Goal: Task Accomplishment & Management: Manage account settings

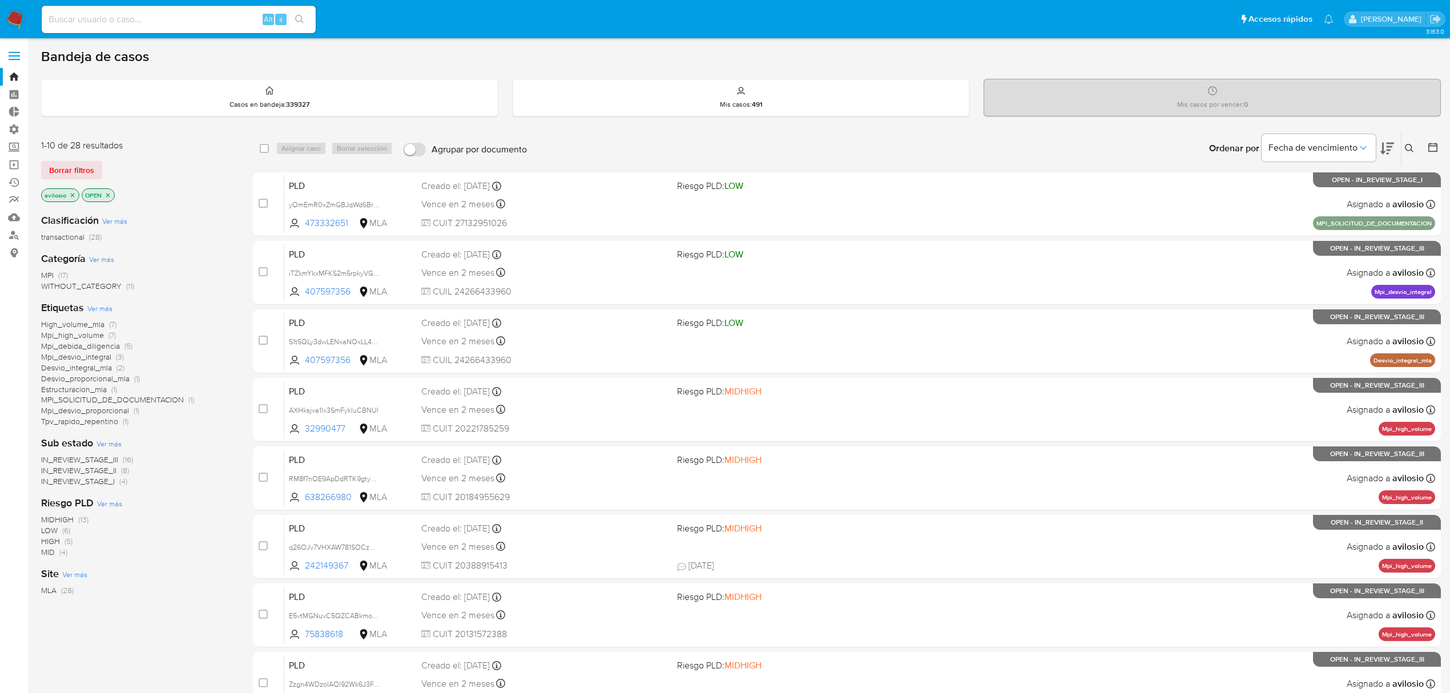
click at [1408, 149] on icon at bounding box center [1409, 148] width 9 height 9
click at [72, 197] on icon "close-filter" at bounding box center [72, 195] width 7 height 7
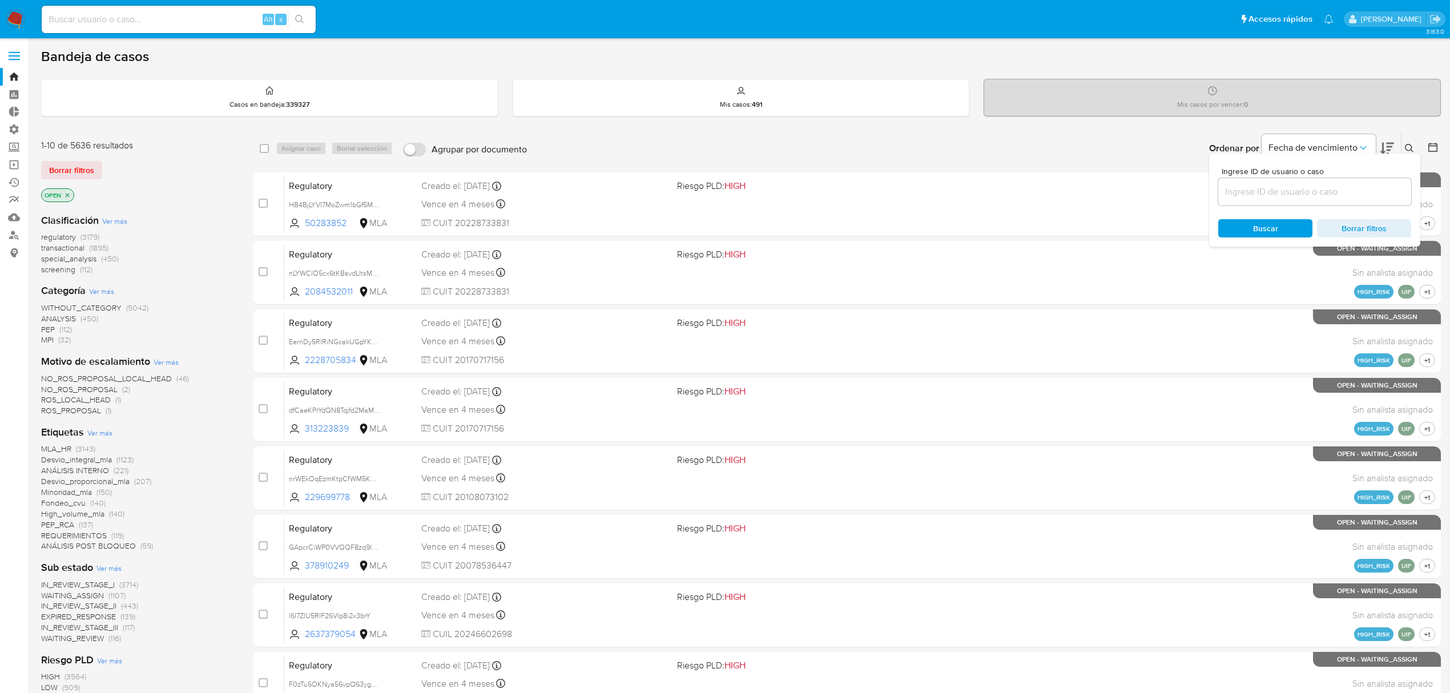
click at [71, 198] on p "OPEN" at bounding box center [58, 195] width 32 height 13
click at [71, 195] on p "OPEN" at bounding box center [58, 195] width 32 height 13
click at [70, 195] on icon "close-filter" at bounding box center [67, 195] width 7 height 7
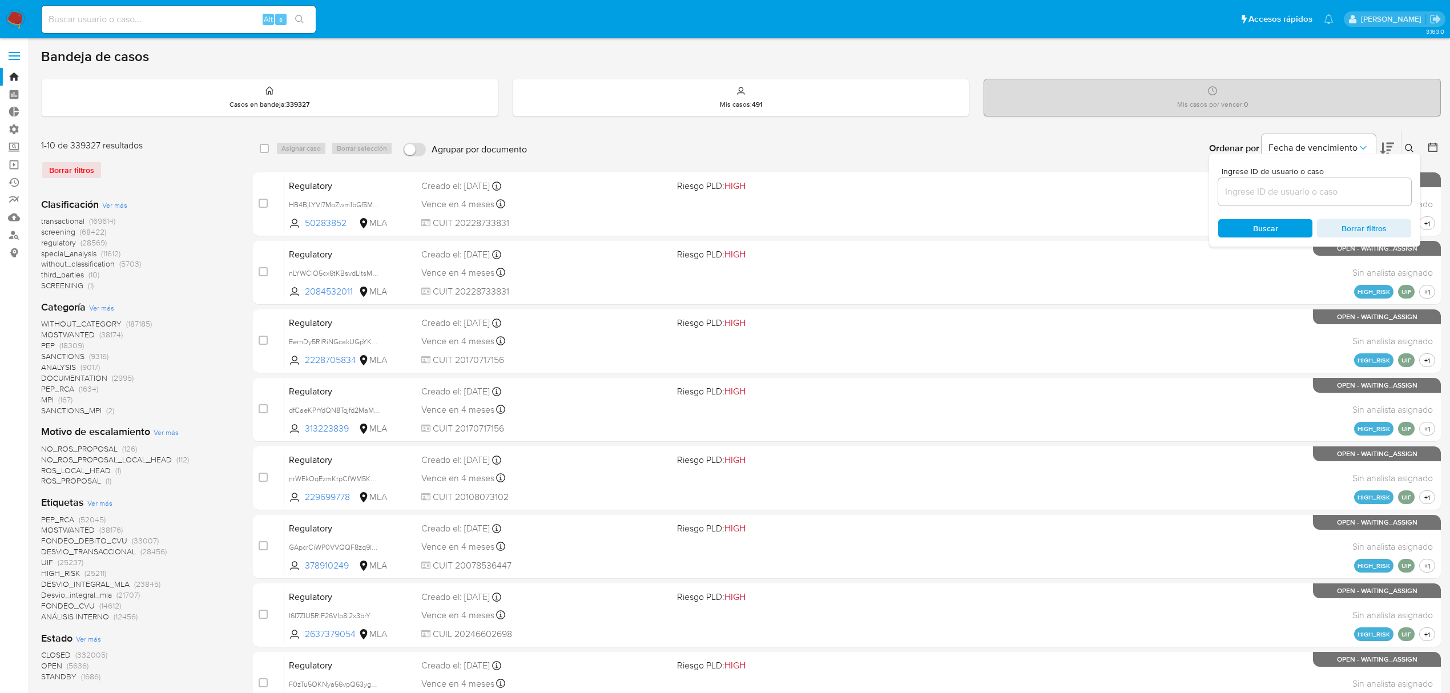
click at [1304, 197] on input at bounding box center [1314, 191] width 193 height 15
paste input "POYdmspL58KUujMMYeuMrngs"
type input "POYdmspL58KUujMMYeuMrngs"
click at [1243, 224] on span "Buscar" at bounding box center [1265, 228] width 78 height 16
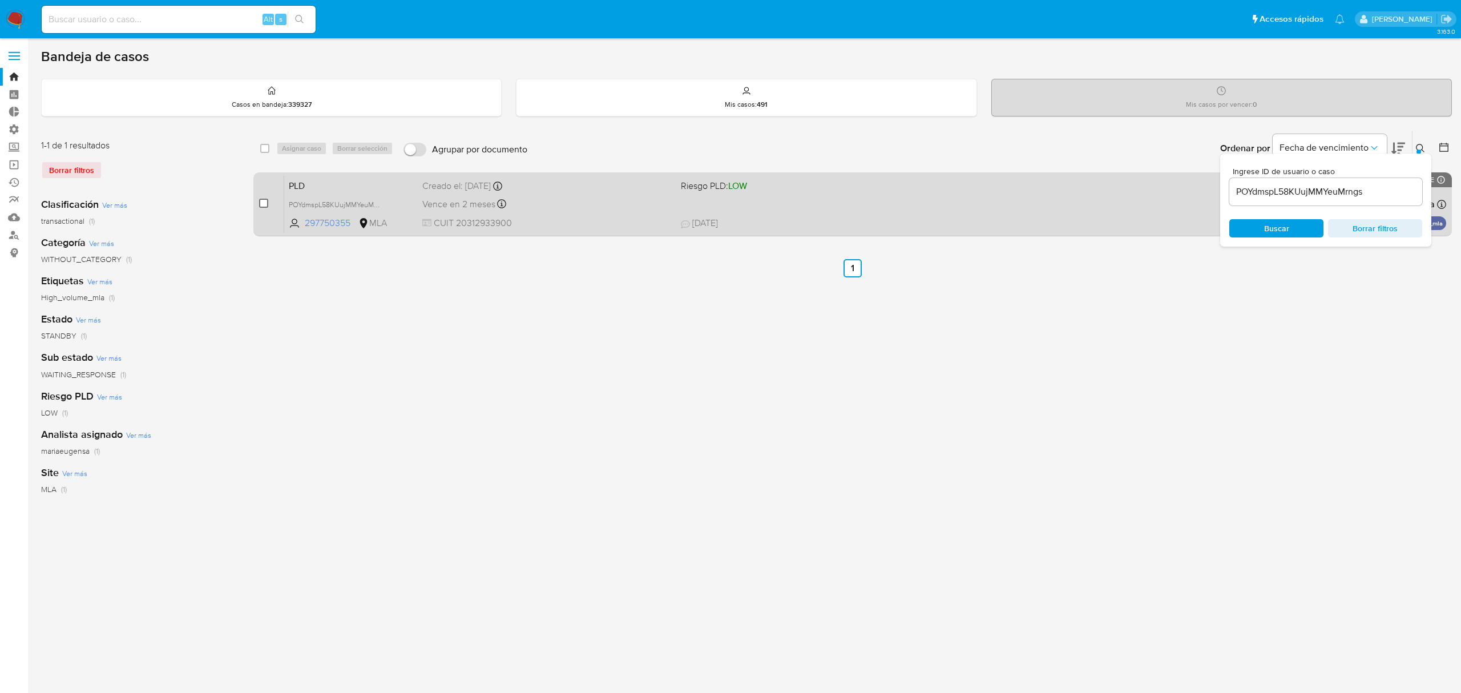
click at [265, 204] on input "checkbox" at bounding box center [263, 203] width 9 height 9
checkbox input "true"
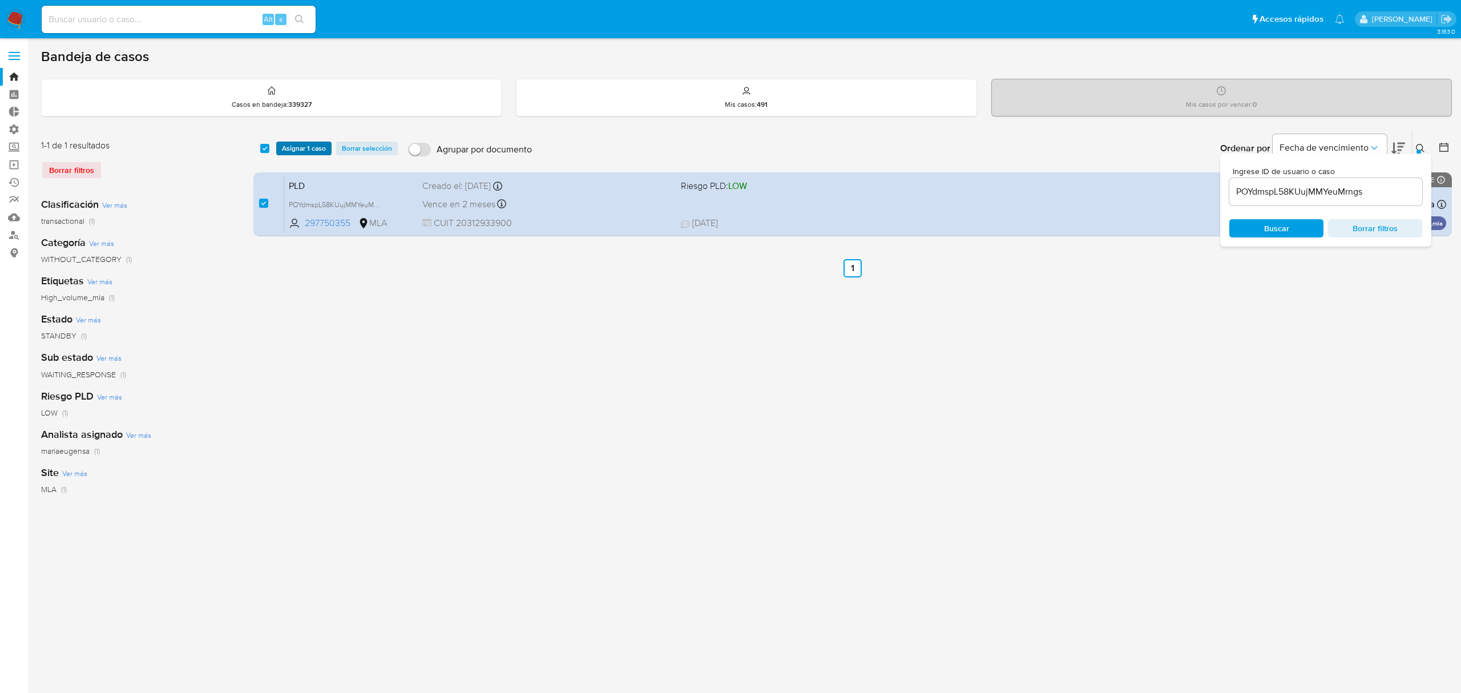
click at [285, 147] on span "Asignar 1 caso" at bounding box center [304, 148] width 44 height 11
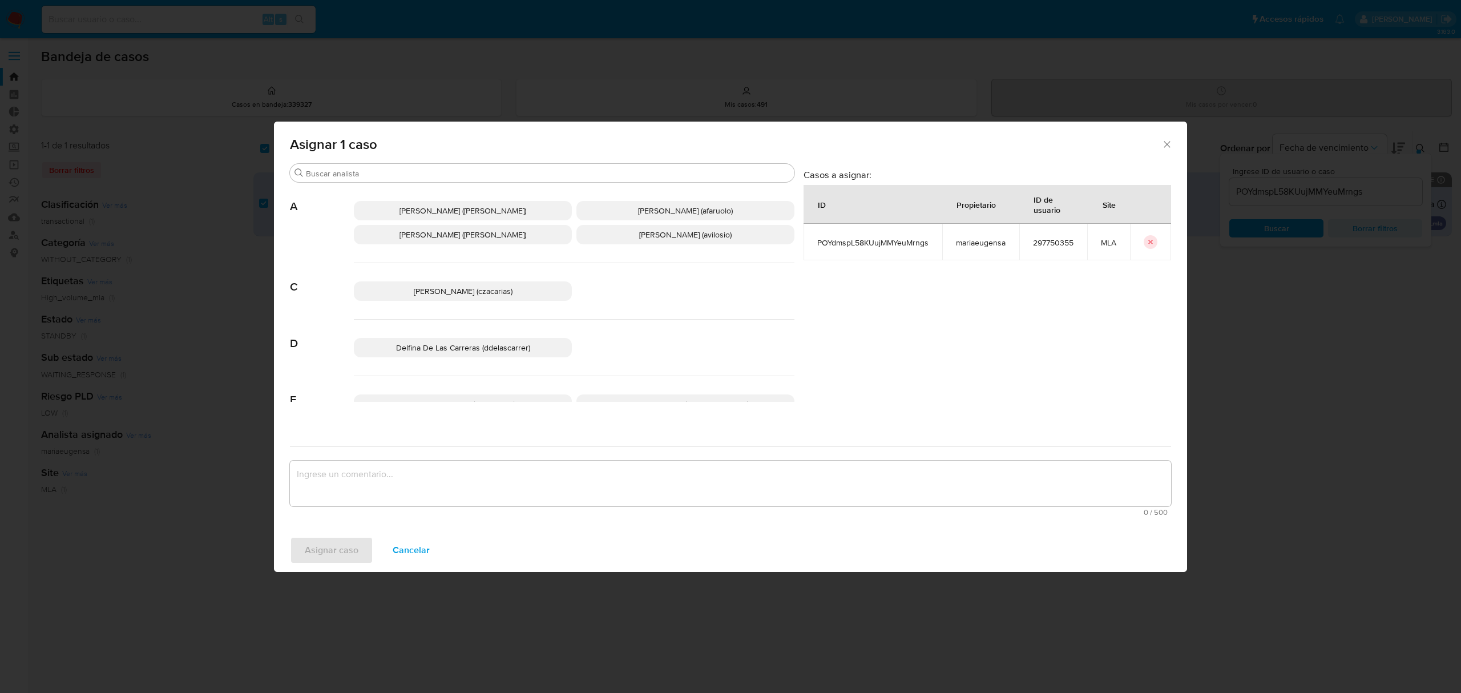
click at [645, 239] on span "Andres Ignacio Vilosio (avilosio)" at bounding box center [685, 234] width 92 height 11
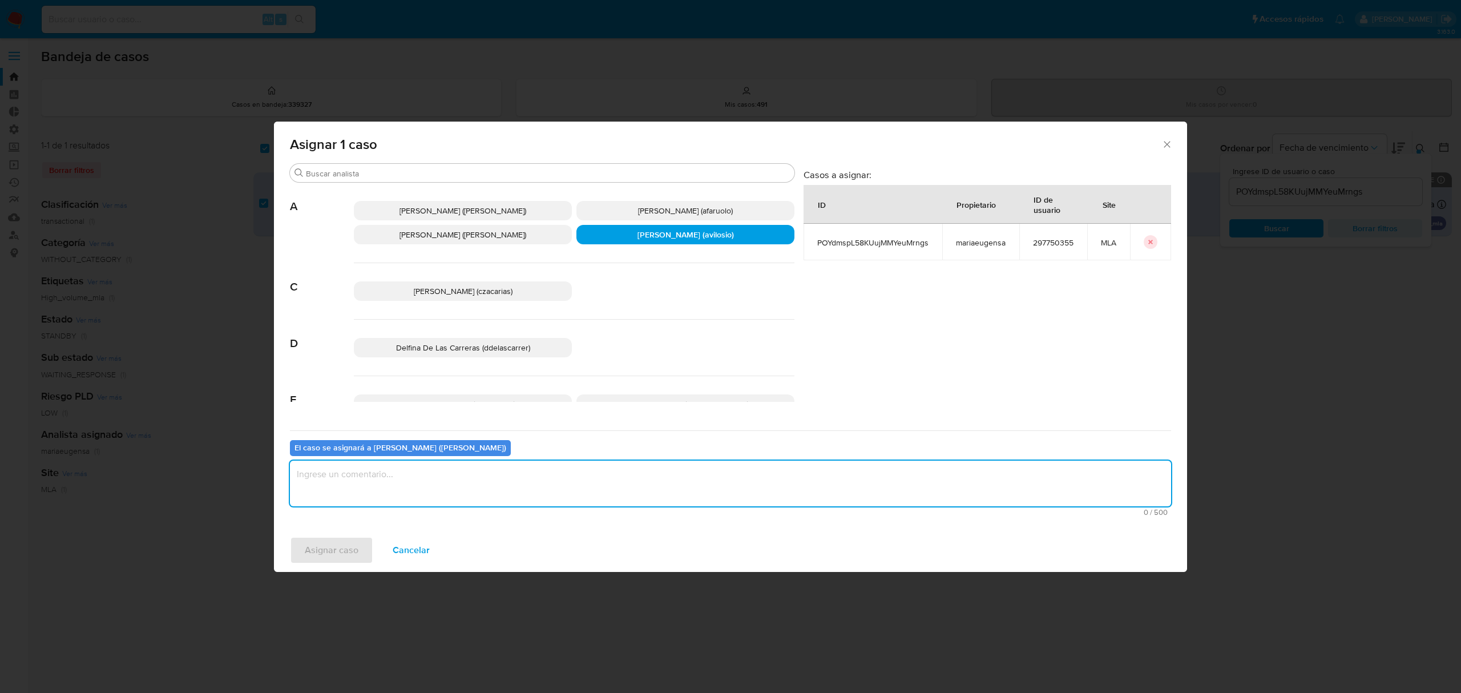
click at [469, 496] on textarea "assign-modal" at bounding box center [730, 484] width 881 height 46
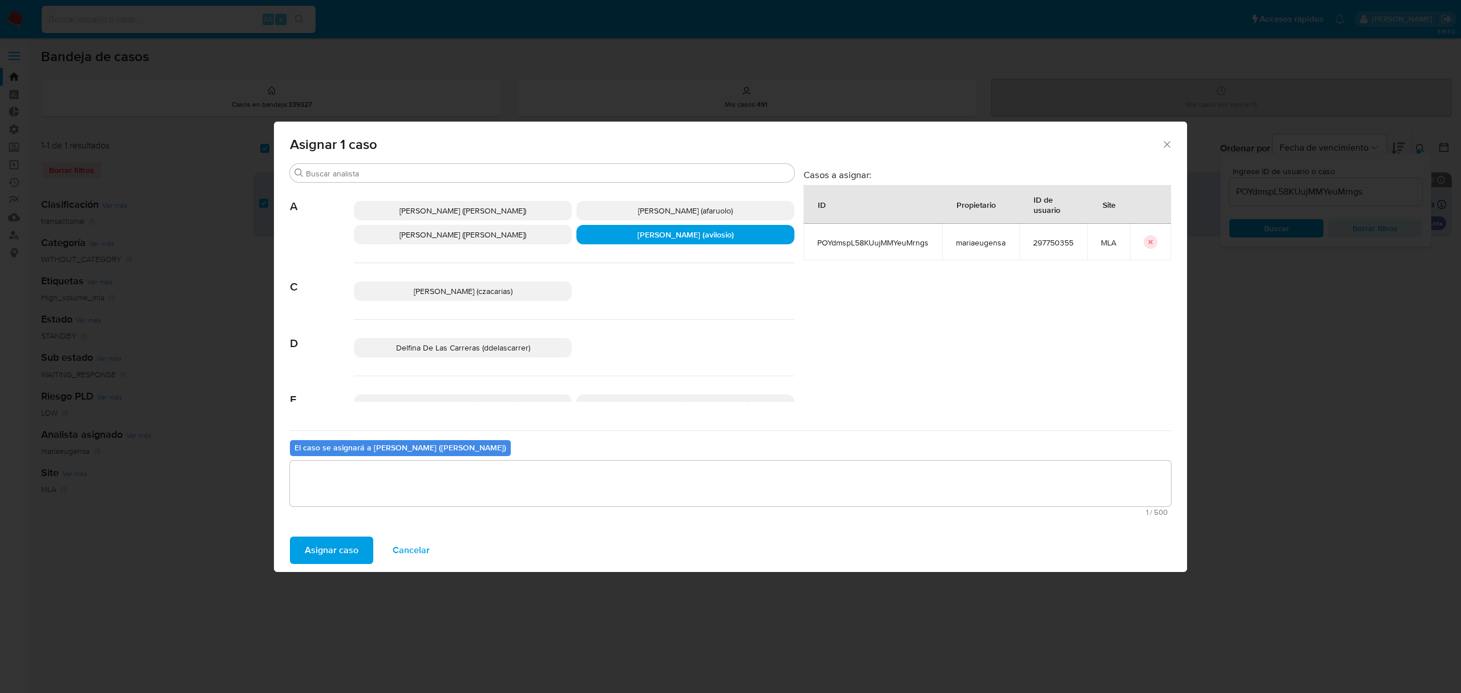
click at [329, 558] on span "Asignar caso" at bounding box center [332, 550] width 54 height 25
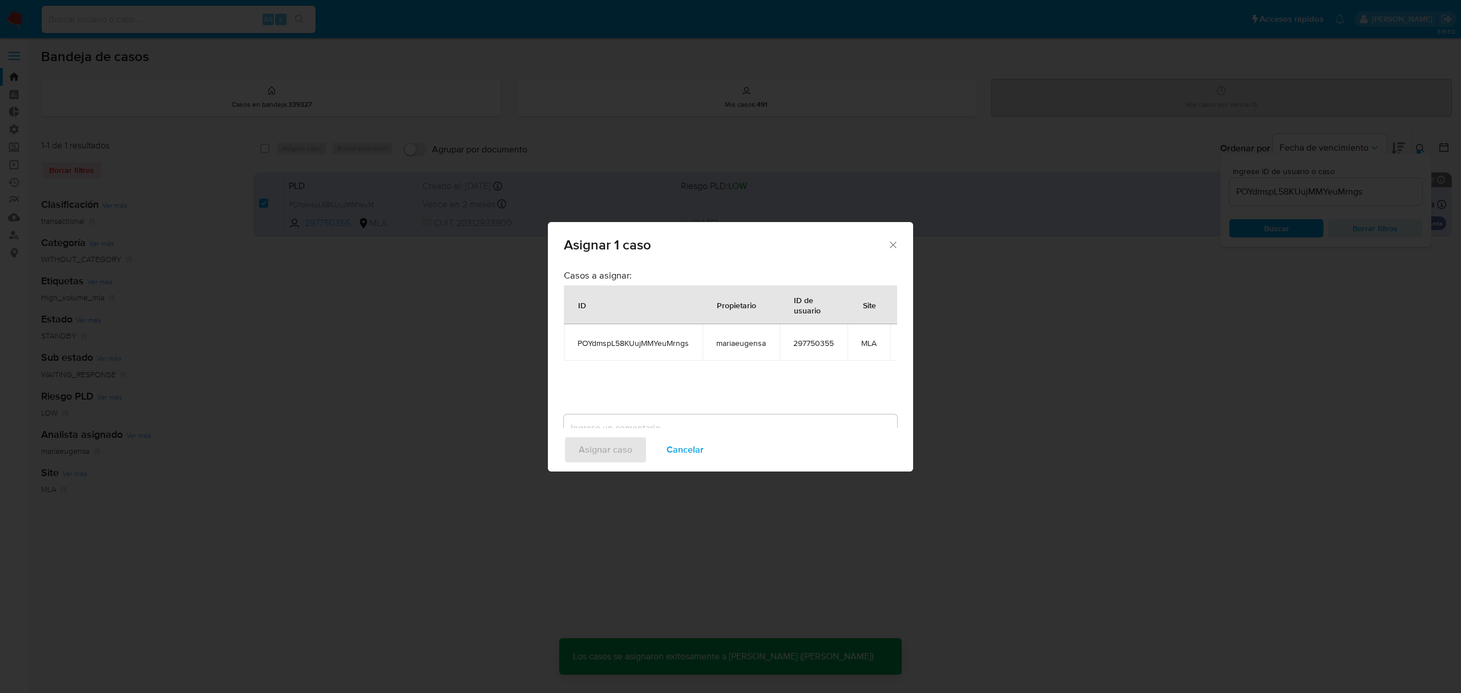
checkbox input "false"
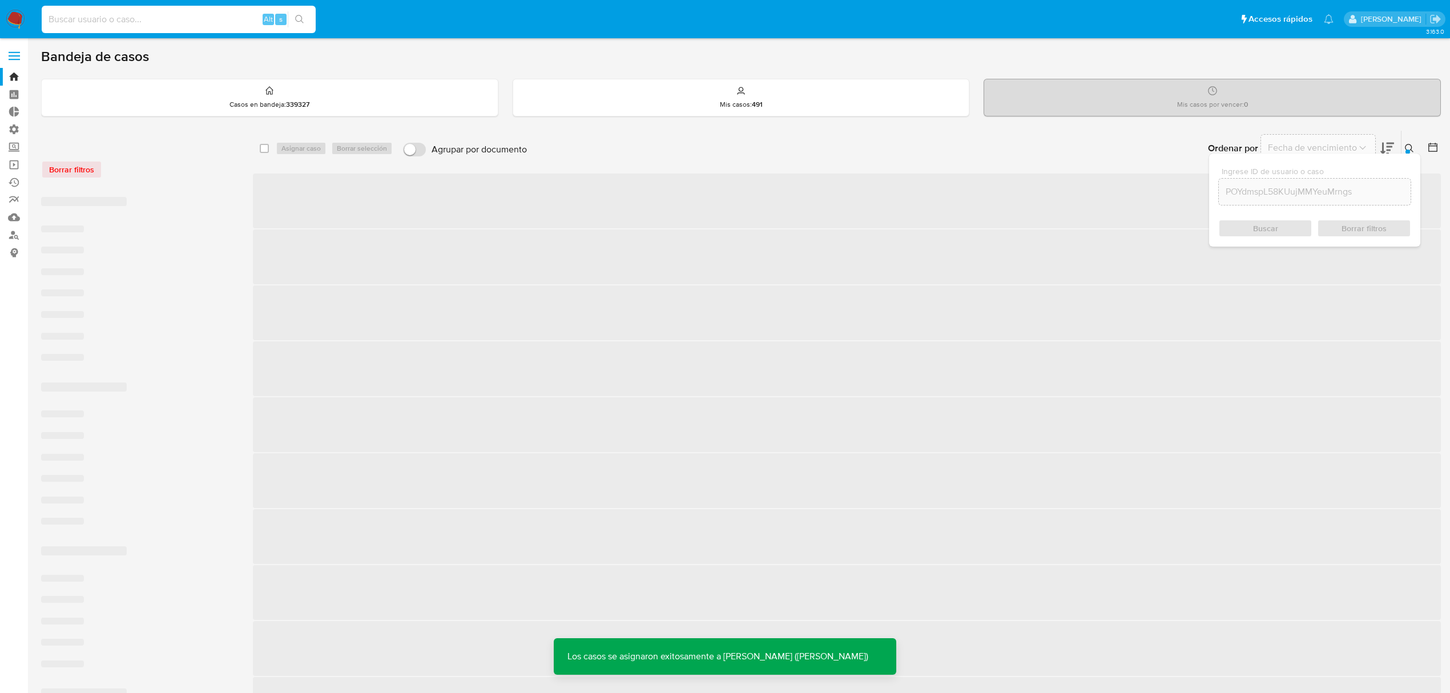
click at [152, 13] on input at bounding box center [179, 19] width 274 height 15
paste input "POYdmspL58KUujMMYeuMrngs"
type input "POYdmspL58KUujMMYeuMrngs"
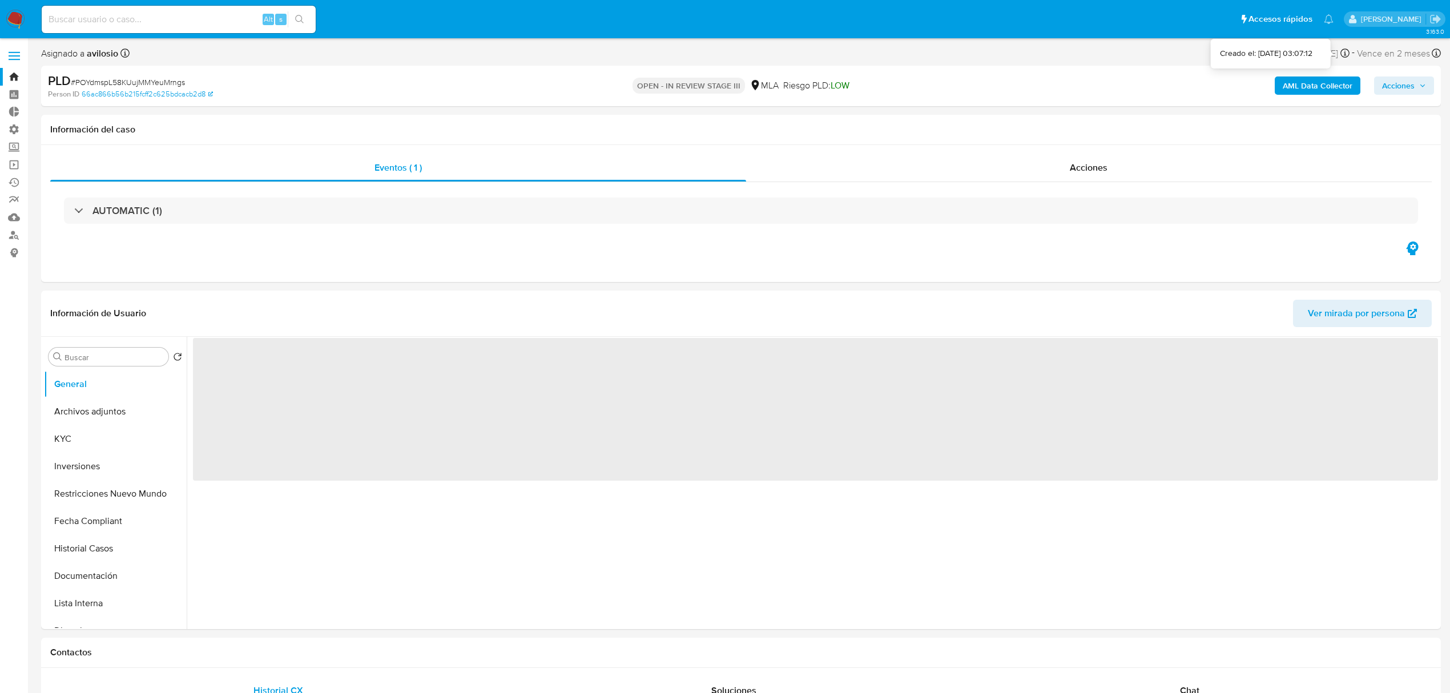
select select "10"
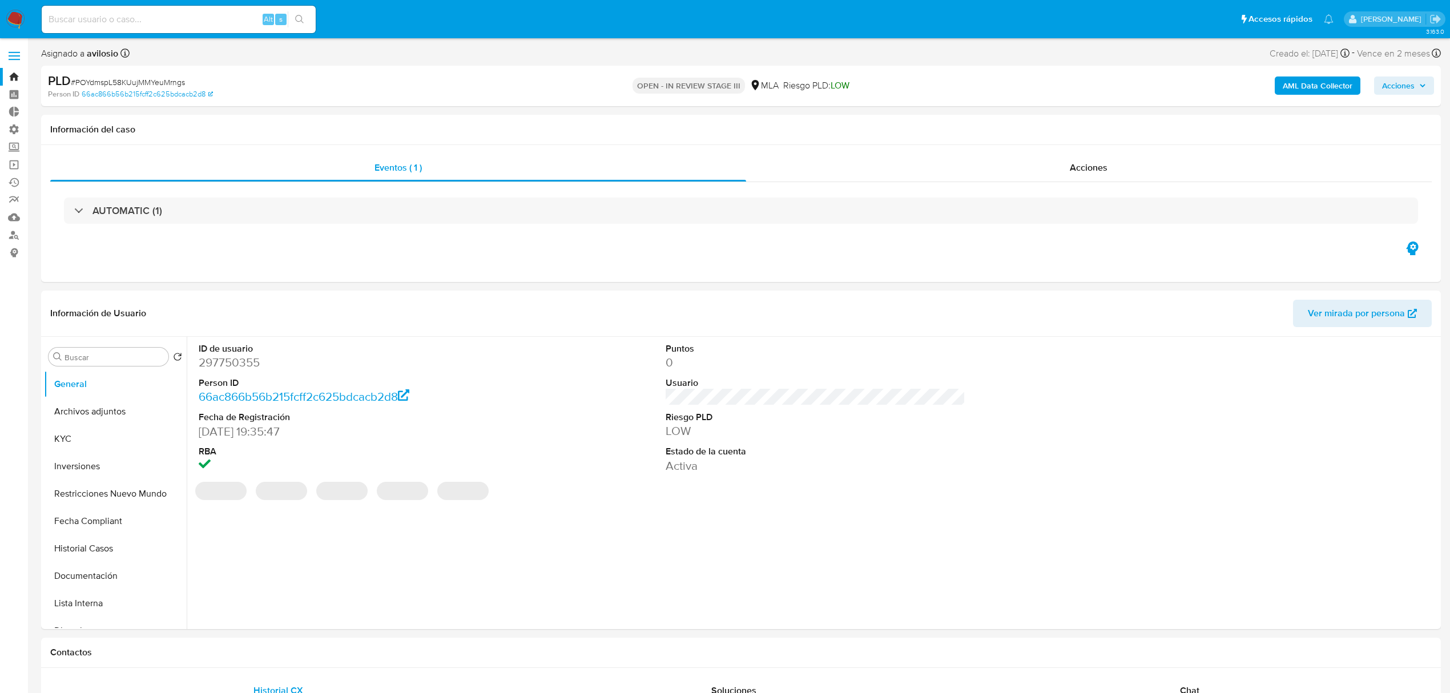
click at [1396, 87] on span "Acciones" at bounding box center [1398, 85] width 33 height 18
click at [1106, 119] on span "Resolución del caso" at bounding box center [1080, 121] width 82 height 13
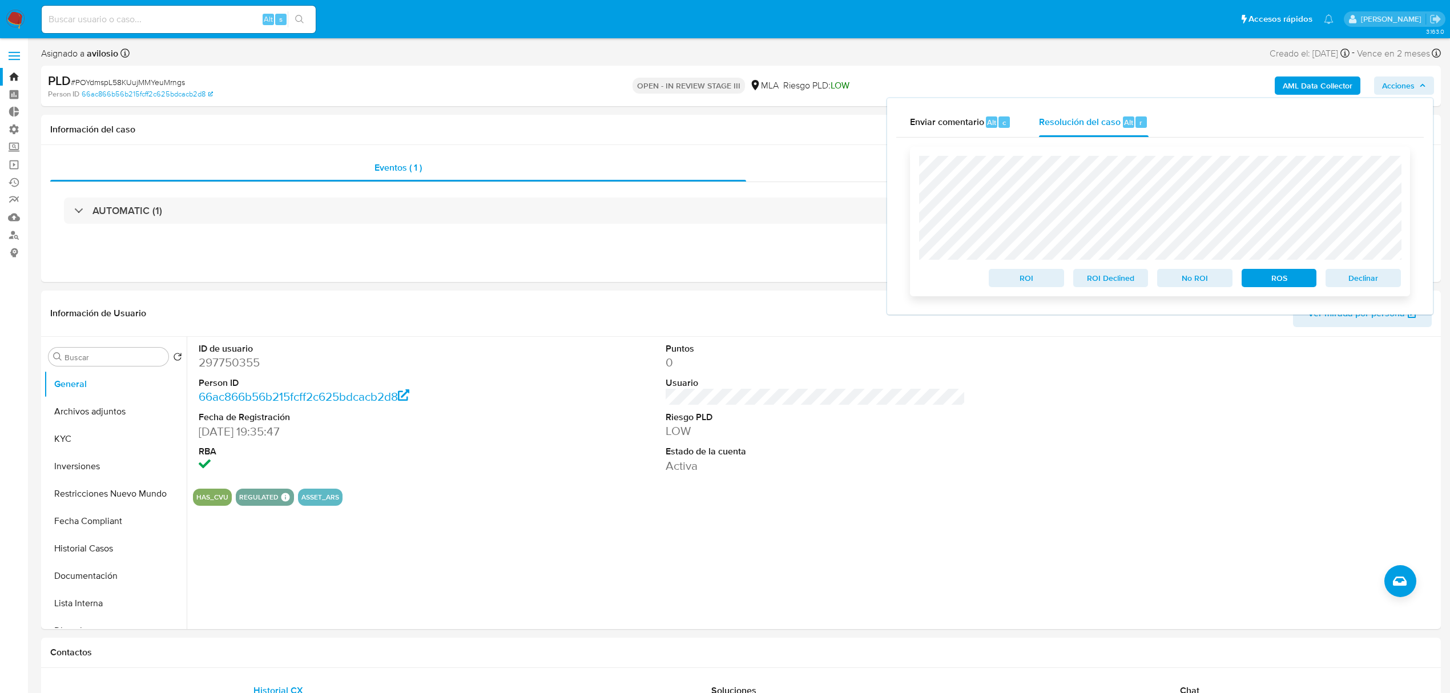
click at [1346, 277] on span "Declinar" at bounding box center [1363, 278] width 59 height 16
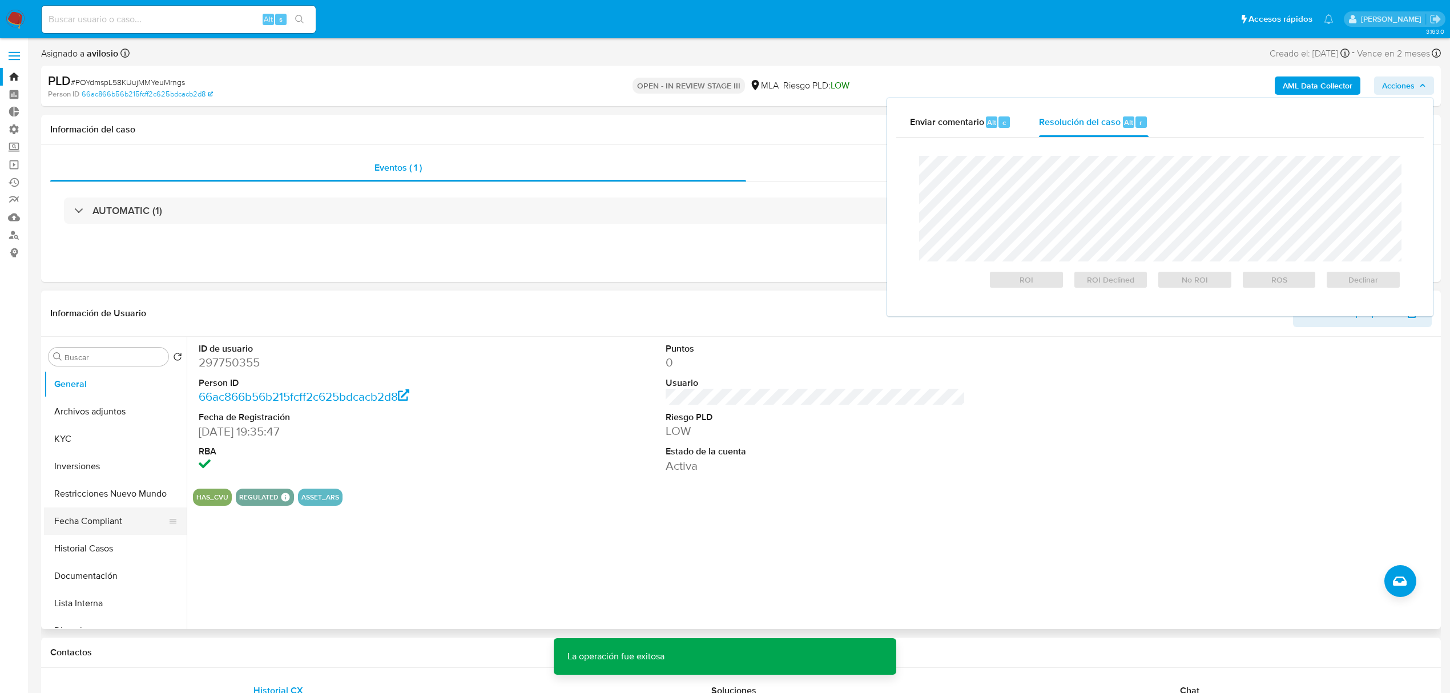
click at [90, 517] on button "Fecha Compliant" at bounding box center [111, 520] width 134 height 27
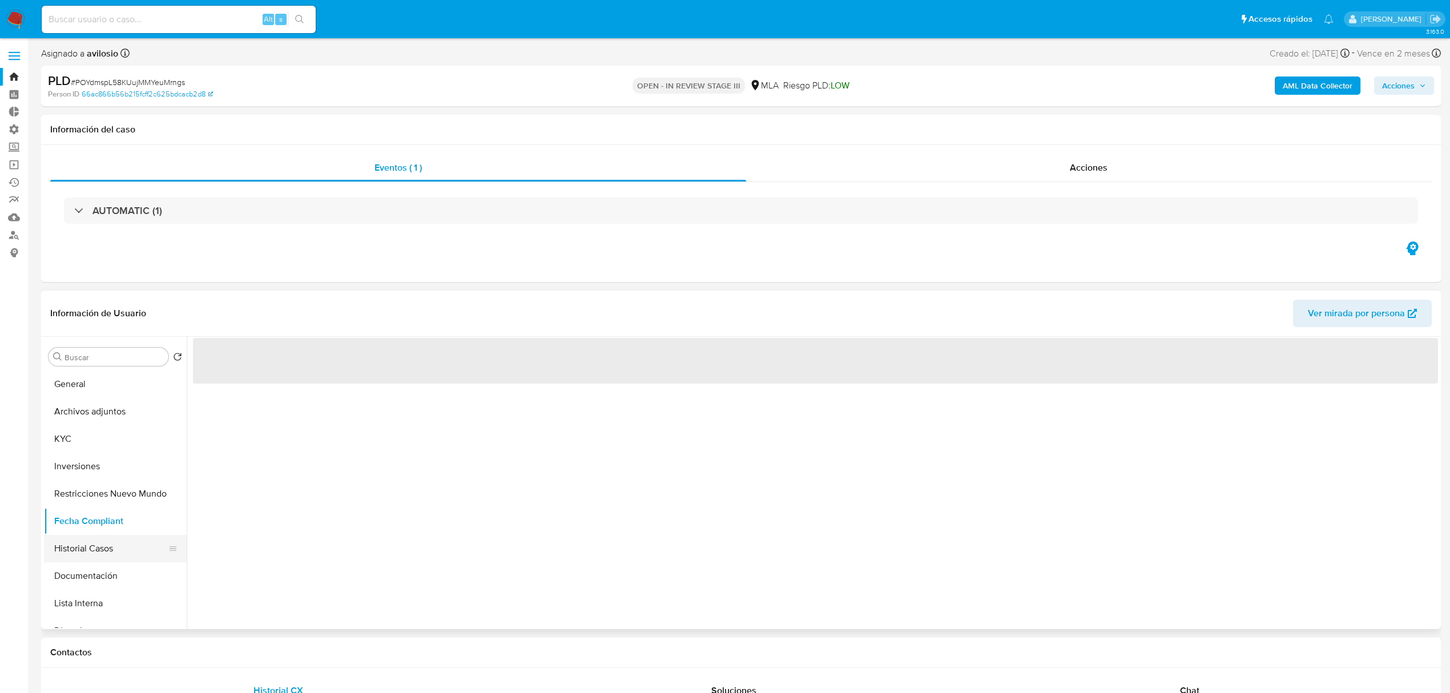
click at [90, 539] on button "Historial Casos" at bounding box center [111, 548] width 134 height 27
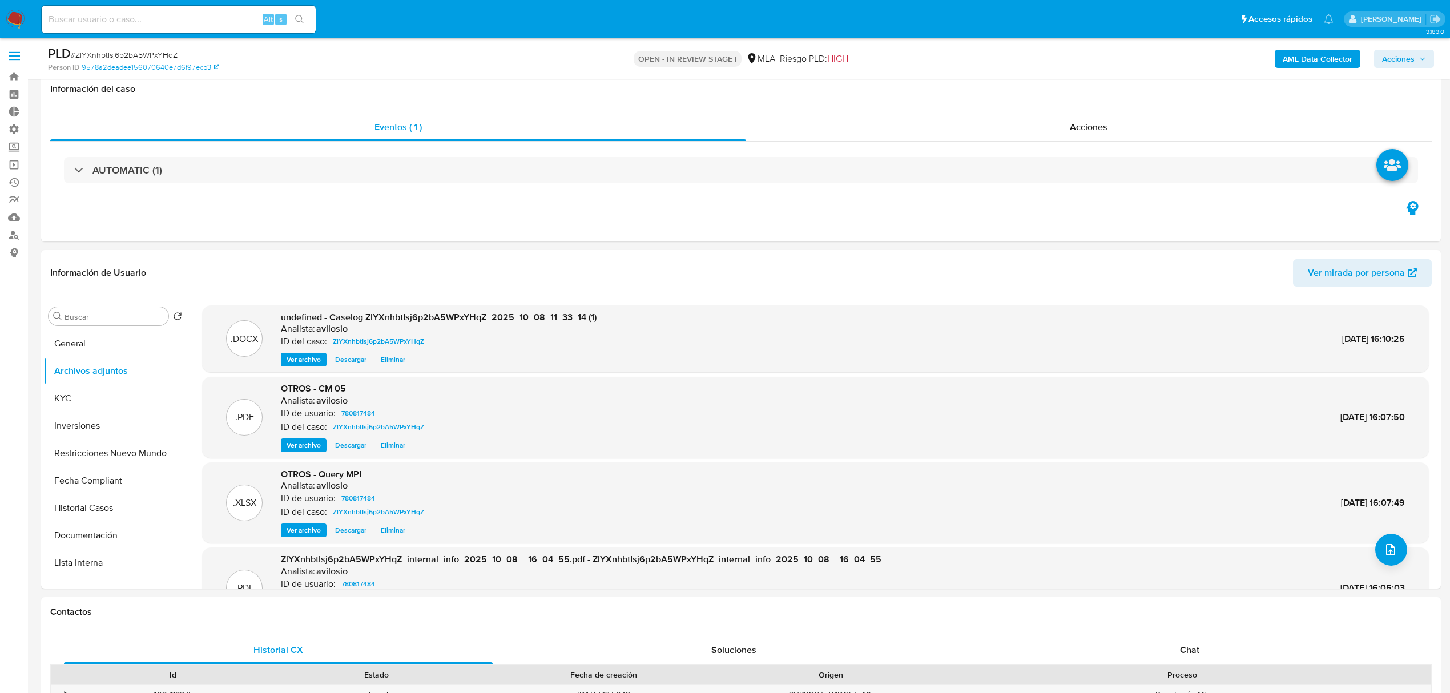
select select "10"
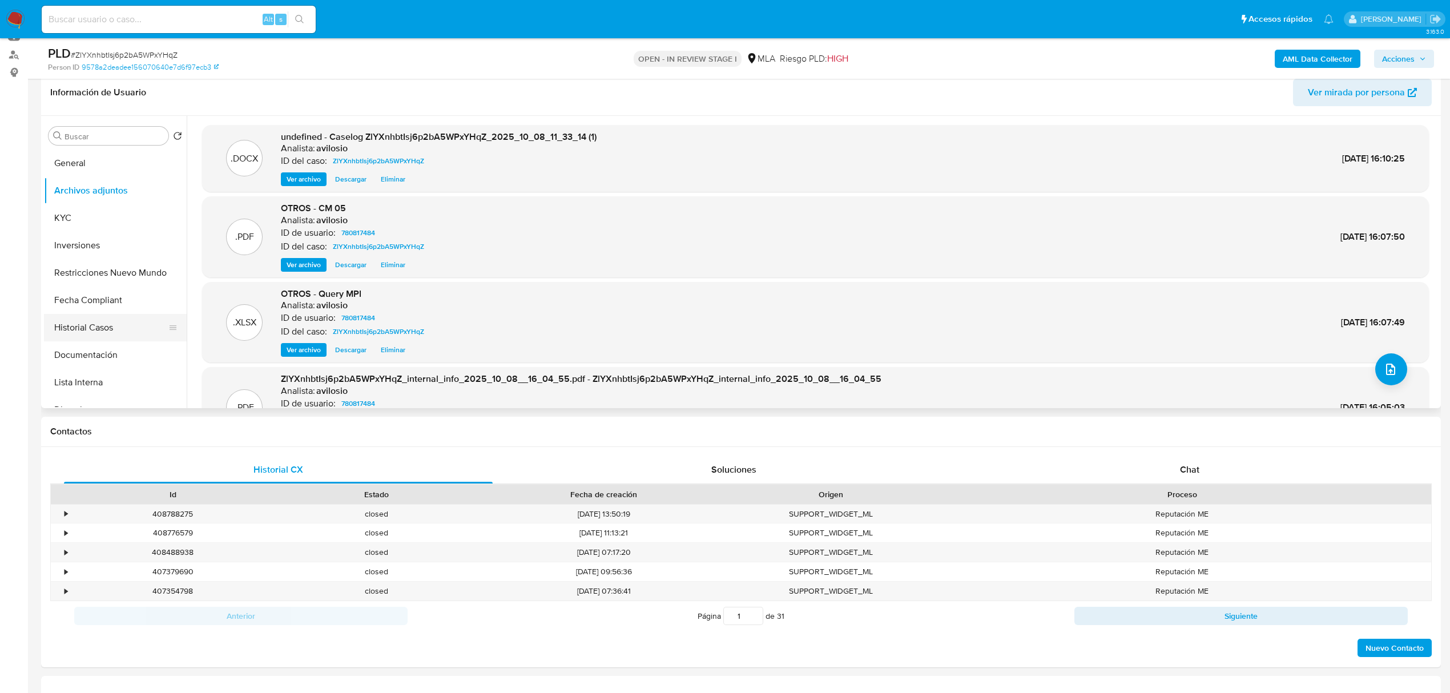
click at [89, 334] on button "Historial Casos" at bounding box center [111, 327] width 134 height 27
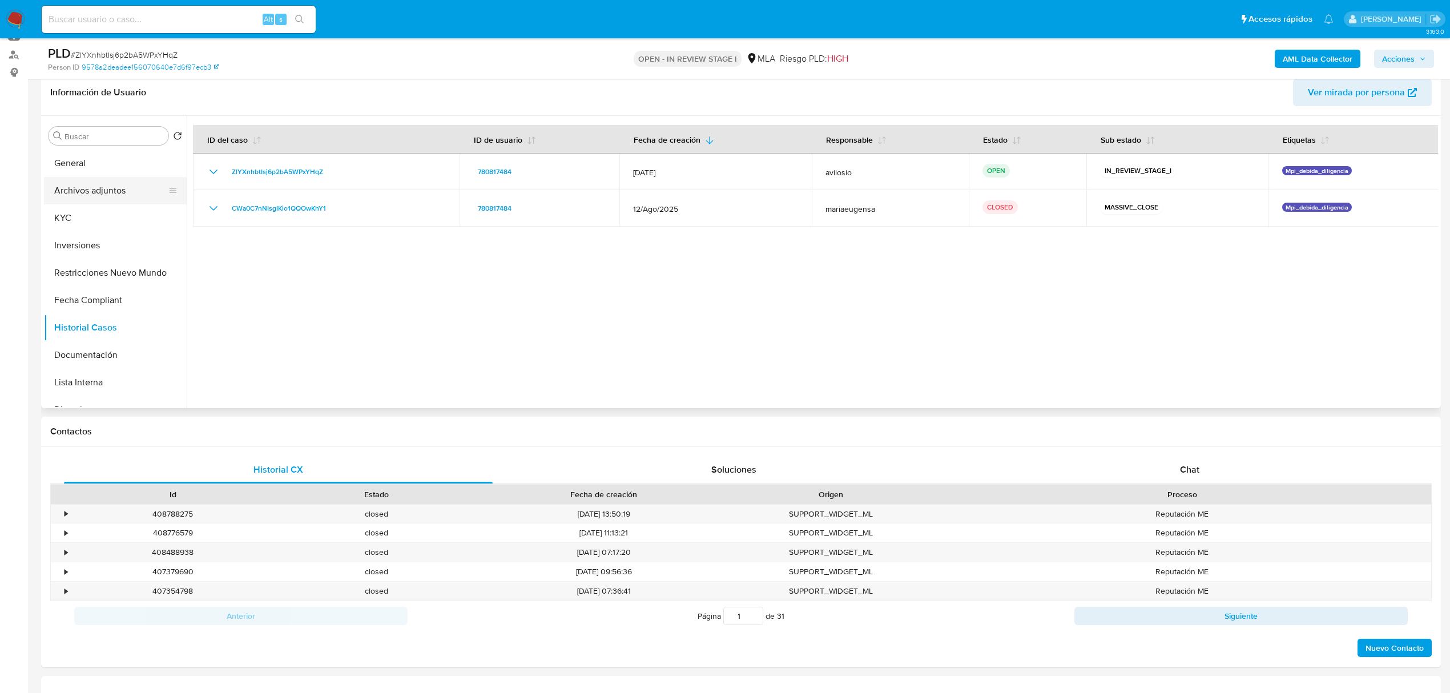
click at [111, 201] on ul "General Archivos adjuntos KYC Inversiones Restricciones Nuevo Mundo Fecha Compl…" at bounding box center [115, 278] width 143 height 257
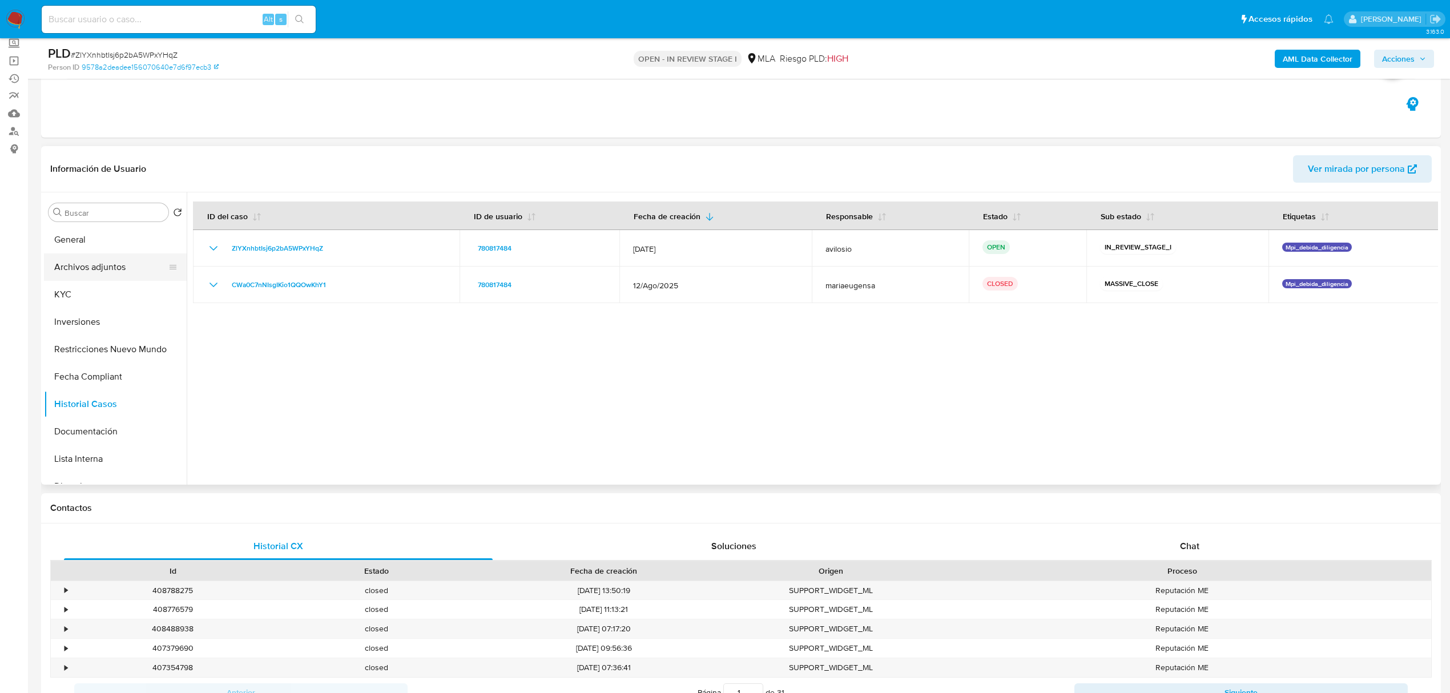
click at [110, 269] on button "Archivos adjuntos" at bounding box center [111, 266] width 134 height 27
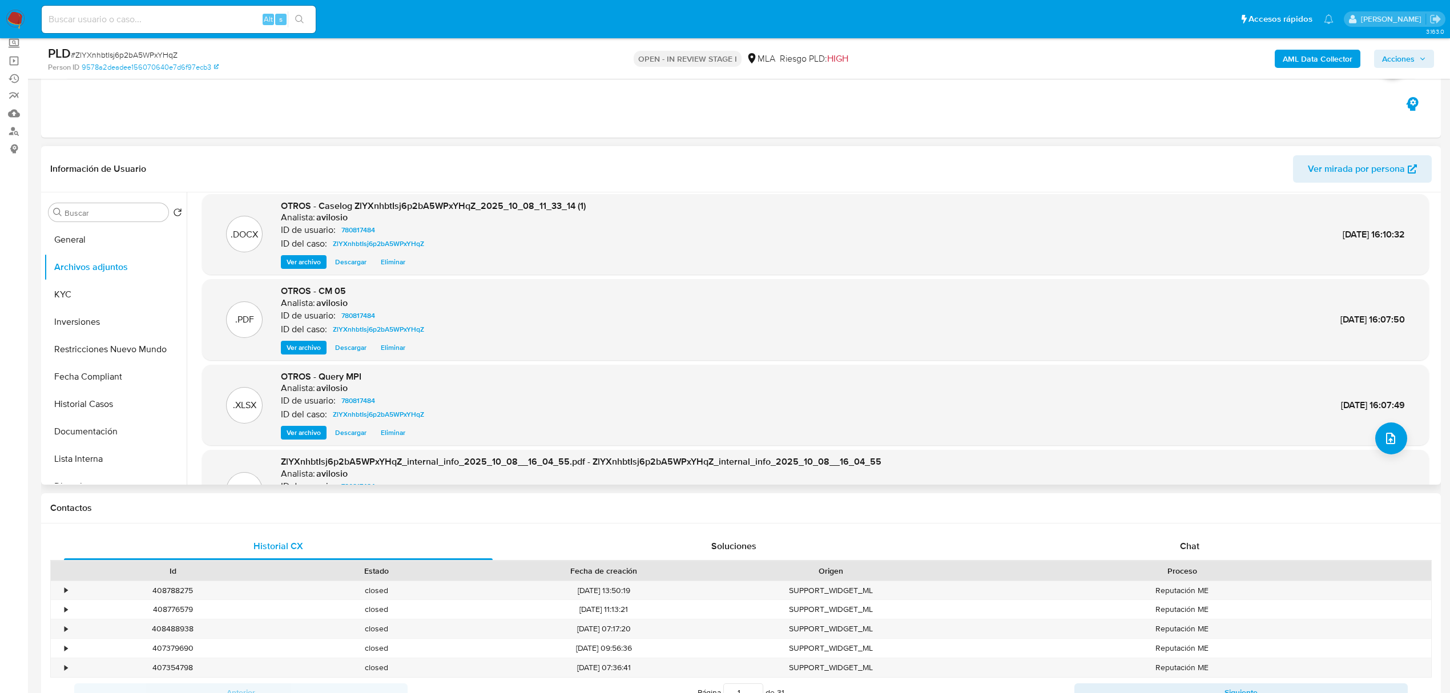
scroll to position [0, 0]
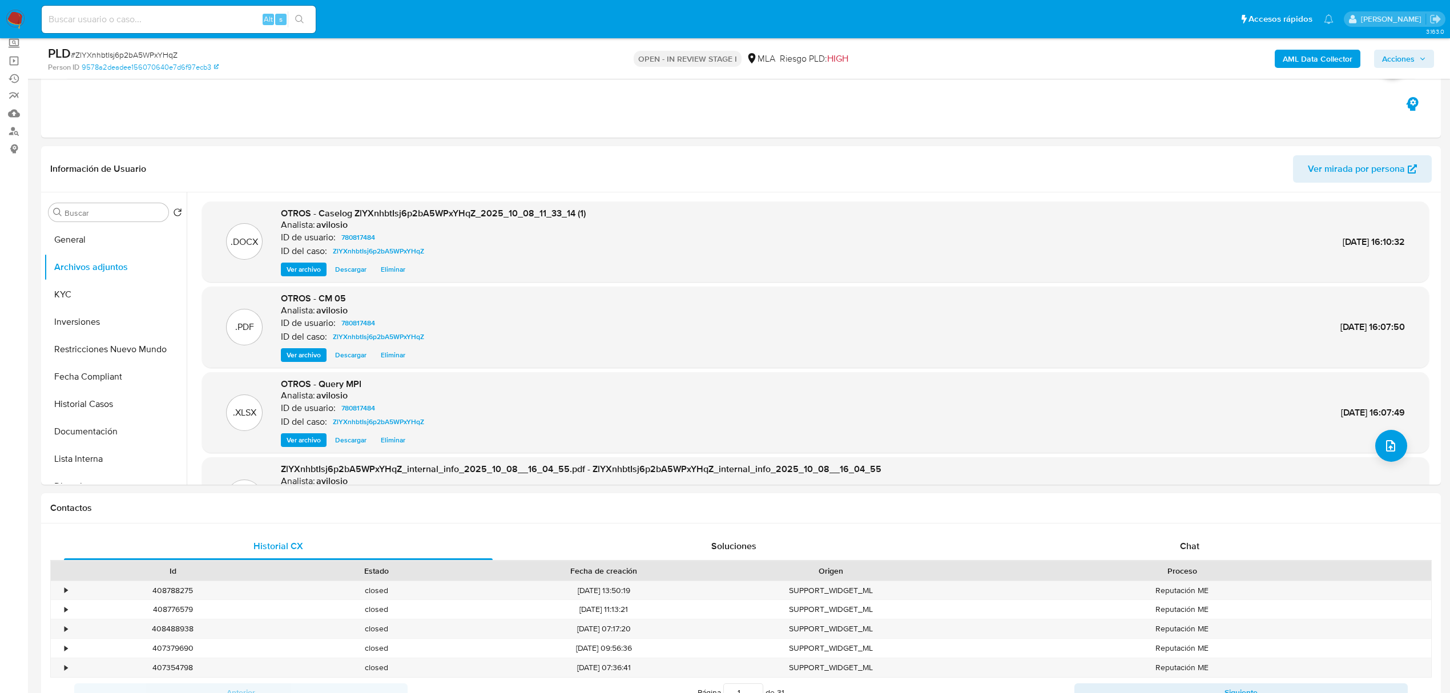
click at [1419, 55] on icon "button" at bounding box center [1422, 58] width 7 height 7
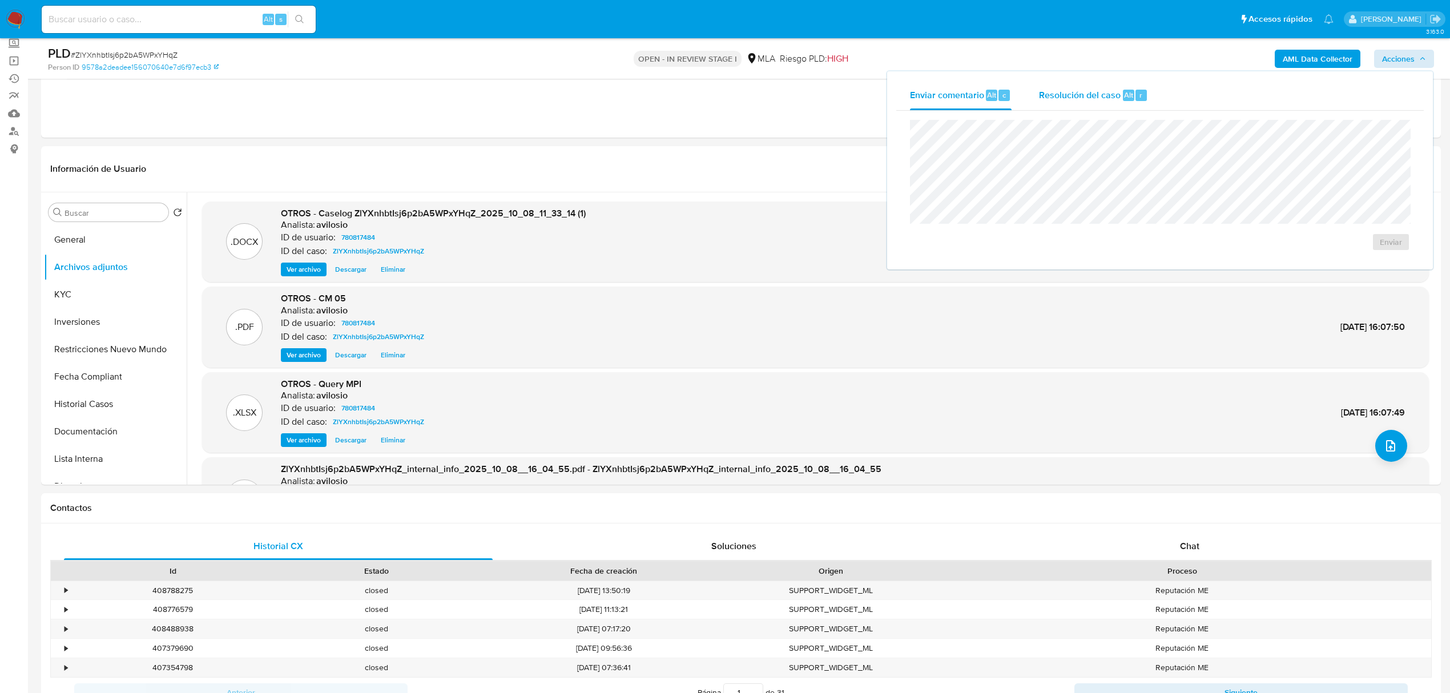
click at [1069, 105] on div "Resolución del caso Alt r" at bounding box center [1093, 95] width 109 height 30
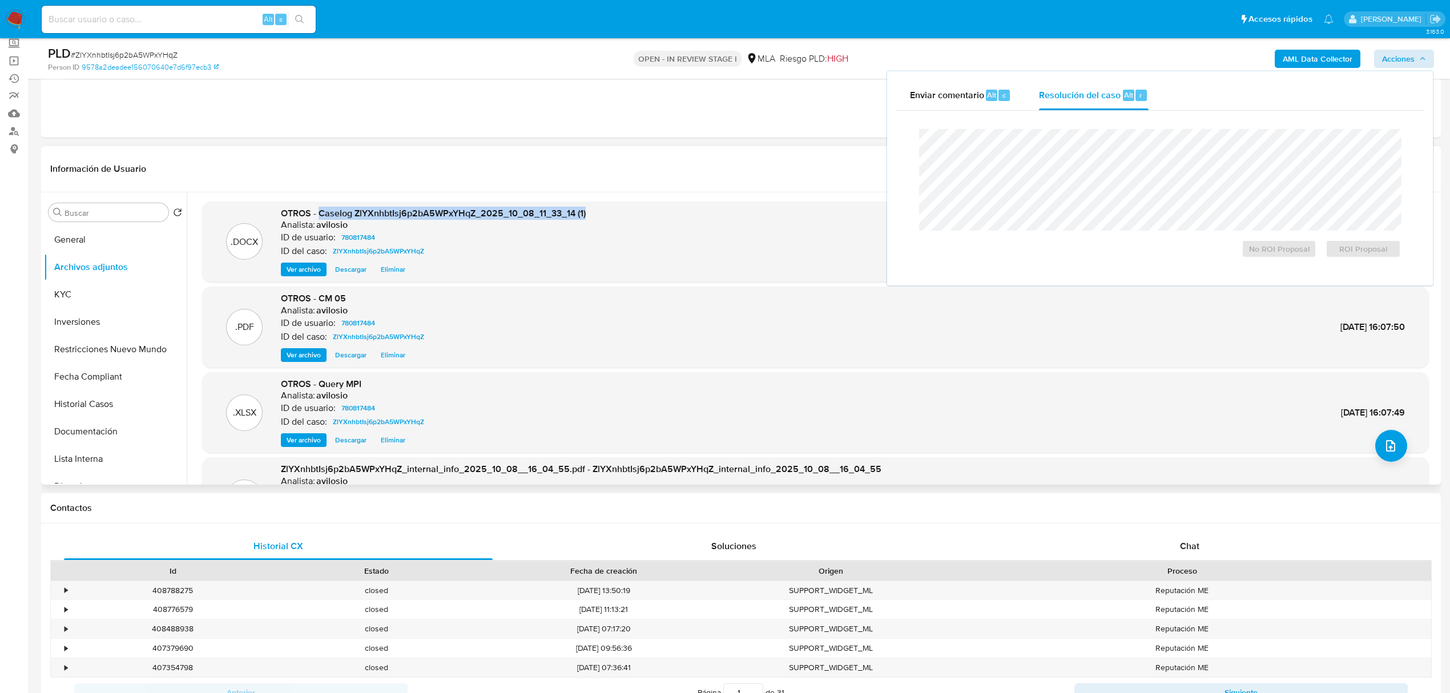
drag, startPoint x: 574, startPoint y: 215, endPoint x: 320, endPoint y: 213, distance: 254.0
click at [320, 213] on div ".DOCX OTROS - Caselog ZlYXnhbtIsj6p2bA5WPxYHqZ_2025_10_08_11_33_14 (1) Analista…" at bounding box center [815, 242] width 1215 height 70
copy span "Caselog ZlYXnhbtIsj6p2bA5WPxYHqZ_2025_10_08_11_33_14 (1)"
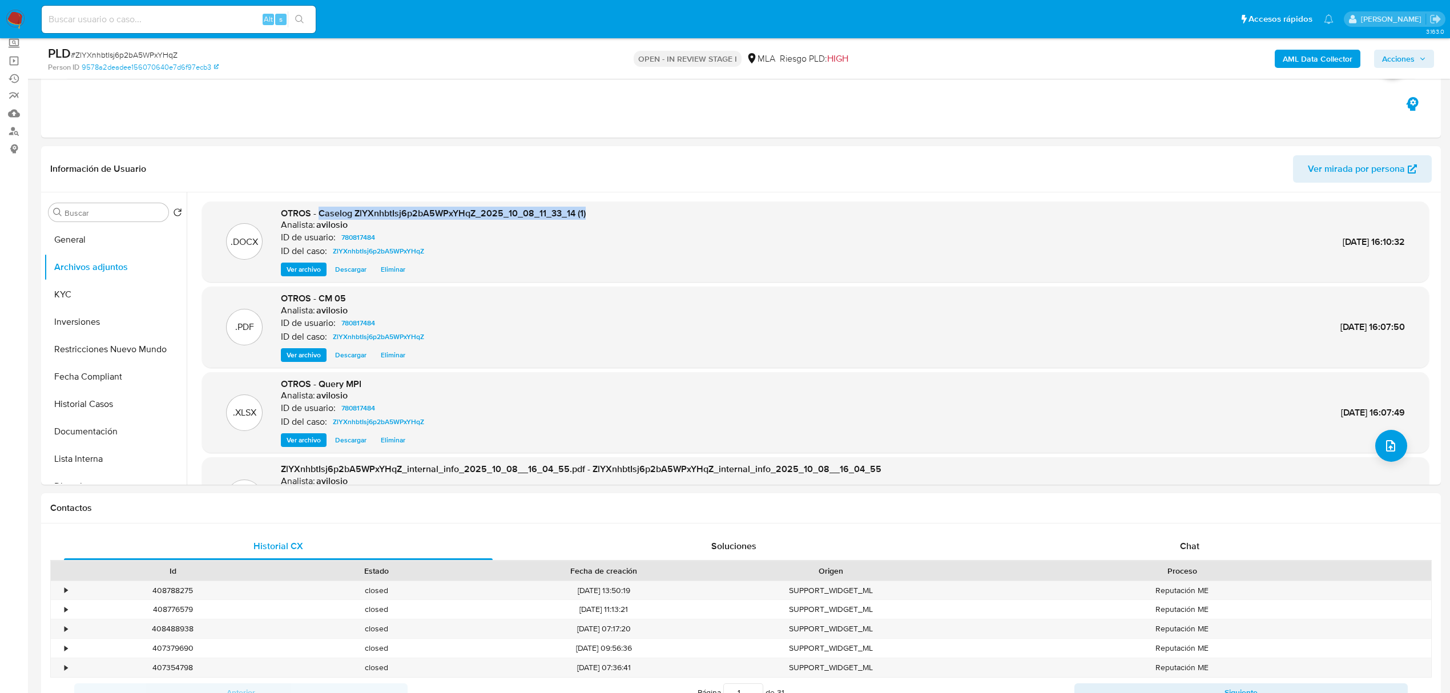
drag, startPoint x: 1416, startPoint y: 53, endPoint x: 1398, endPoint y: 66, distance: 22.8
click at [1416, 53] on span "Acciones" at bounding box center [1404, 59] width 44 height 16
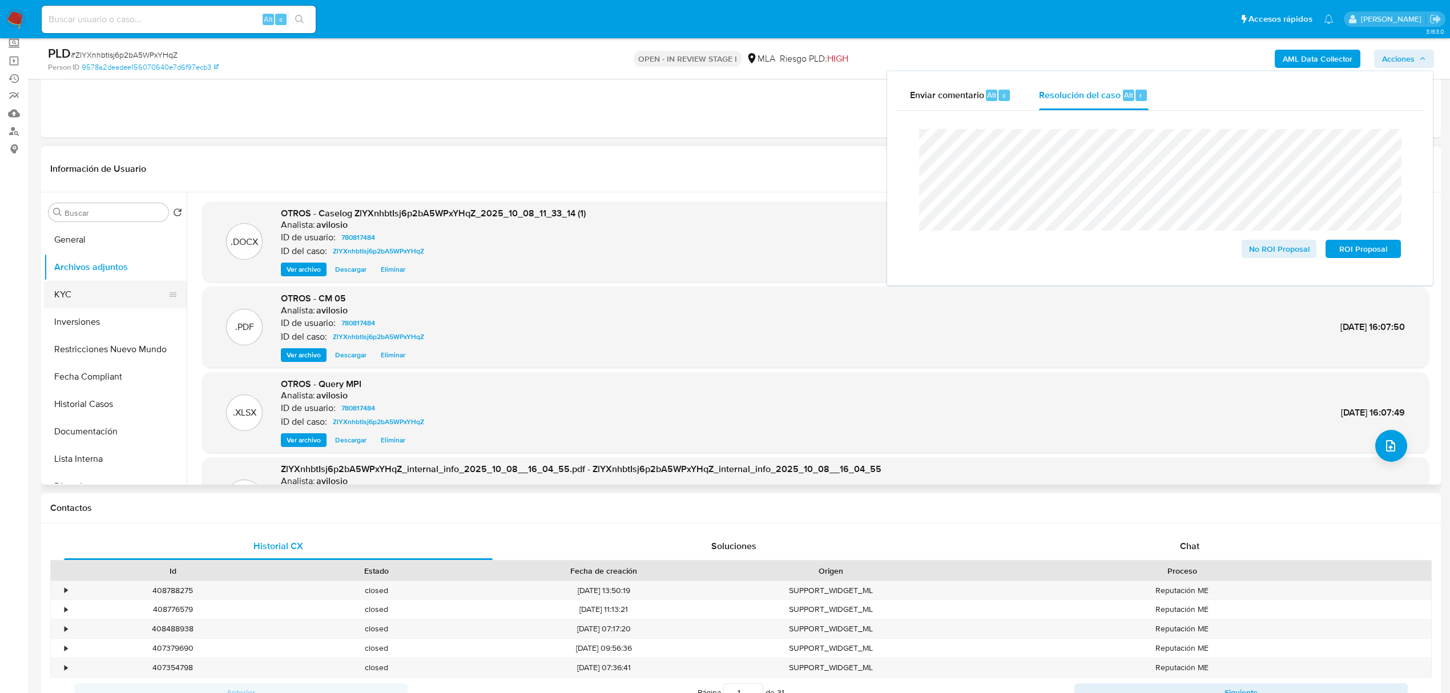
drag, startPoint x: 1288, startPoint y: 252, endPoint x: 78, endPoint y: 303, distance: 1211.9
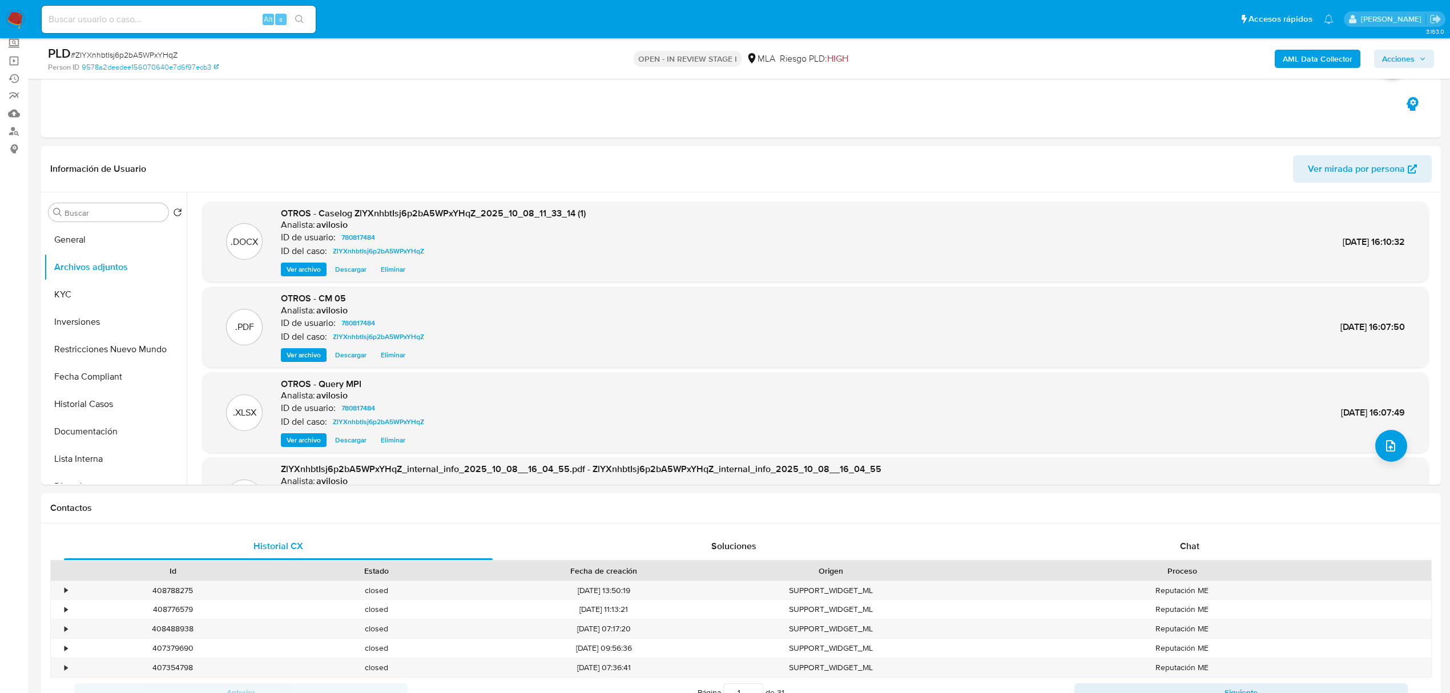
click at [1399, 69] on div "AML Data Collector Acciones" at bounding box center [1204, 58] width 459 height 27
click at [1403, 59] on span "Acciones" at bounding box center [1398, 59] width 33 height 18
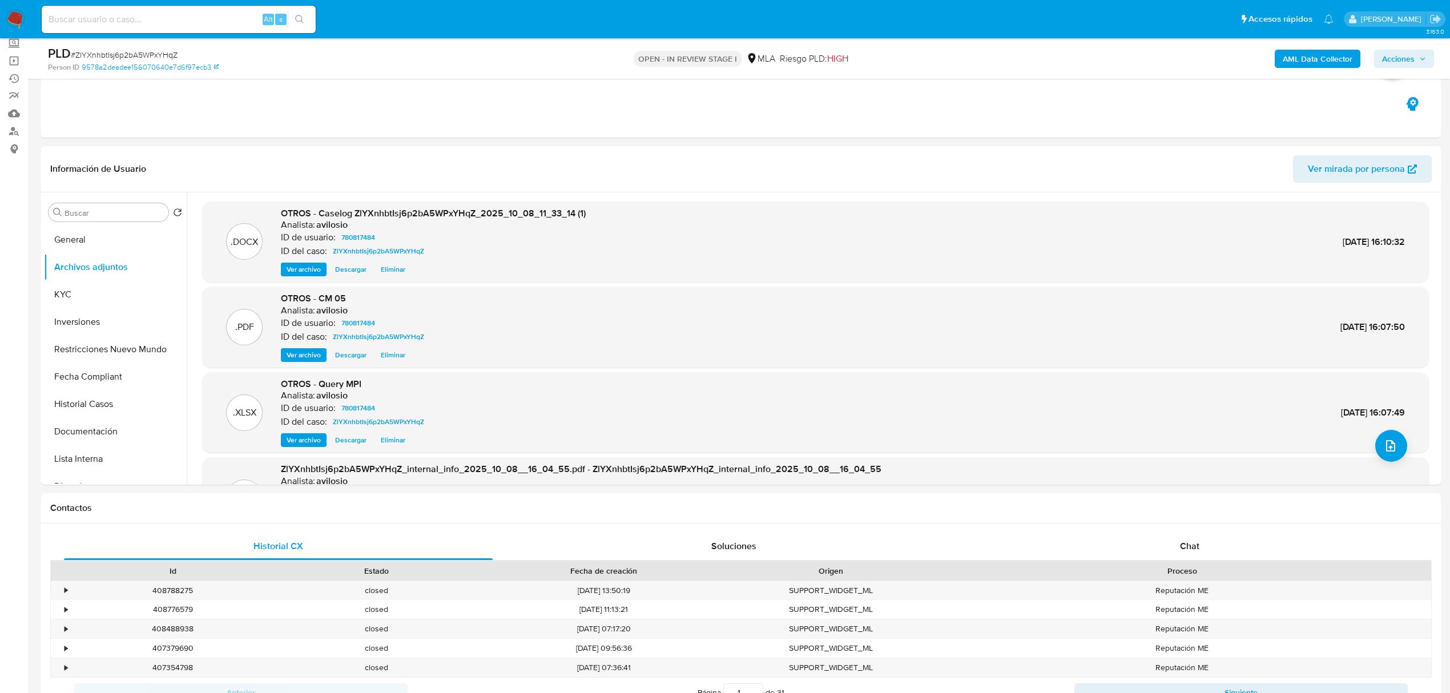
click at [1419, 62] on span "Acciones" at bounding box center [1404, 59] width 44 height 16
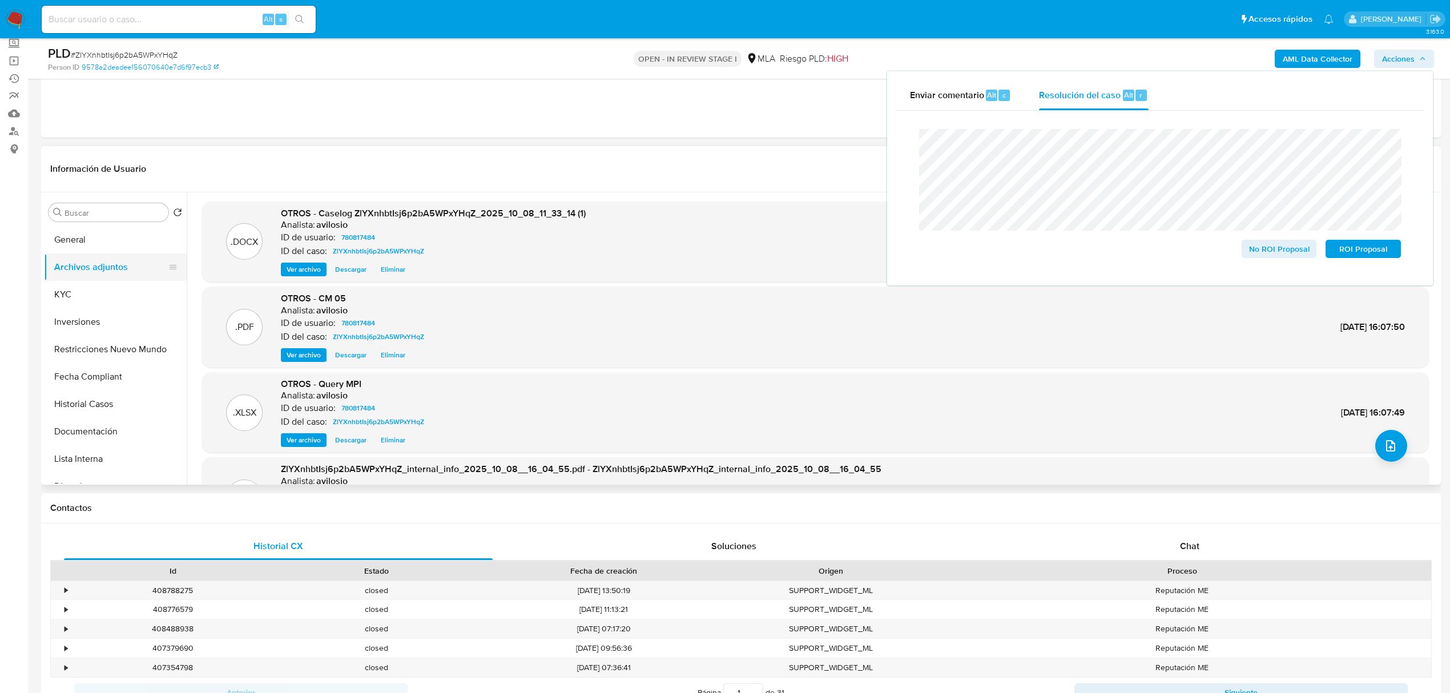
click at [101, 270] on button "Archivos adjuntos" at bounding box center [111, 266] width 134 height 27
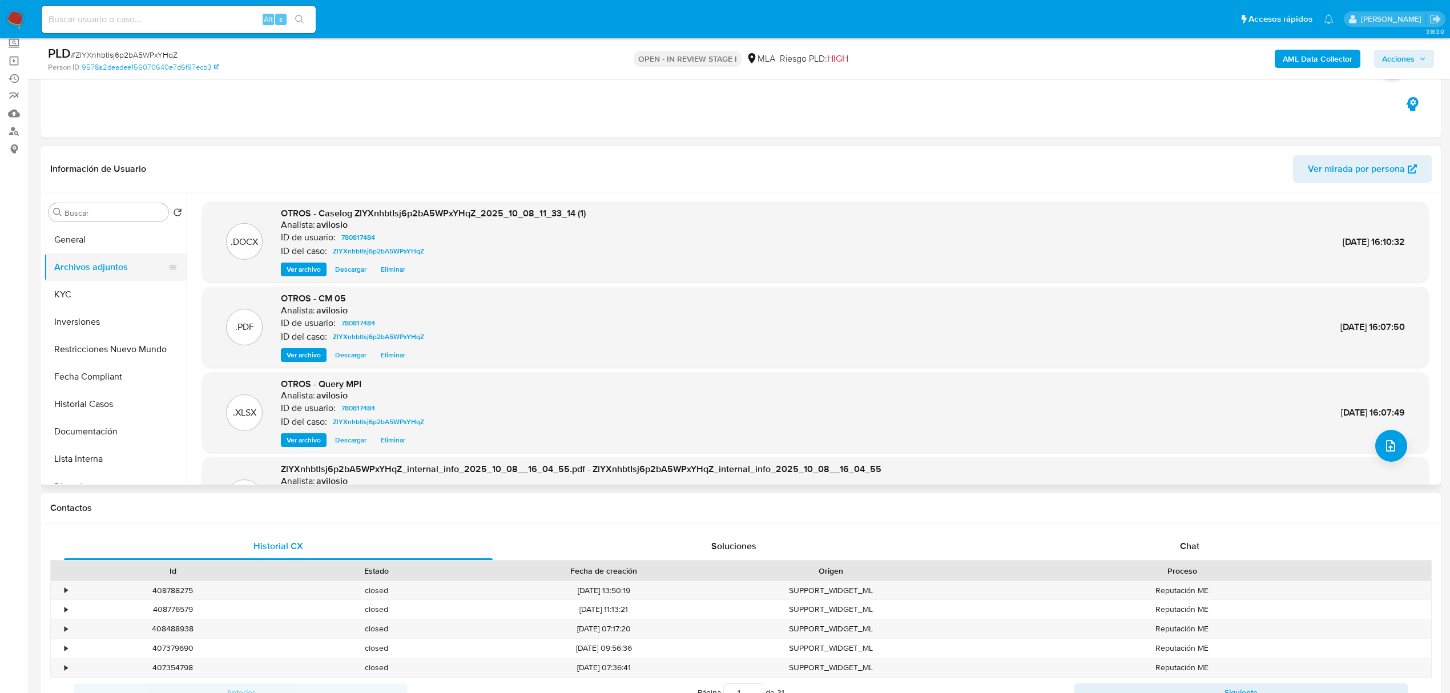
click at [117, 268] on button "Archivos adjuntos" at bounding box center [111, 266] width 134 height 27
click at [91, 295] on button "KYC" at bounding box center [111, 294] width 134 height 27
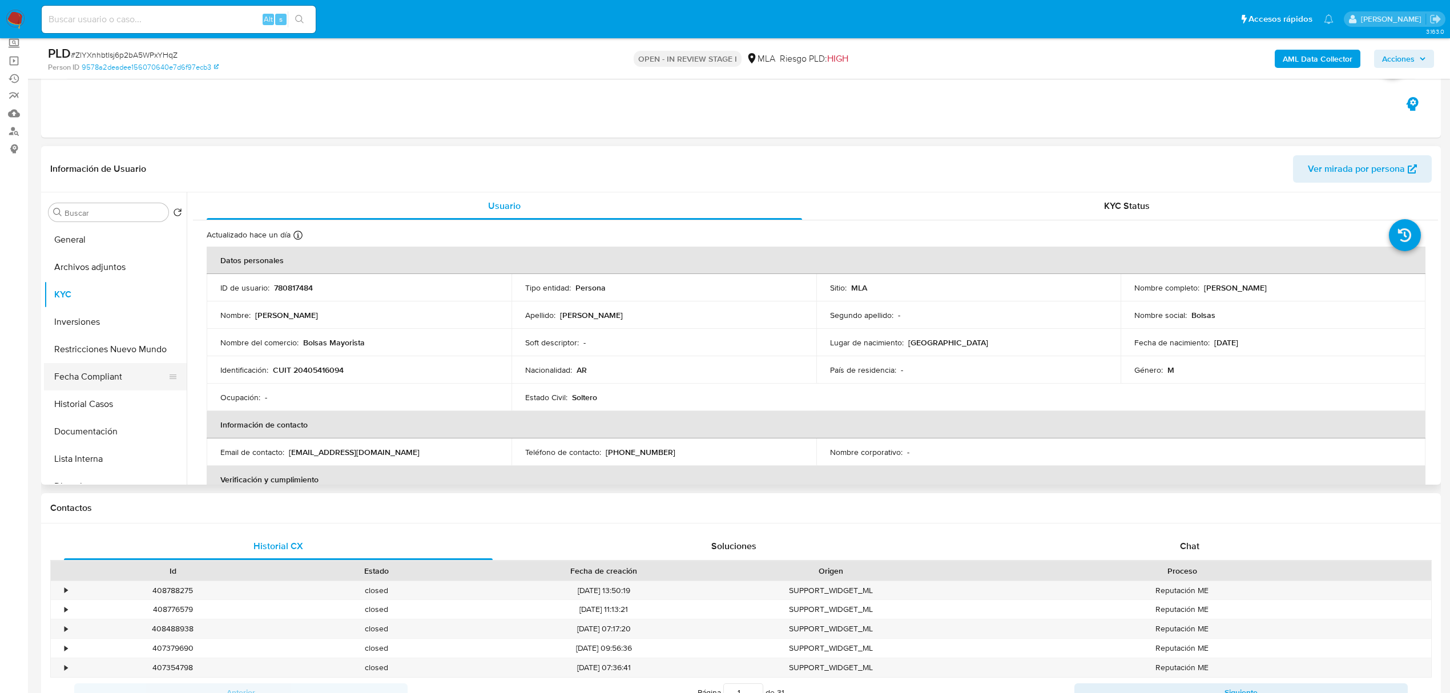
click at [99, 373] on button "Fecha Compliant" at bounding box center [111, 376] width 134 height 27
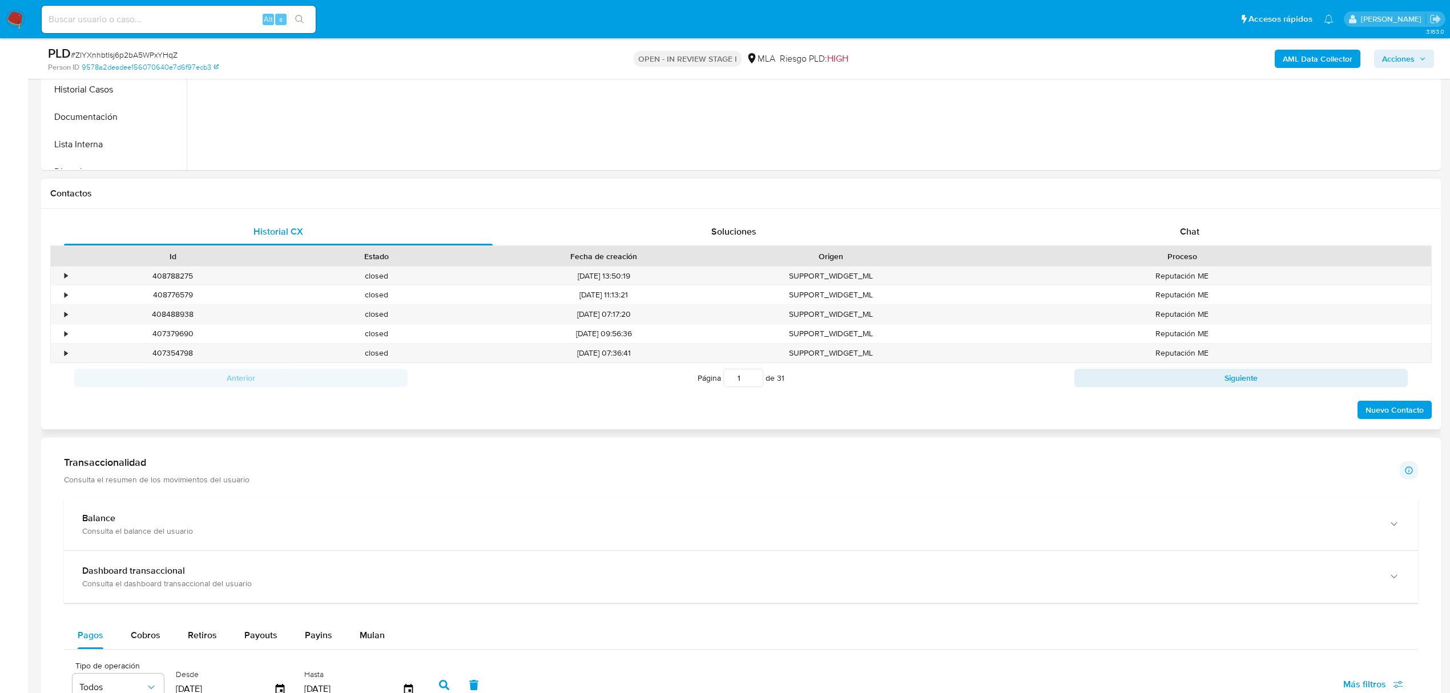
scroll to position [409, 0]
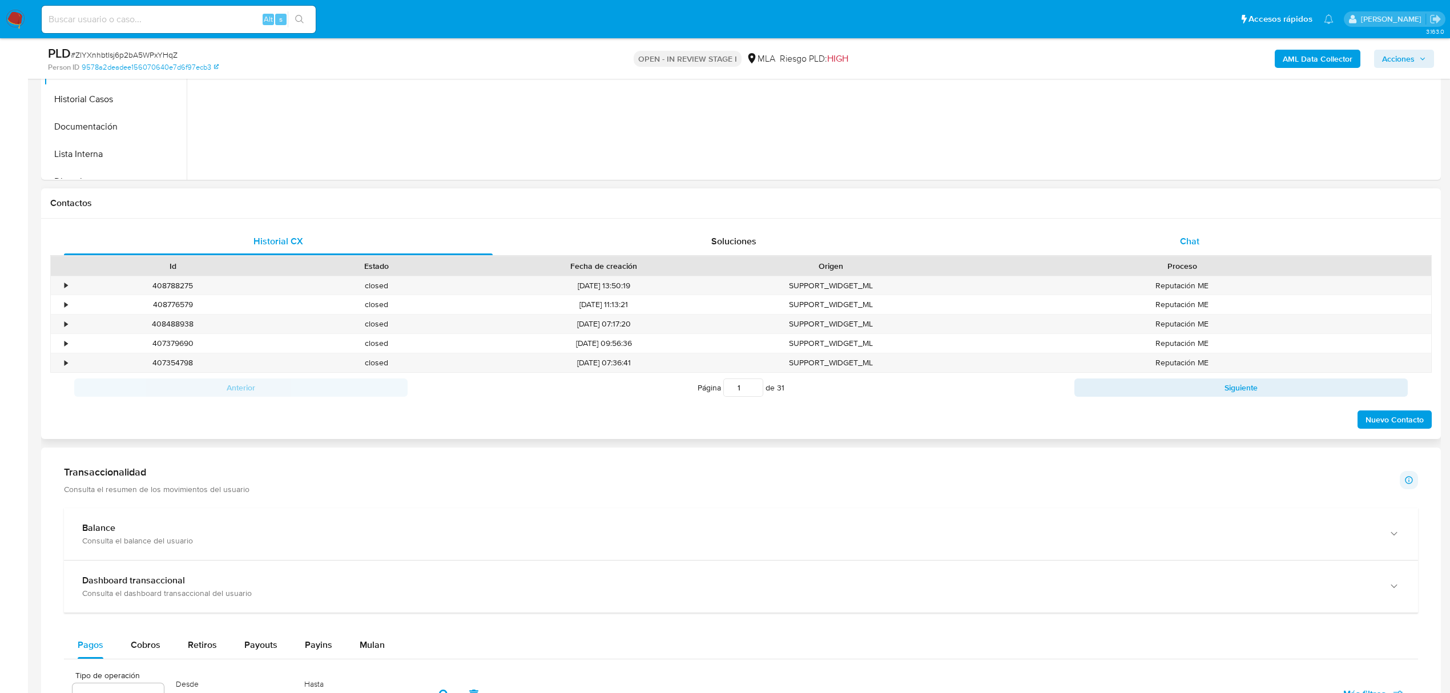
click at [1225, 243] on div "Chat" at bounding box center [1190, 241] width 429 height 27
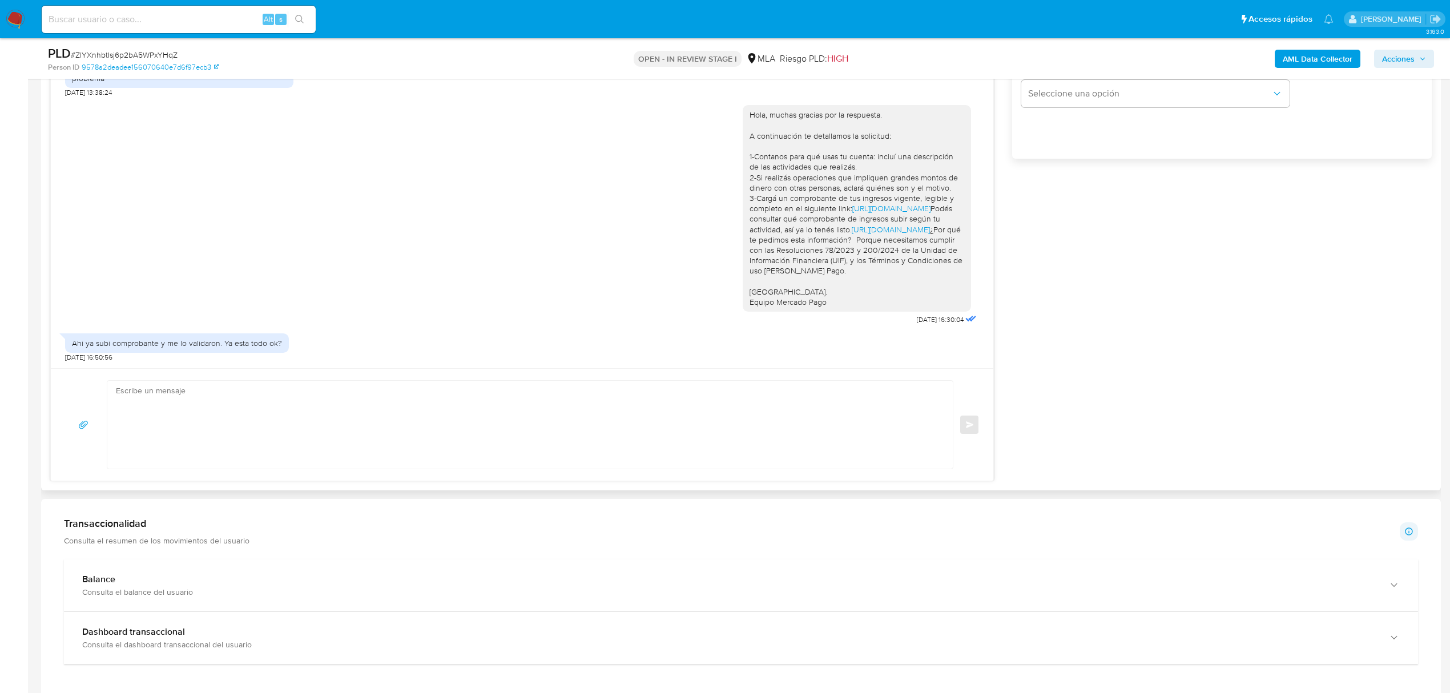
scroll to position [865, 0]
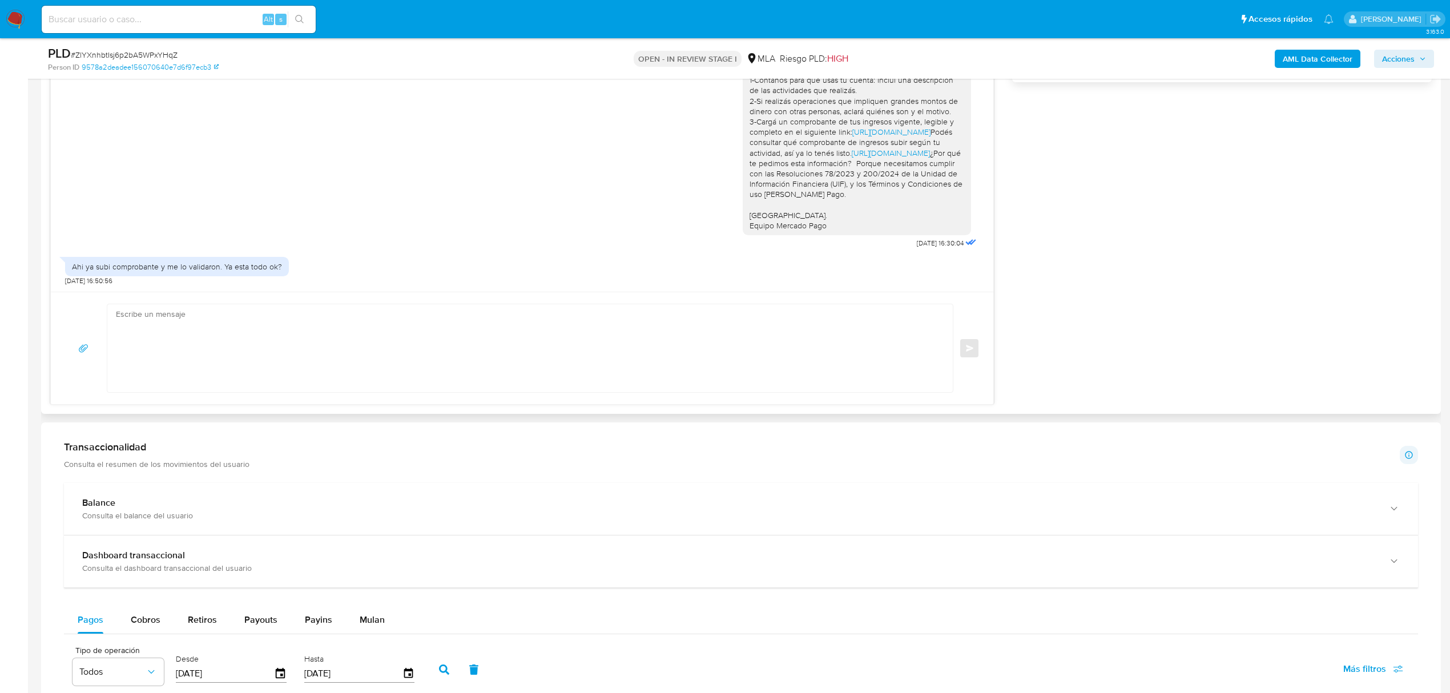
click at [544, 359] on textarea at bounding box center [527, 348] width 823 height 88
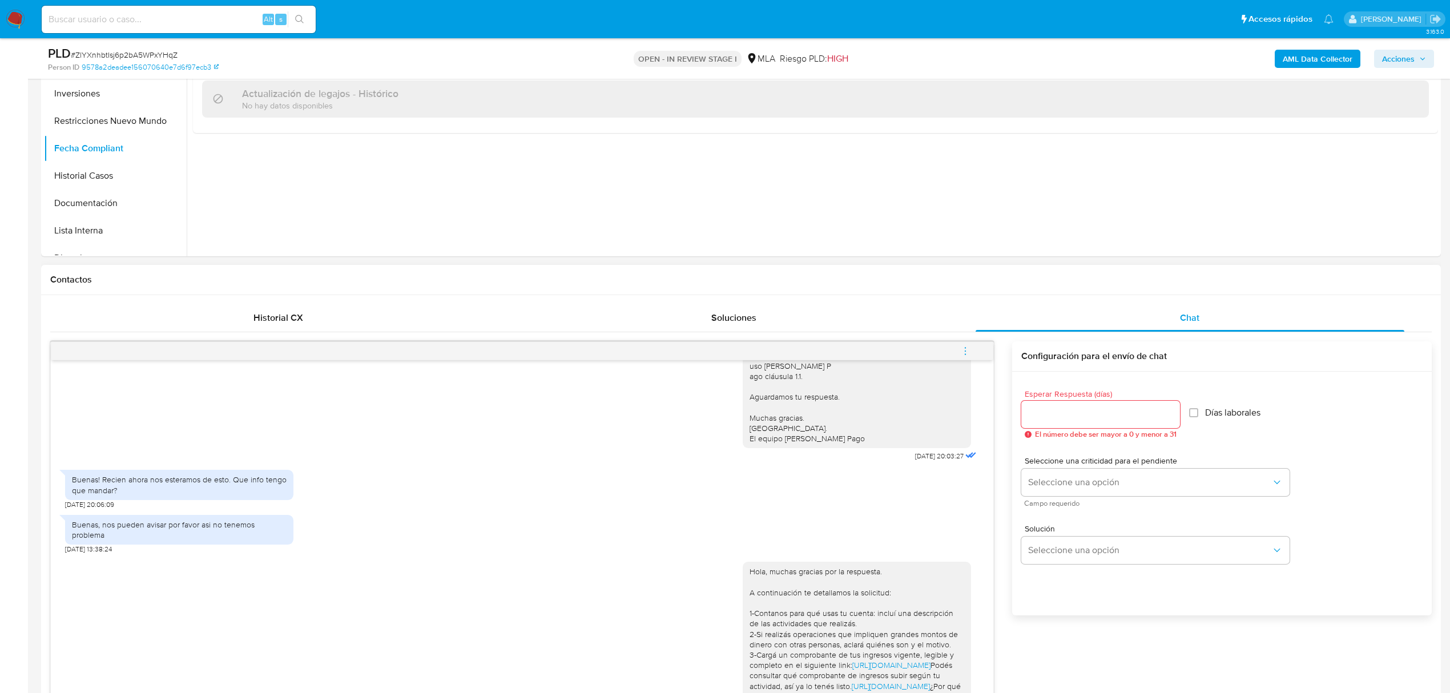
scroll to position [409, 0]
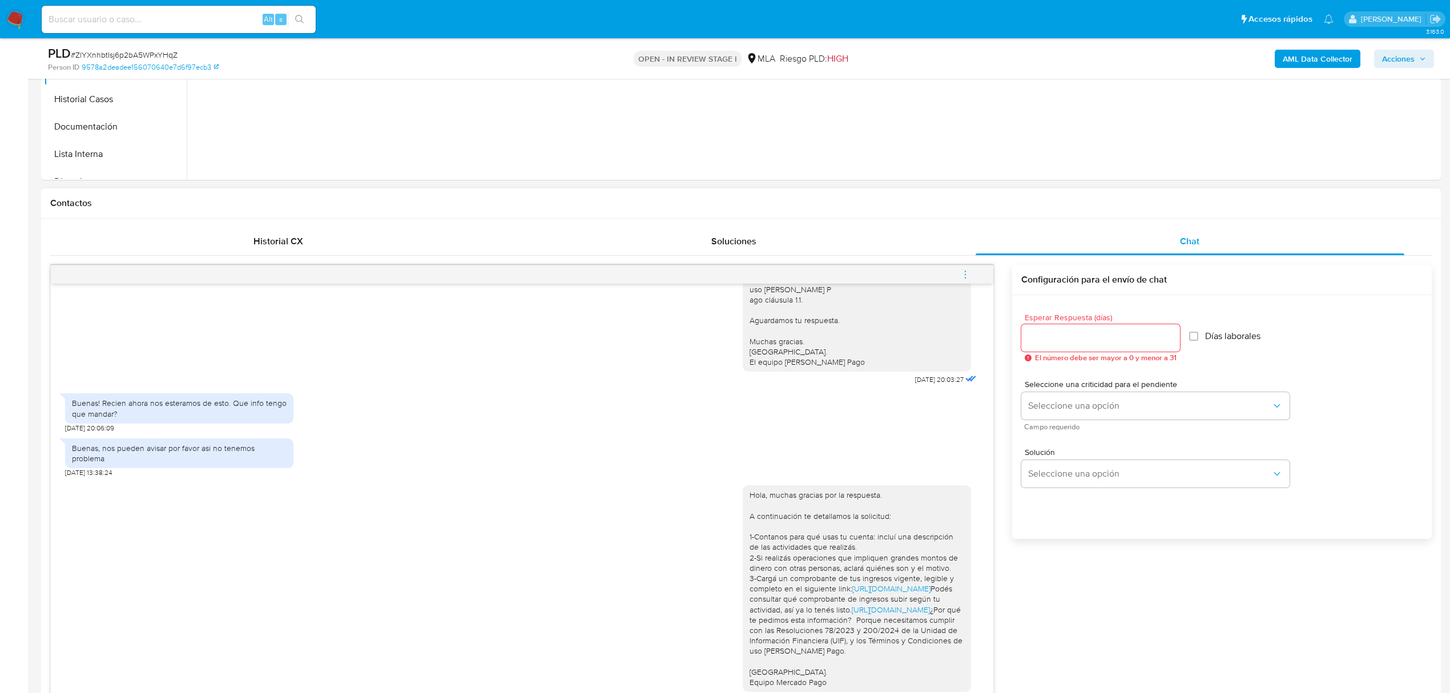
type textarea "Buenas tardes, Muchas gracias por la documentación remitida, confirmamos recepc…"
click at [1113, 348] on div at bounding box center [1100, 337] width 159 height 27
click at [1120, 332] on input "Esperar Respuesta (días)" at bounding box center [1100, 338] width 159 height 15
type input "0"
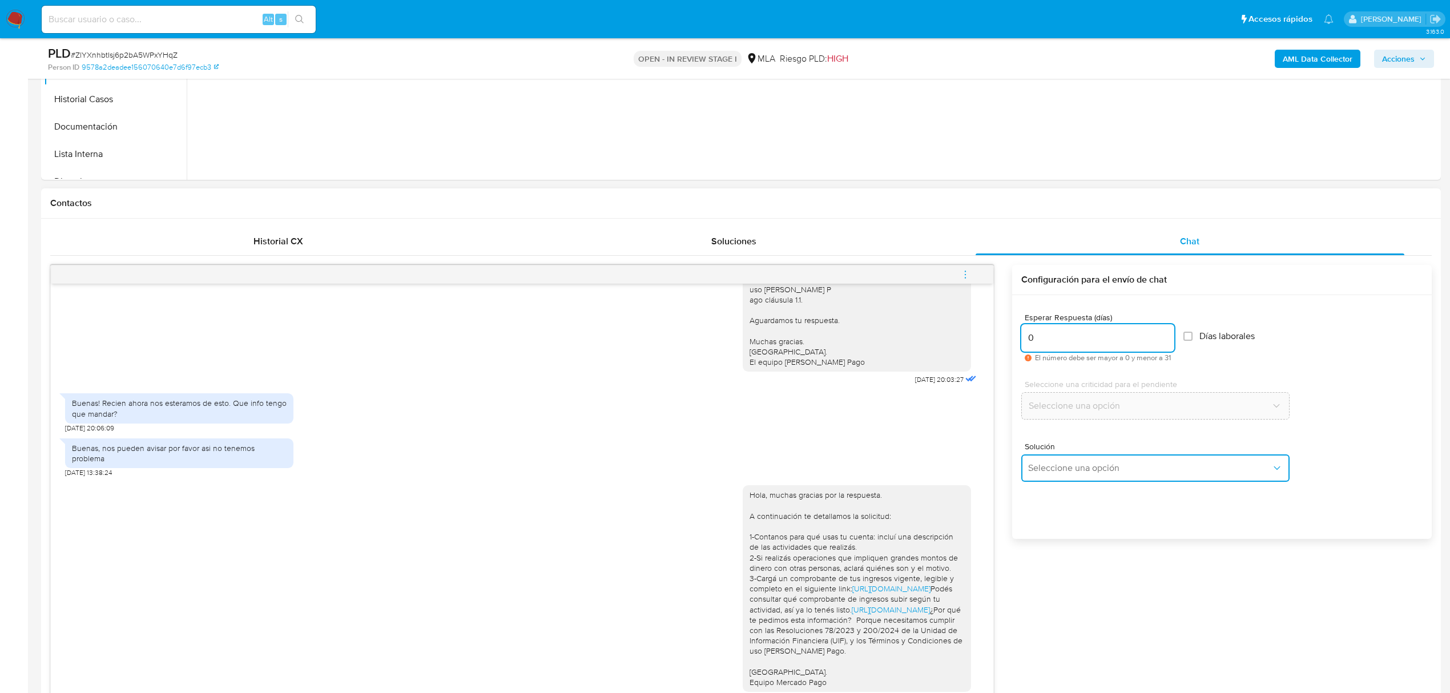
click at [1165, 464] on span "Seleccione una opción" at bounding box center [1149, 467] width 243 height 11
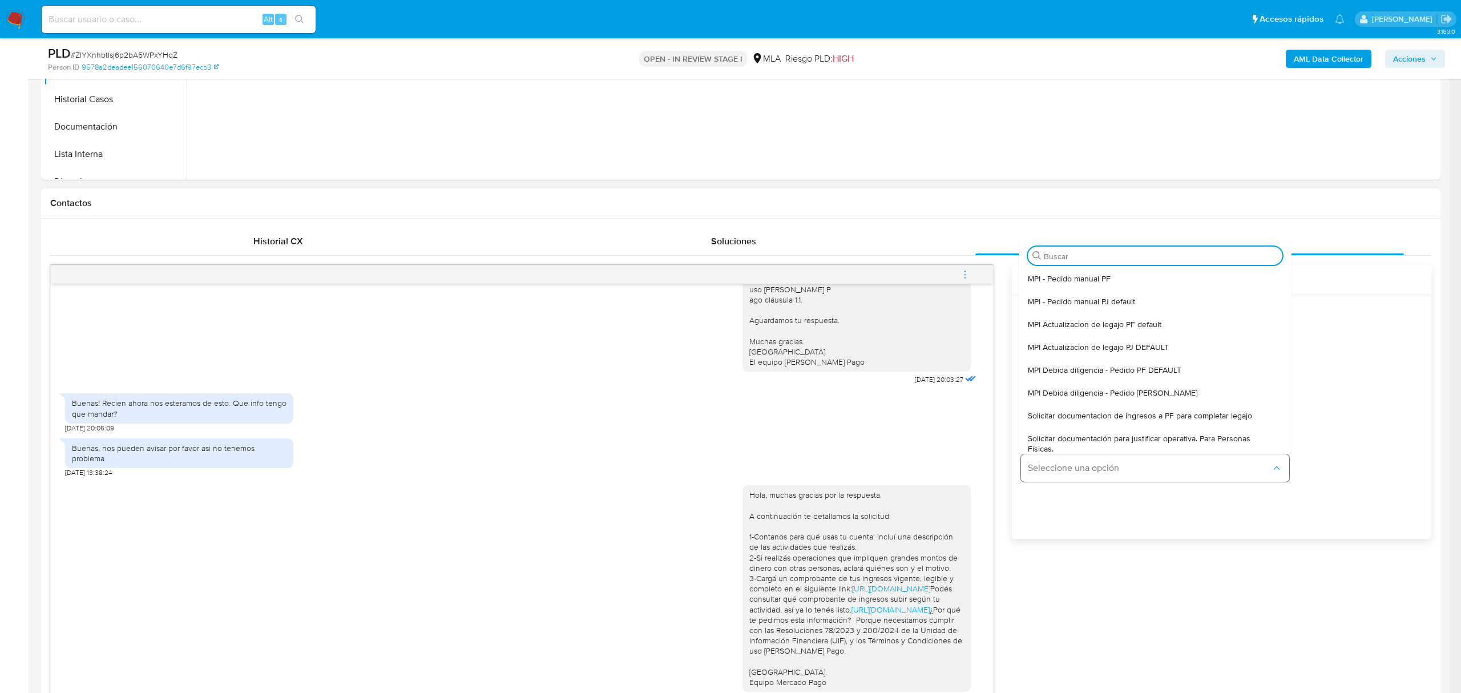
click at [1165, 464] on span "Seleccione una opción" at bounding box center [1149, 467] width 243 height 11
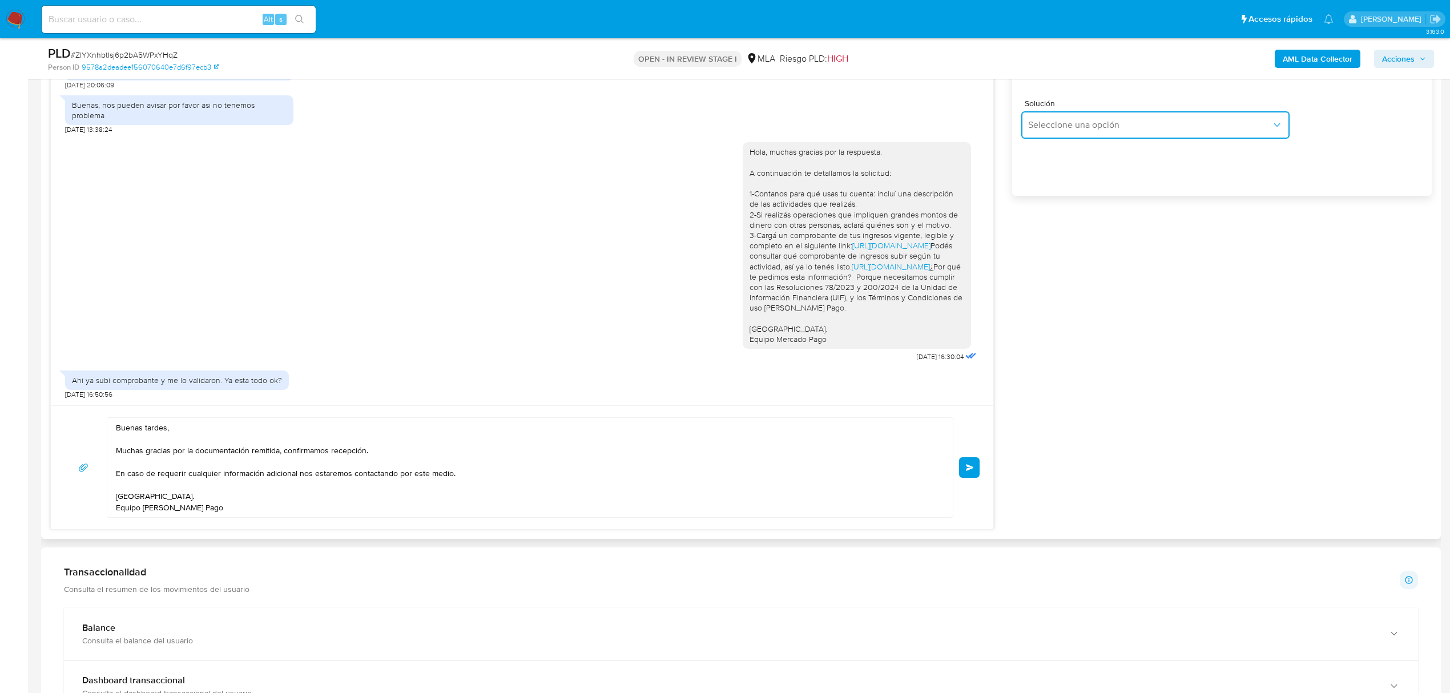
scroll to position [789, 0]
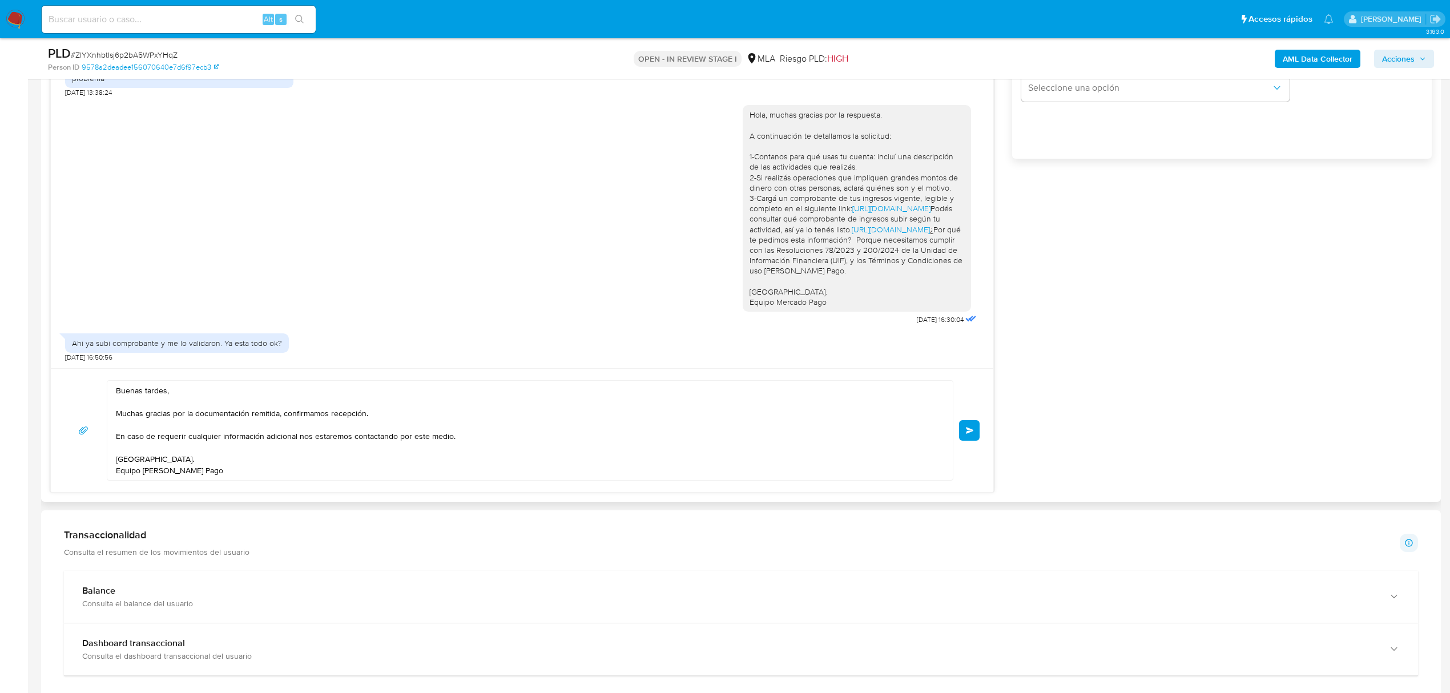
click at [969, 437] on button "Enviar" at bounding box center [969, 430] width 21 height 21
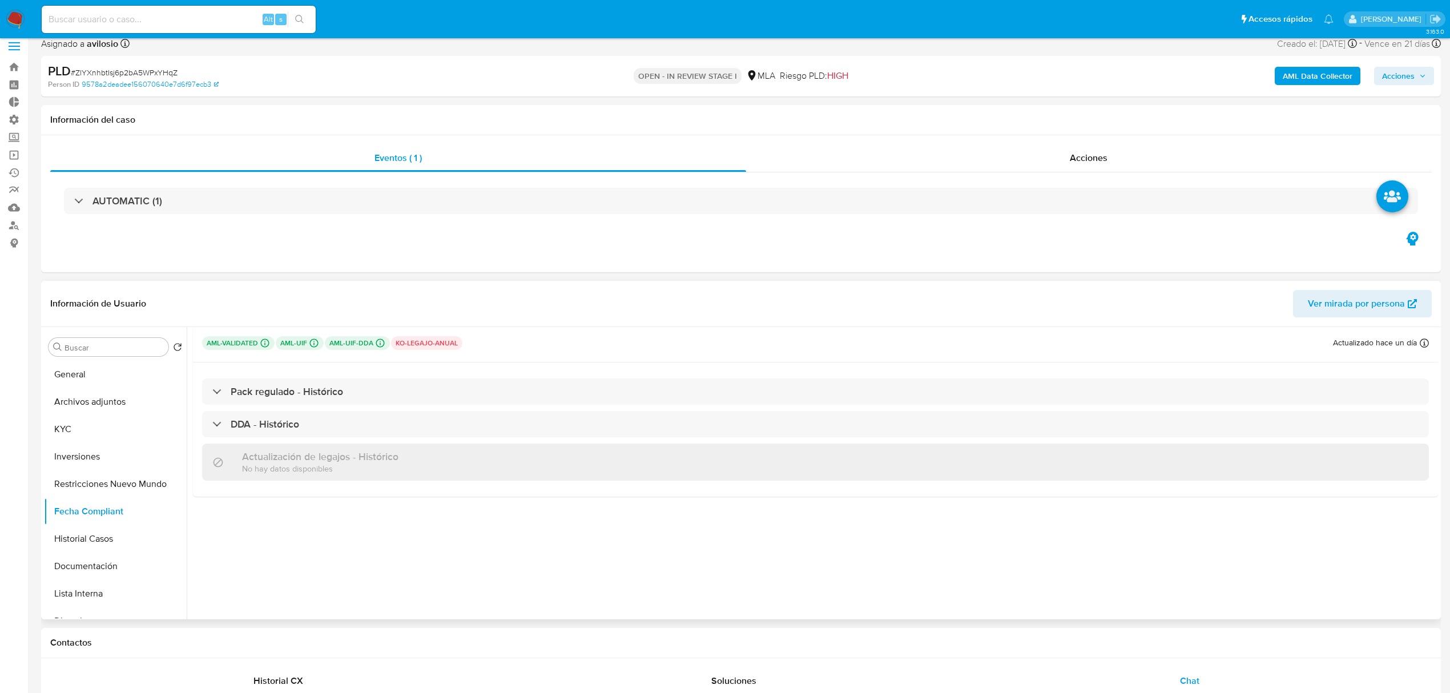
scroll to position [0, 0]
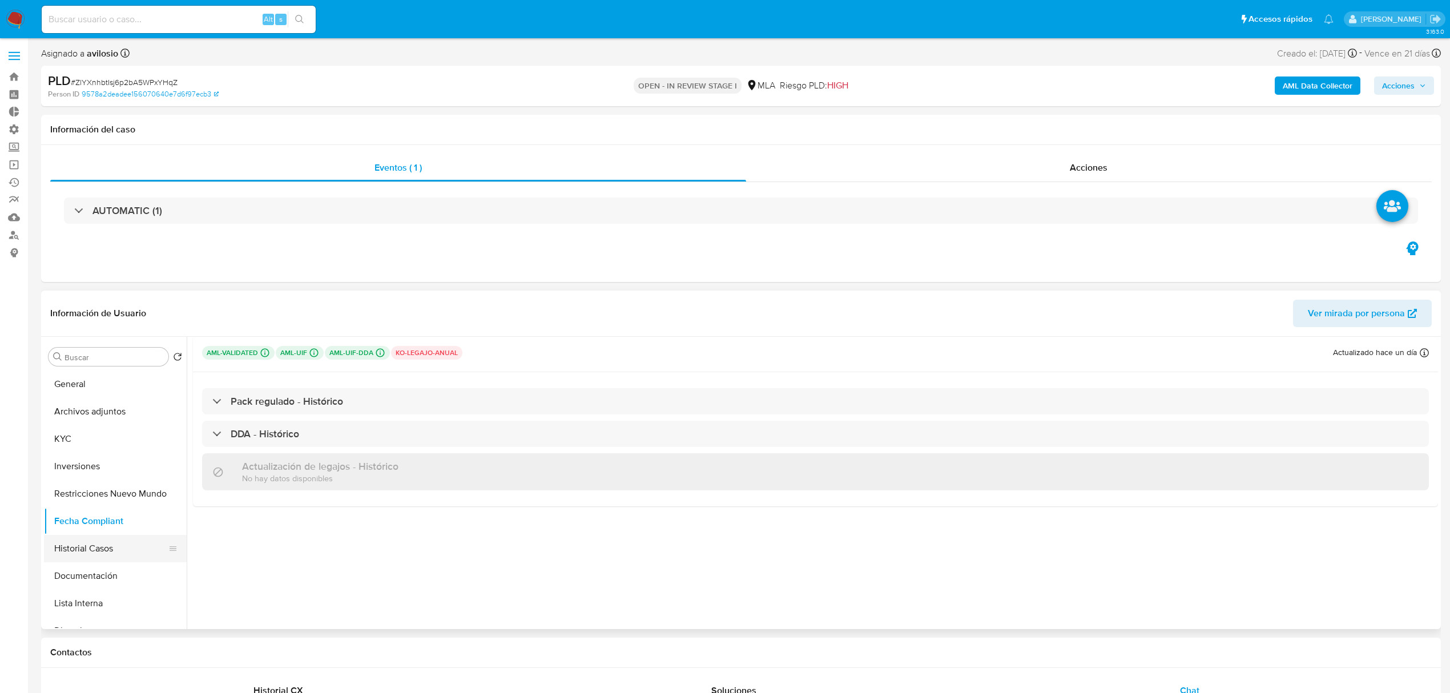
click at [102, 539] on button "Historial Casos" at bounding box center [111, 548] width 134 height 27
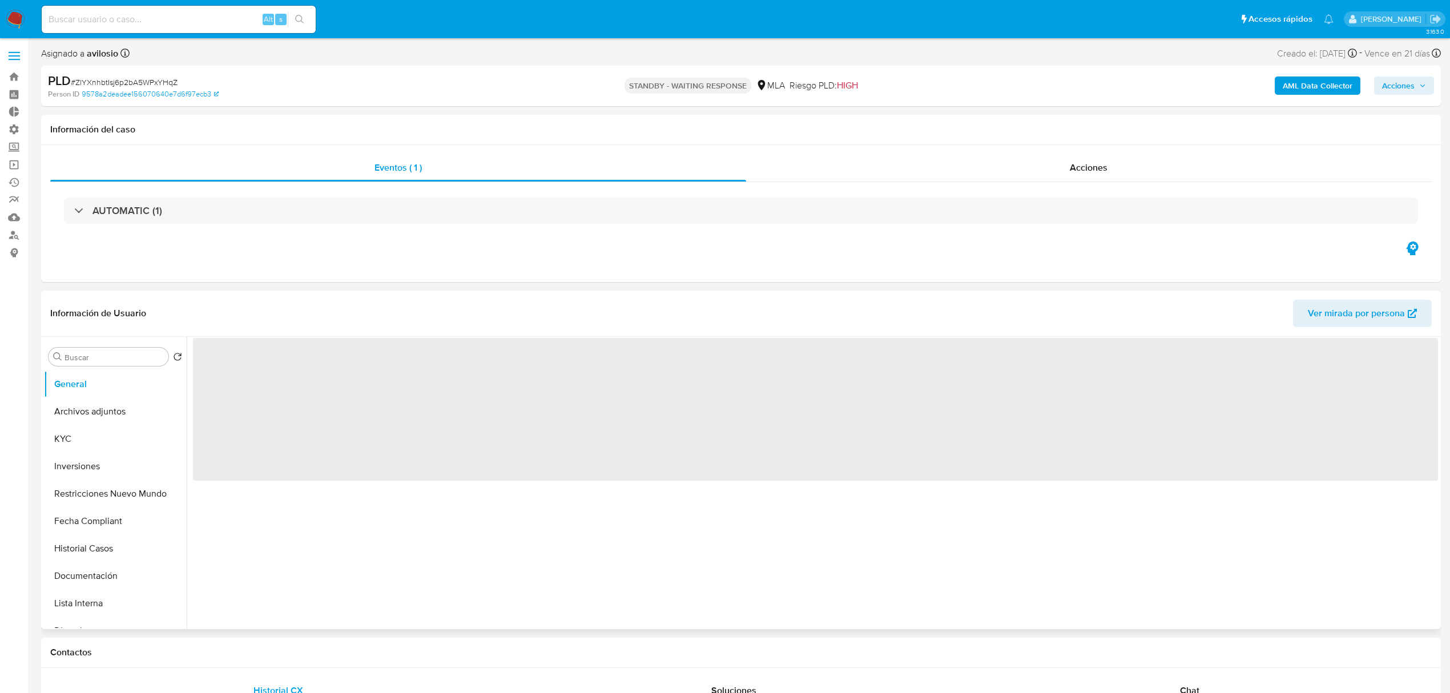
select select "10"
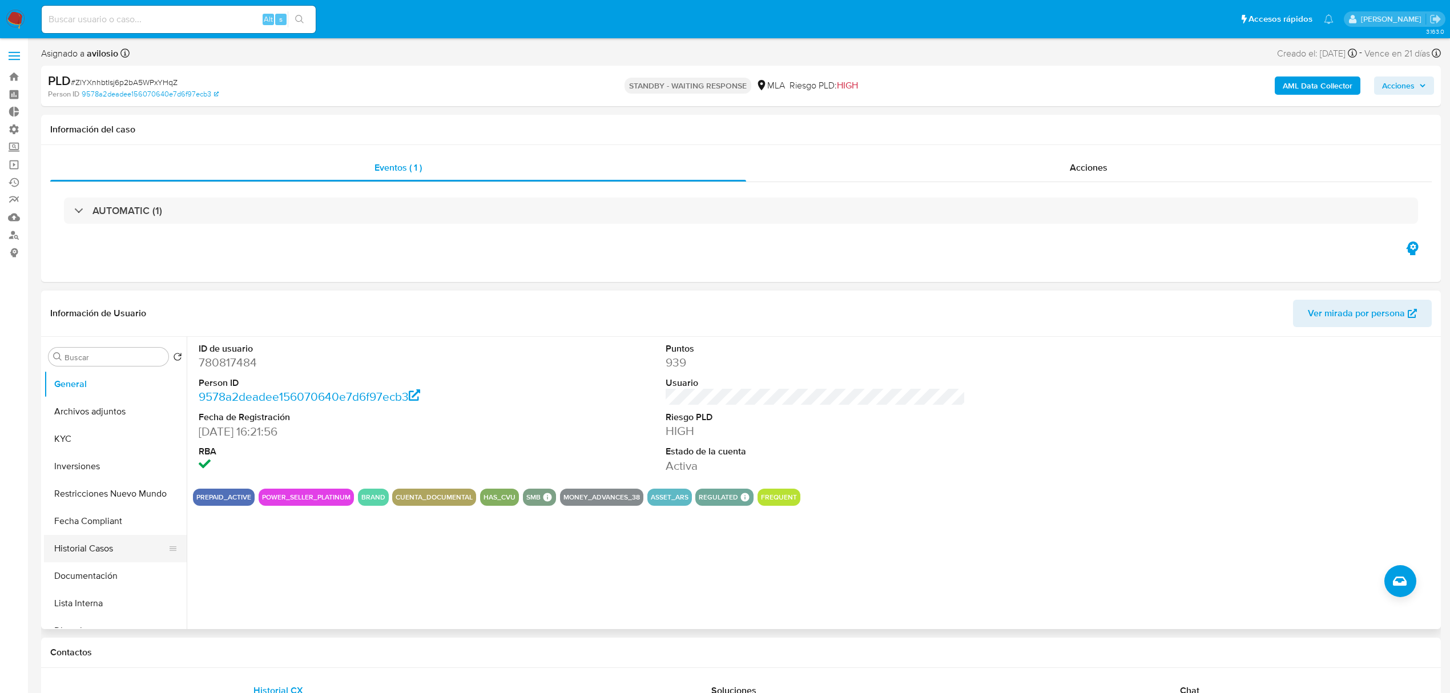
click at [102, 550] on button "Historial Casos" at bounding box center [111, 548] width 134 height 27
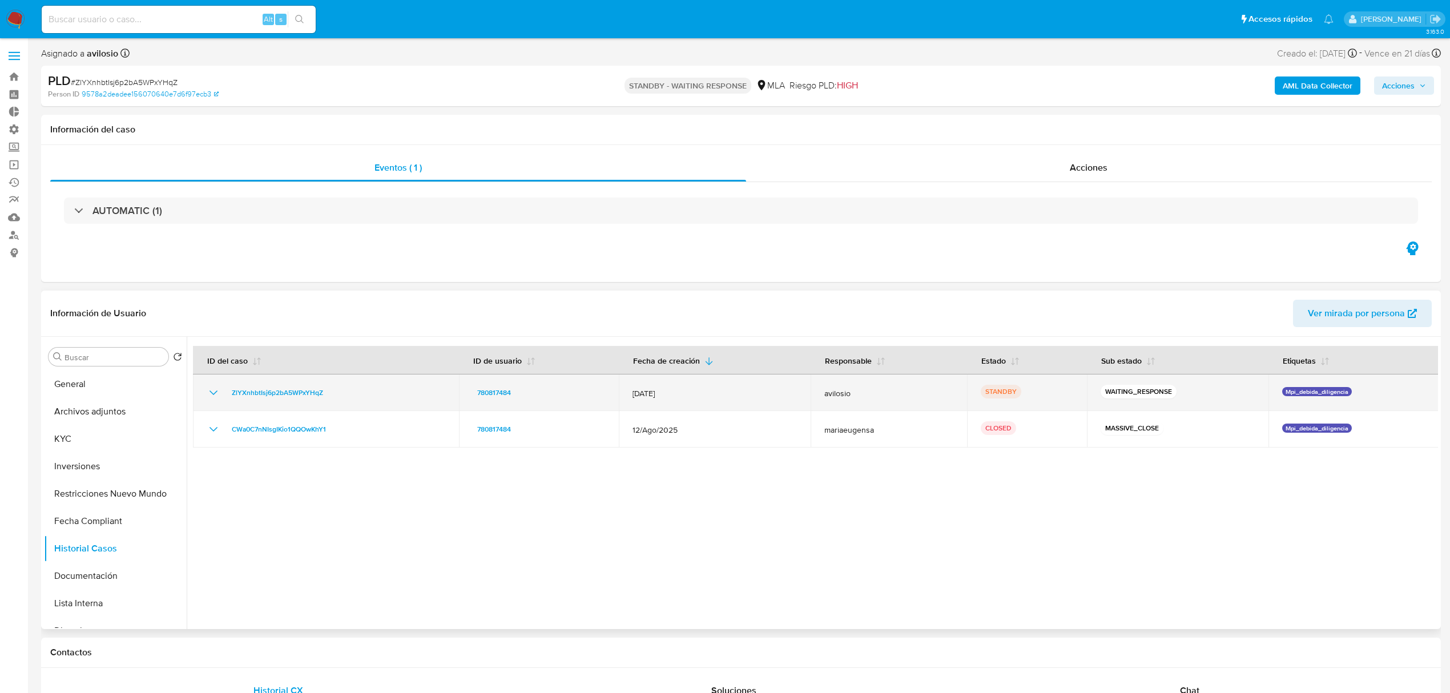
drag, startPoint x: 336, startPoint y: 393, endPoint x: 464, endPoint y: 404, distance: 128.3
click at [242, 393] on div "ZlYXnhbtIsj6p2bA5WPxYHqZ" at bounding box center [326, 393] width 239 height 14
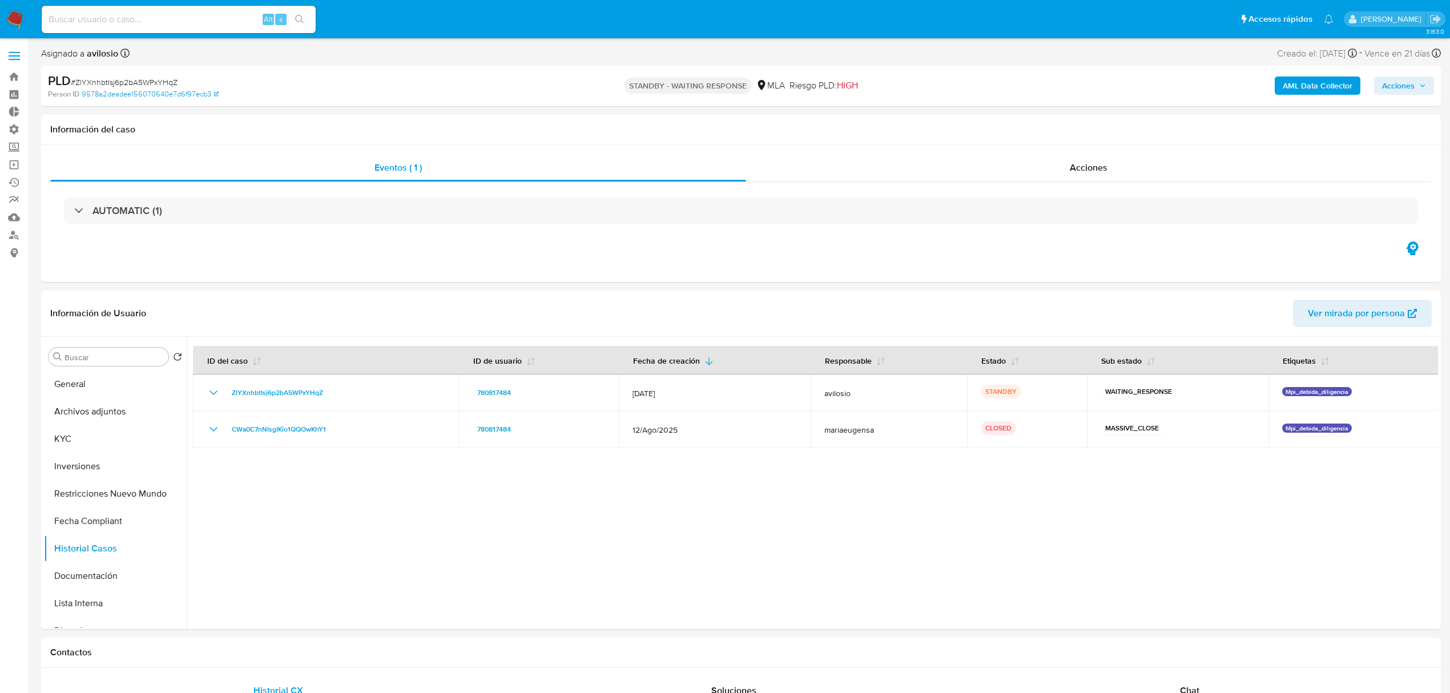
click at [1404, 84] on span "Acciones" at bounding box center [1398, 85] width 33 height 18
click at [1099, 117] on span "Resolución del caso" at bounding box center [1080, 121] width 82 height 13
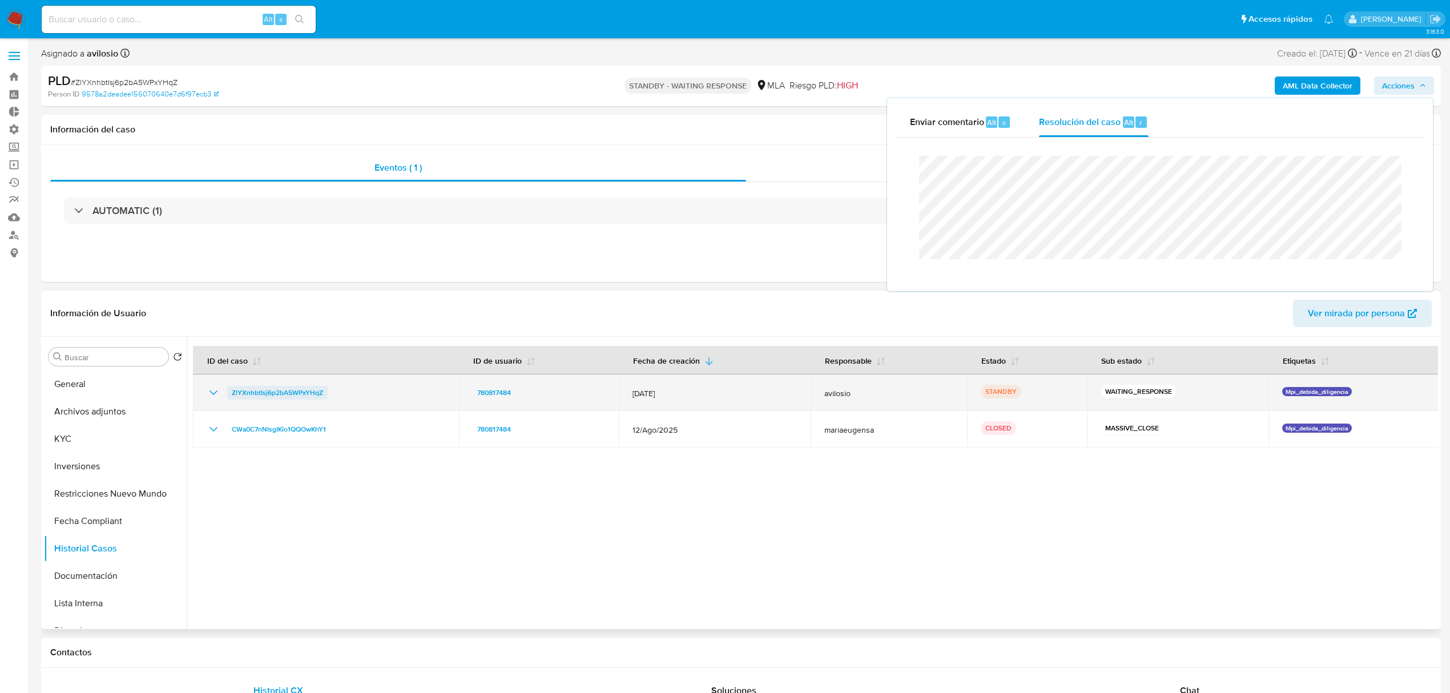
drag, startPoint x: 357, startPoint y: 391, endPoint x: 231, endPoint y: 395, distance: 126.8
click at [231, 395] on div "ZlYXnhbtIsj6p2bA5WPxYHqZ" at bounding box center [326, 393] width 239 height 14
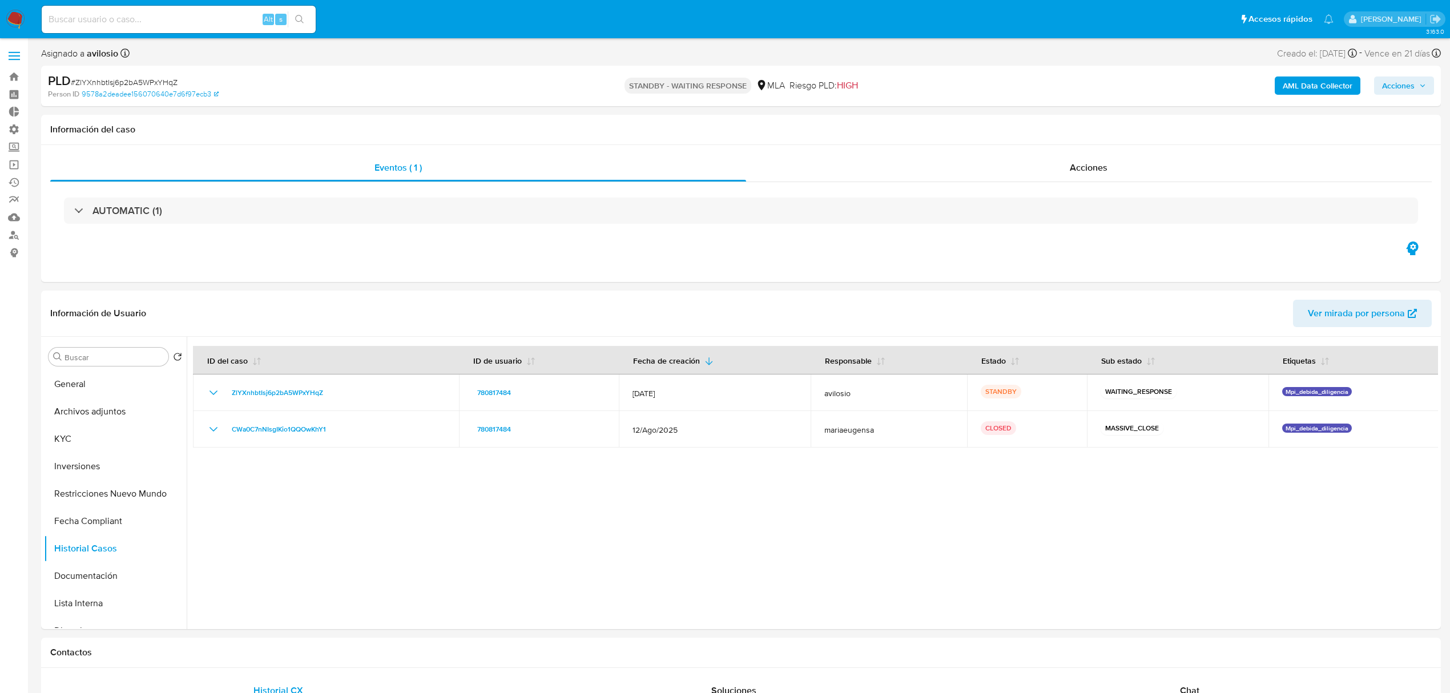
click at [15, 21] on img at bounding box center [15, 19] width 19 height 19
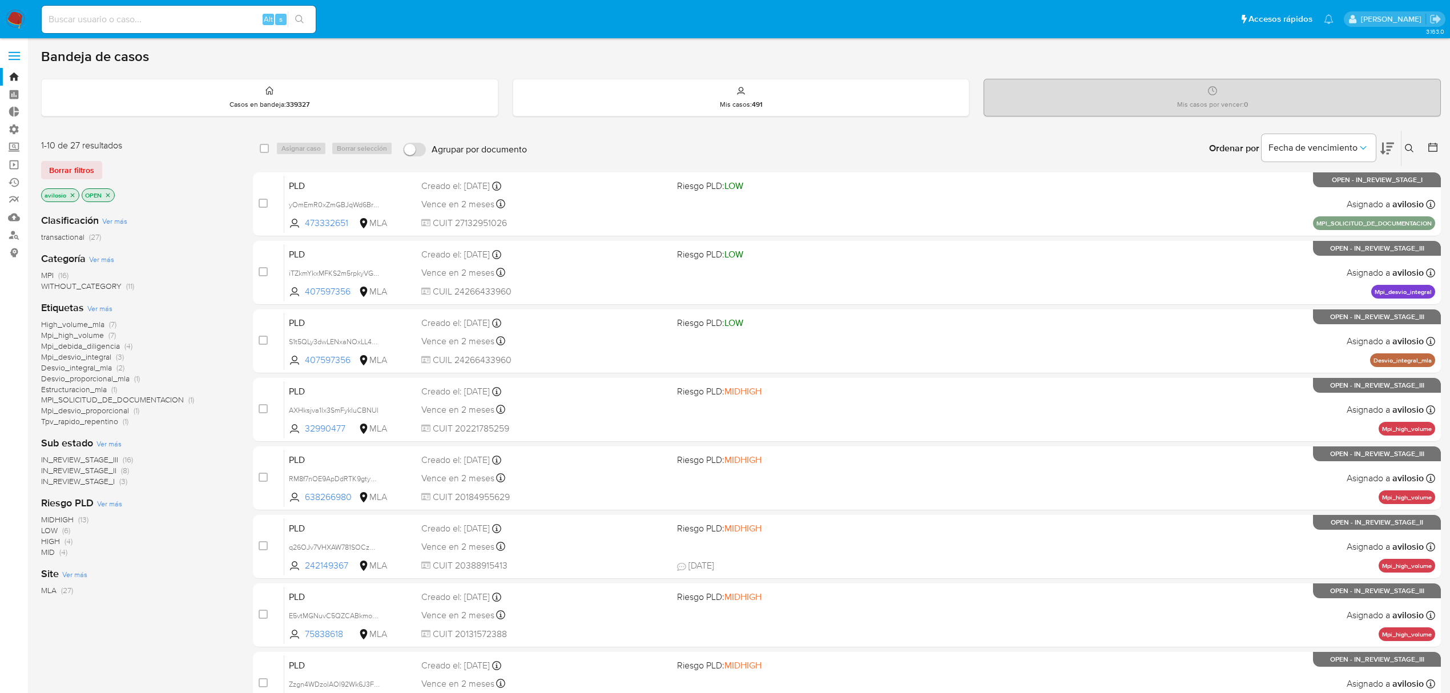
click at [1405, 151] on icon at bounding box center [1409, 148] width 9 height 9
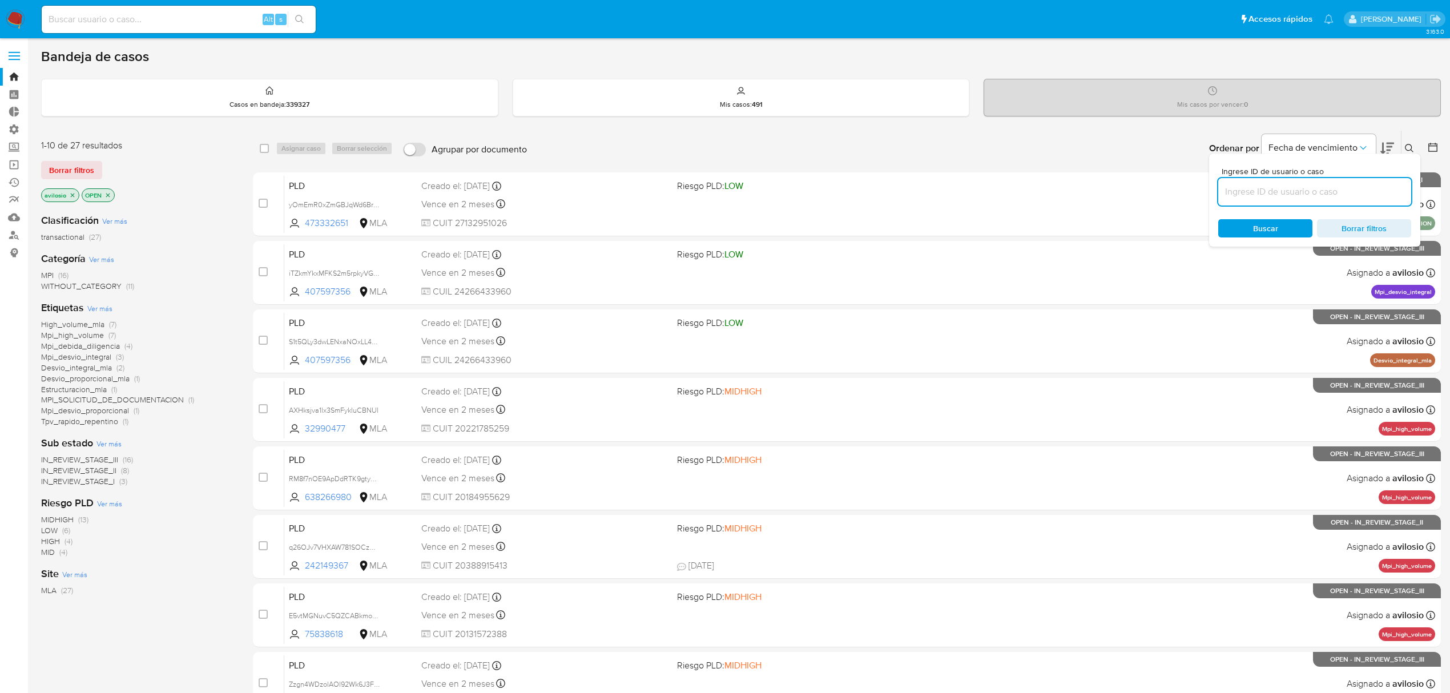
click at [1308, 192] on input at bounding box center [1314, 191] width 193 height 15
type input "ZlYXnhbtIsj6p2bA5WPxYHqZ"
click at [1273, 224] on div "Buscar Borrar filtros" at bounding box center [1314, 228] width 193 height 18
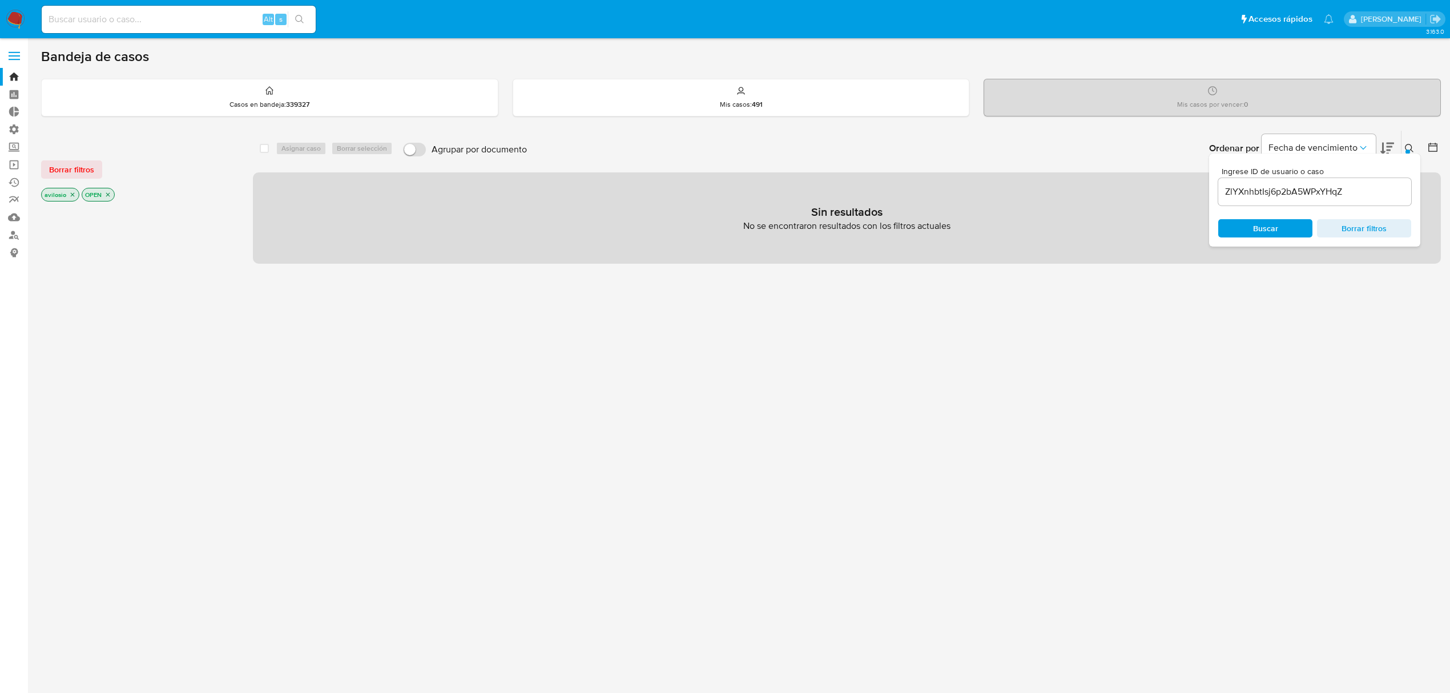
click at [67, 194] on p "avilosio" at bounding box center [60, 194] width 37 height 13
click at [70, 195] on icon "close-filter" at bounding box center [72, 194] width 7 height 7
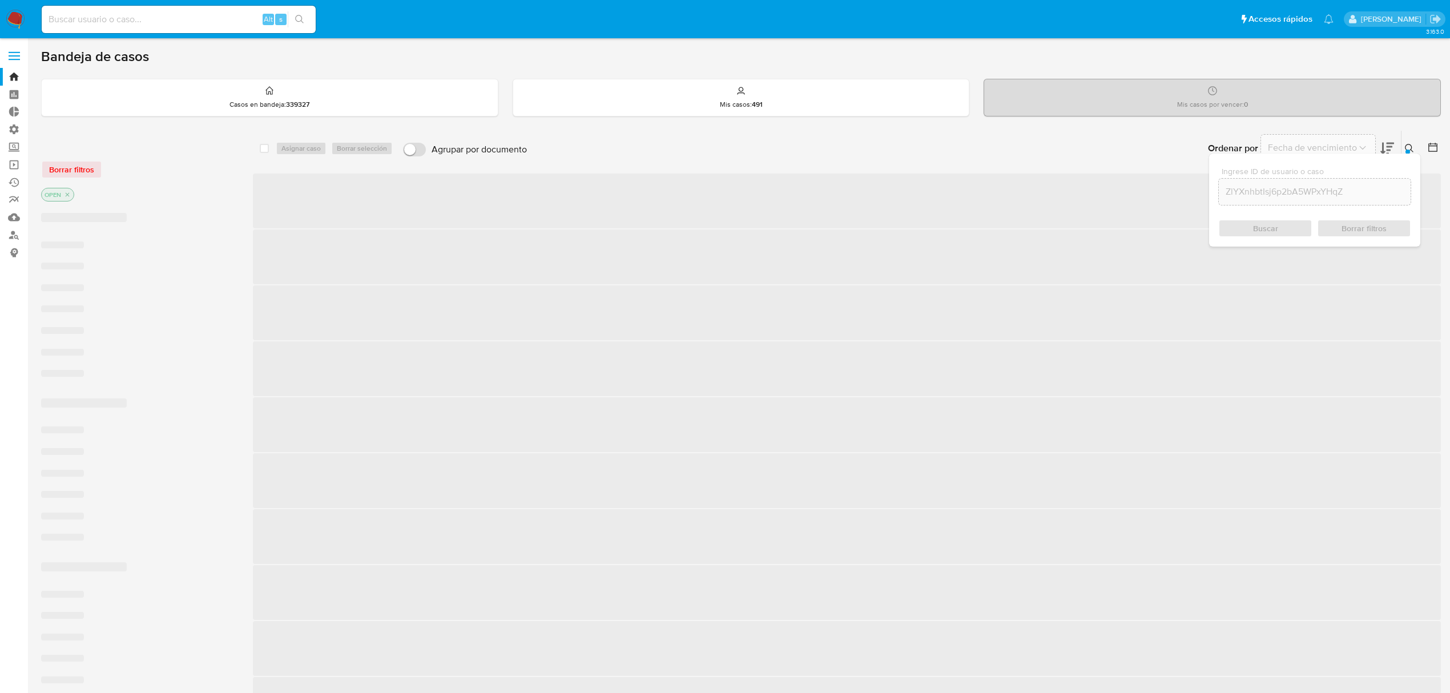
click at [70, 195] on icon "close-filter" at bounding box center [67, 194] width 7 height 7
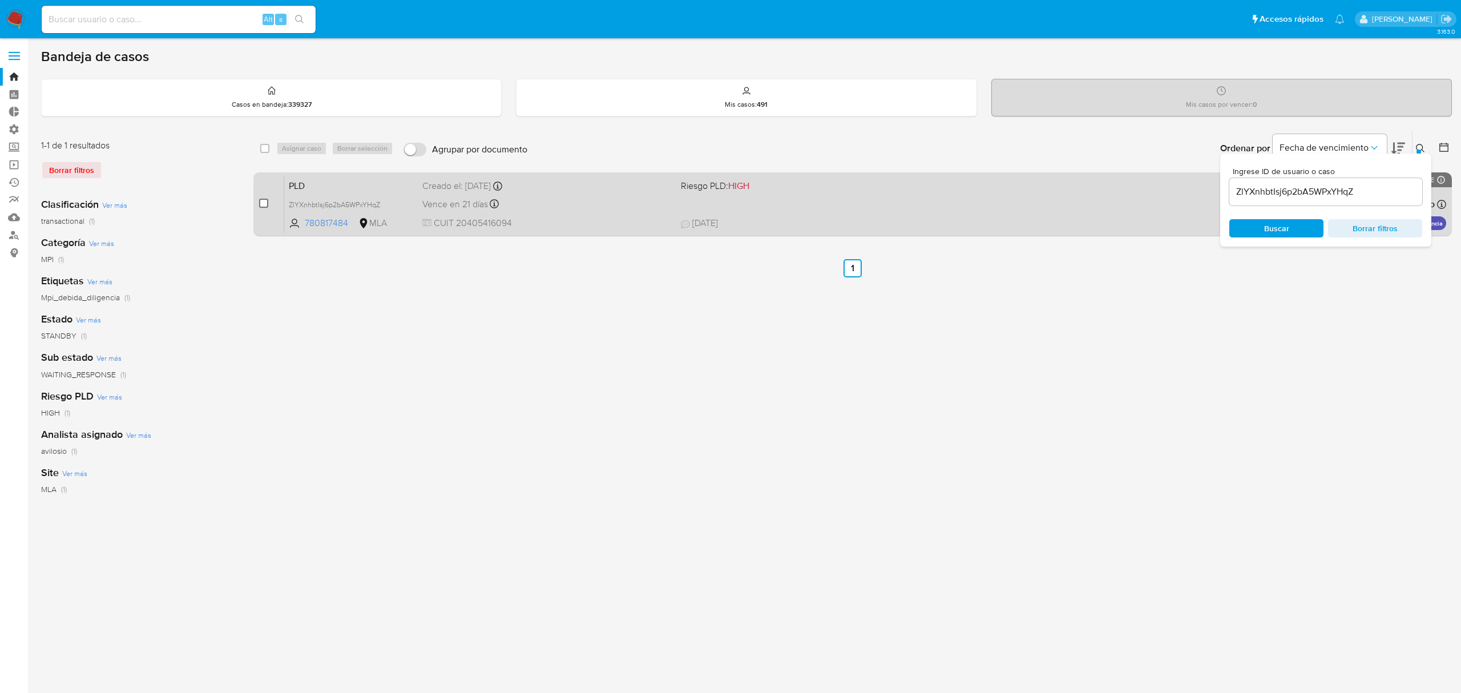
click at [263, 202] on input "checkbox" at bounding box center [263, 203] width 9 height 9
checkbox input "true"
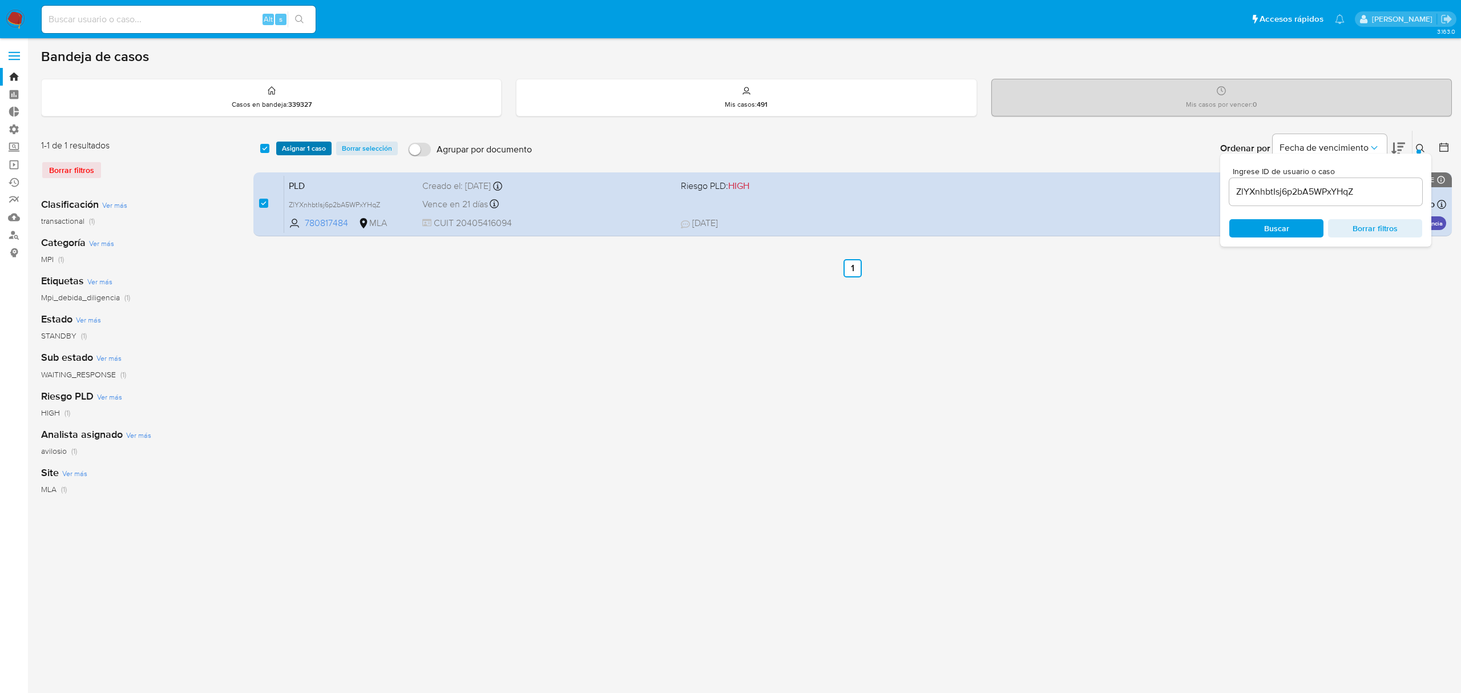
click at [295, 151] on span "Asignar 1 caso" at bounding box center [304, 148] width 44 height 11
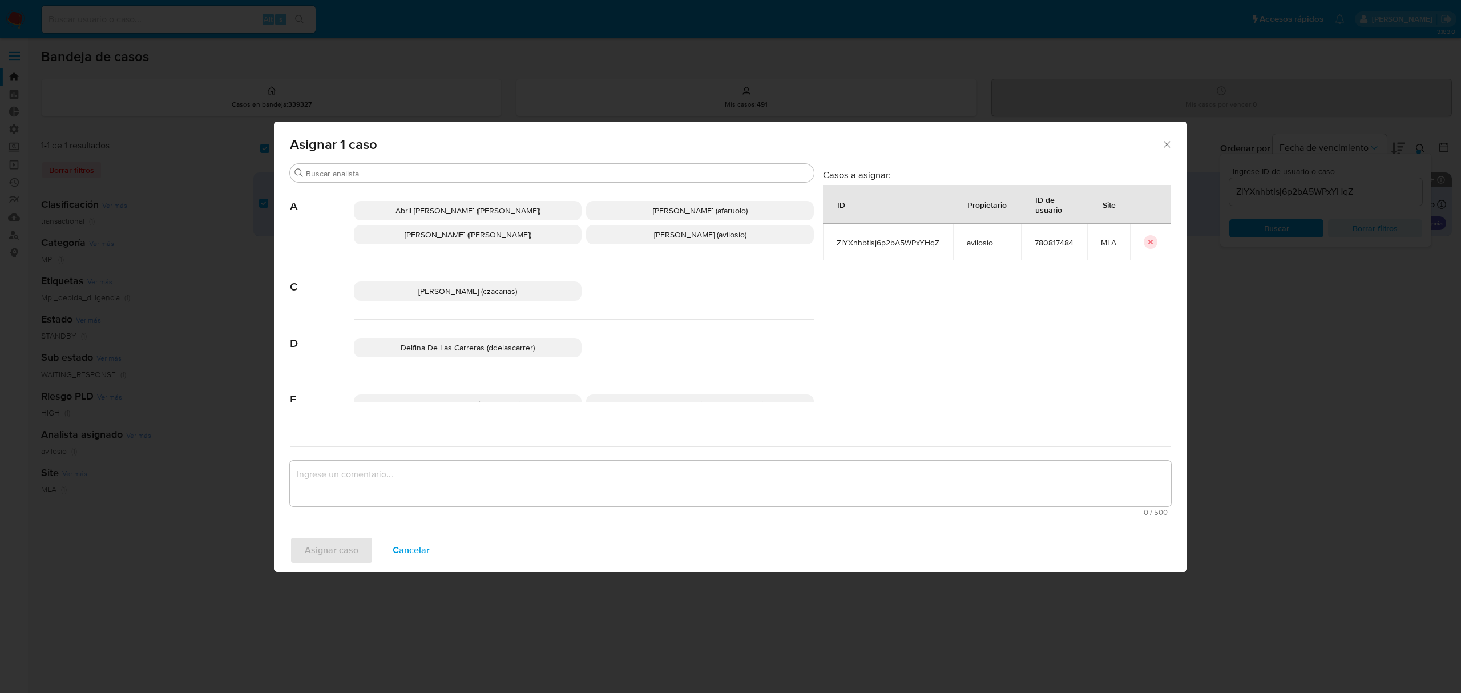
drag, startPoint x: 416, startPoint y: 485, endPoint x: 485, endPoint y: 426, distance: 91.1
click at [417, 482] on textarea "assign-modal" at bounding box center [730, 484] width 881 height 46
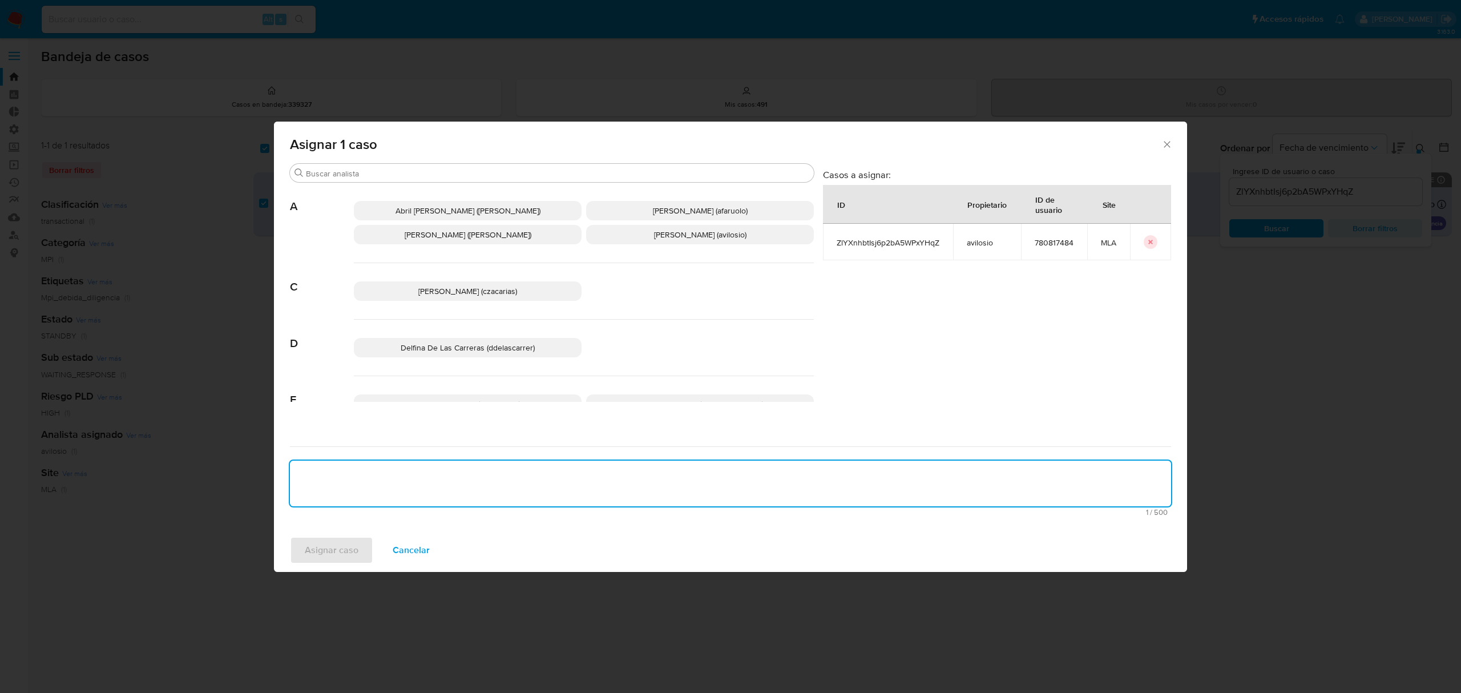
click at [666, 239] on span "[PERSON_NAME] (avilosio)" at bounding box center [700, 234] width 92 height 11
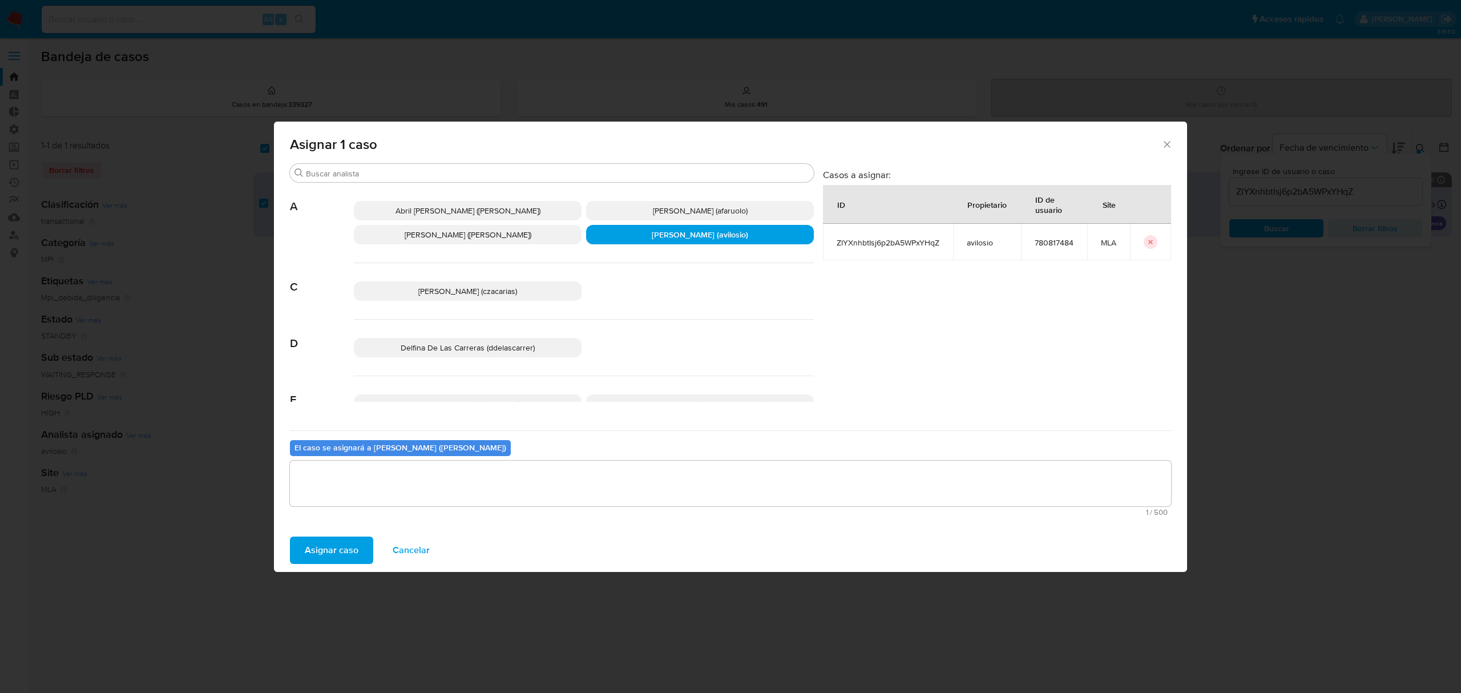
click at [345, 559] on span "Asignar caso" at bounding box center [332, 550] width 54 height 25
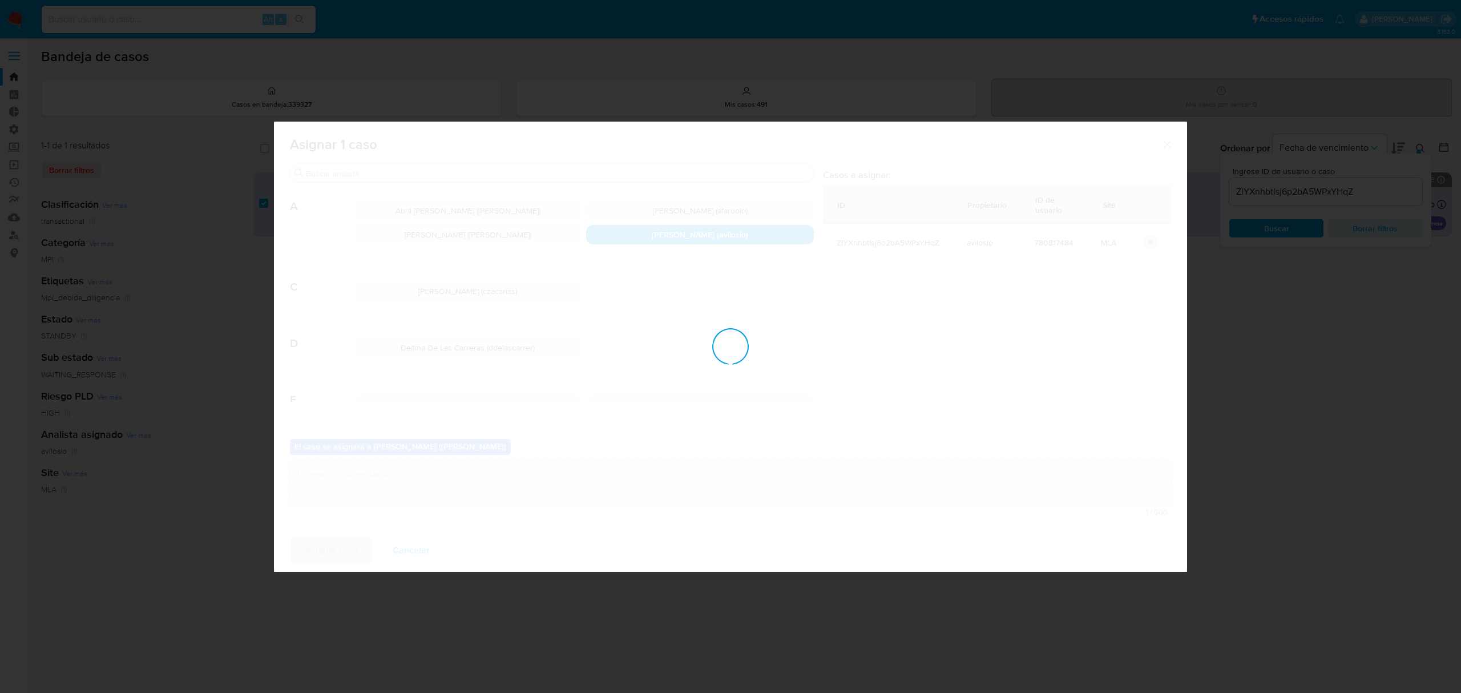
checkbox input "false"
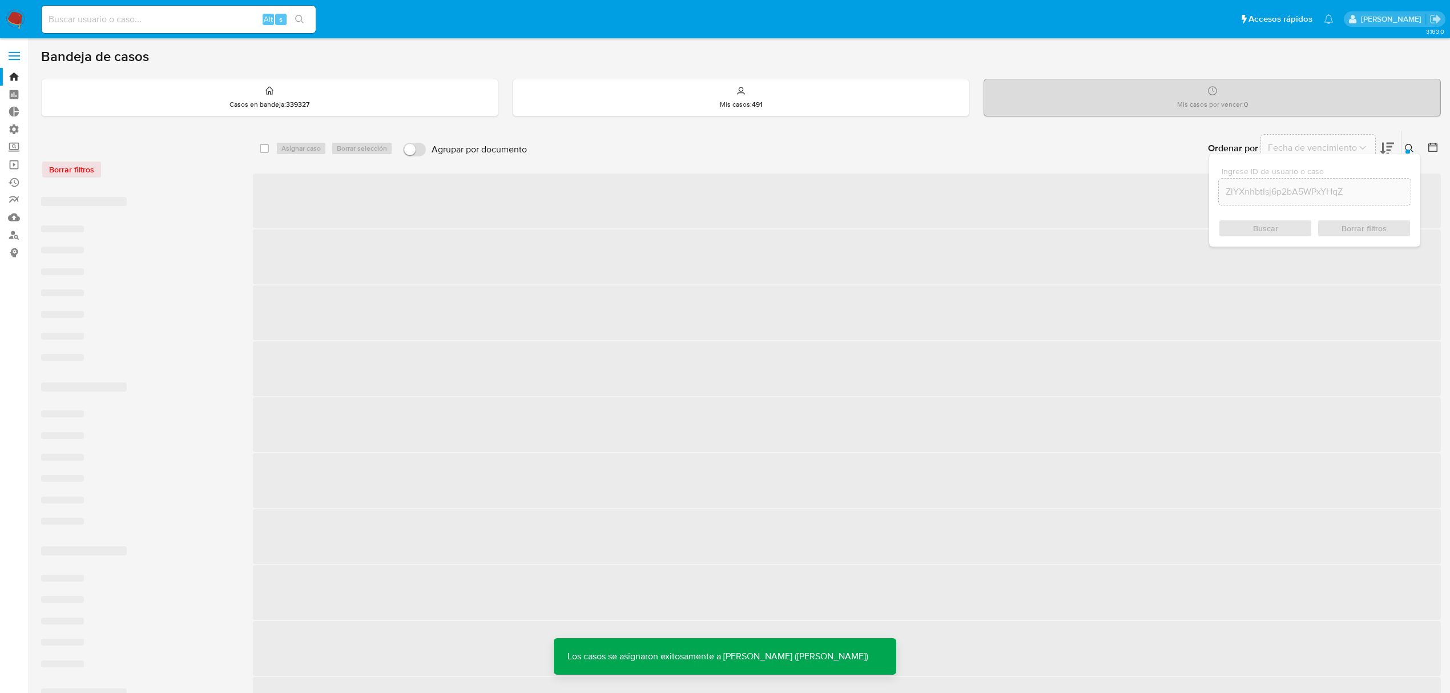
click at [132, 13] on input at bounding box center [179, 19] width 274 height 15
paste input "ZlYXnhbtIsj6p2bA5WPxYHqZ"
type input "ZlYXnhbtIsj6p2bA5WPxYHqZ"
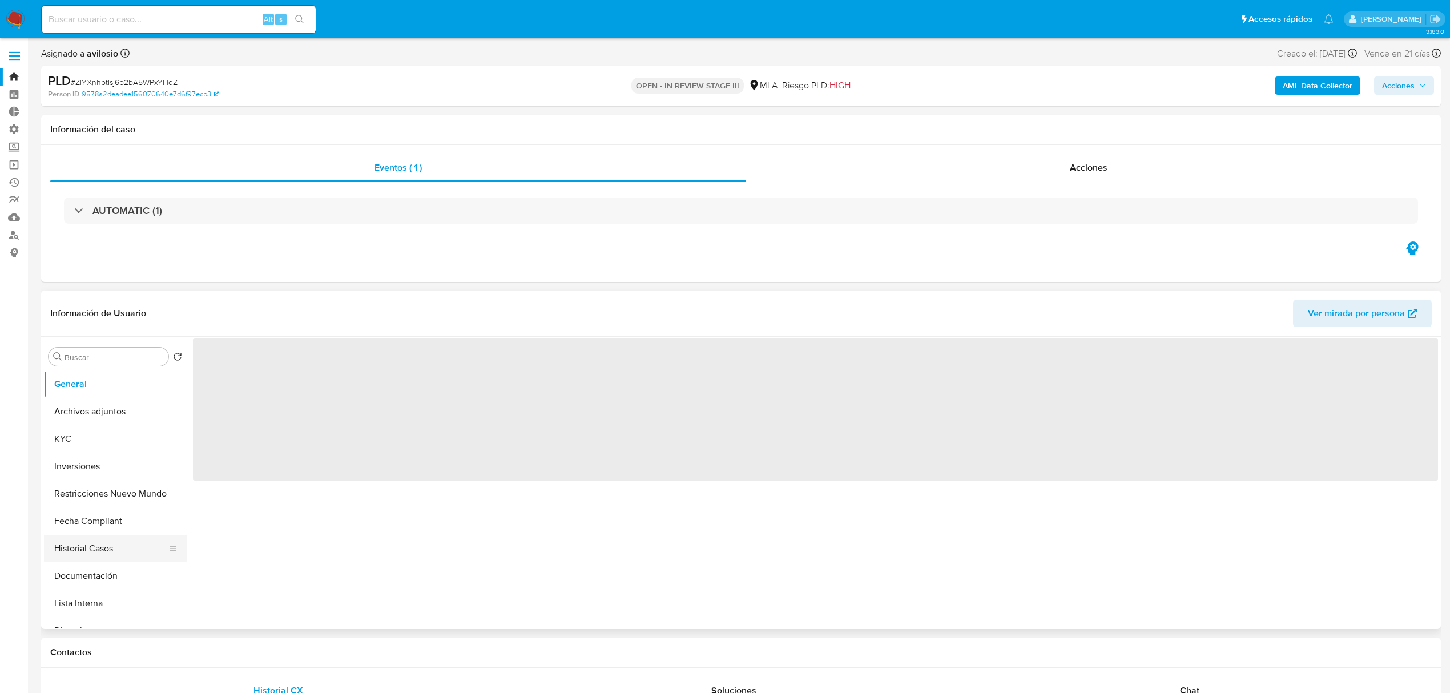
click at [112, 547] on button "Historial Casos" at bounding box center [111, 548] width 134 height 27
select select "10"
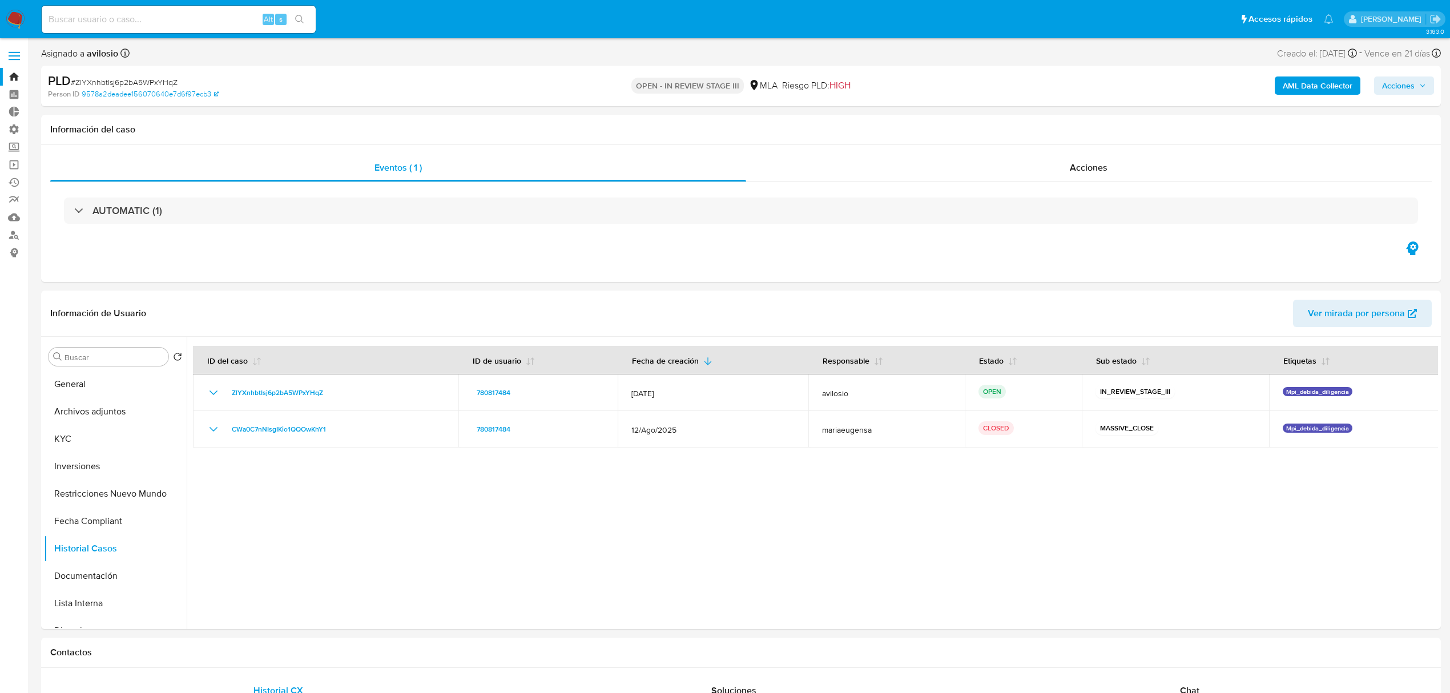
click at [1416, 85] on span "Acciones" at bounding box center [1404, 86] width 44 height 16
click at [1096, 124] on span "Resolución del caso" at bounding box center [1080, 121] width 82 height 13
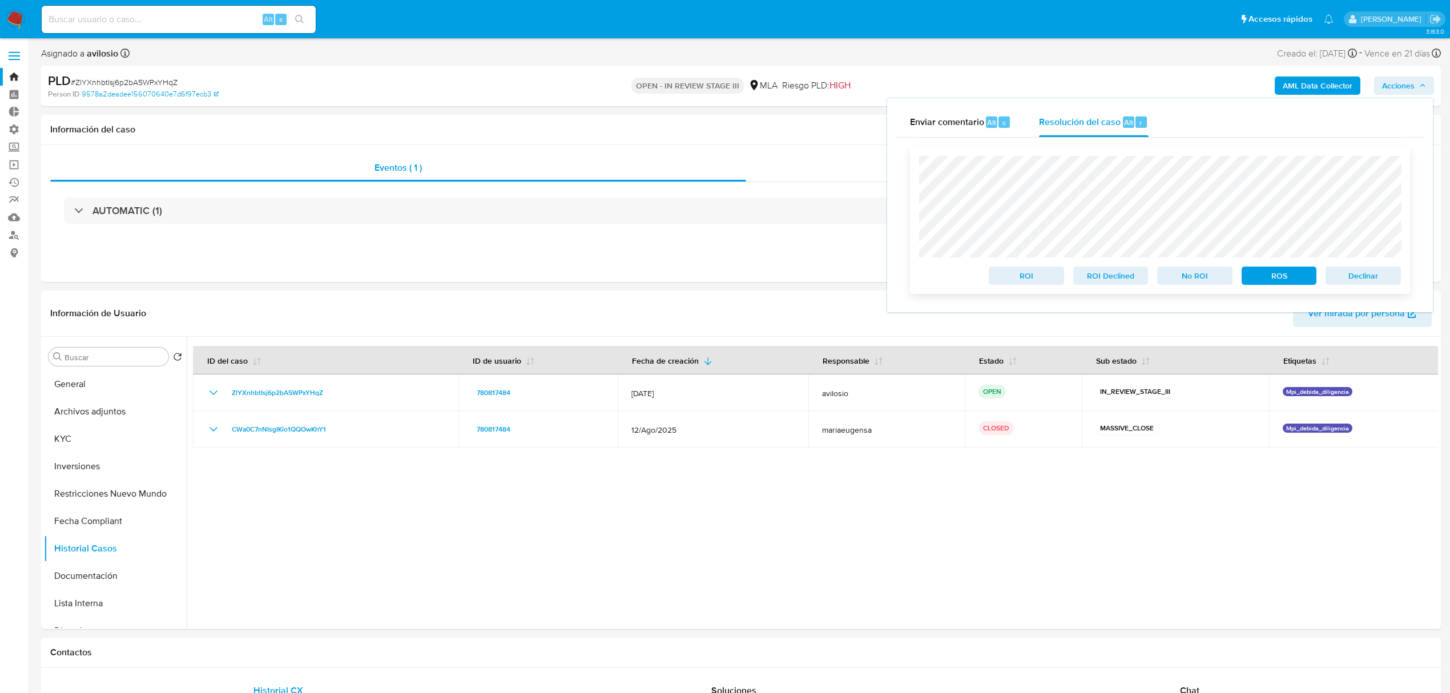
click at [1378, 277] on span "Declinar" at bounding box center [1363, 276] width 59 height 16
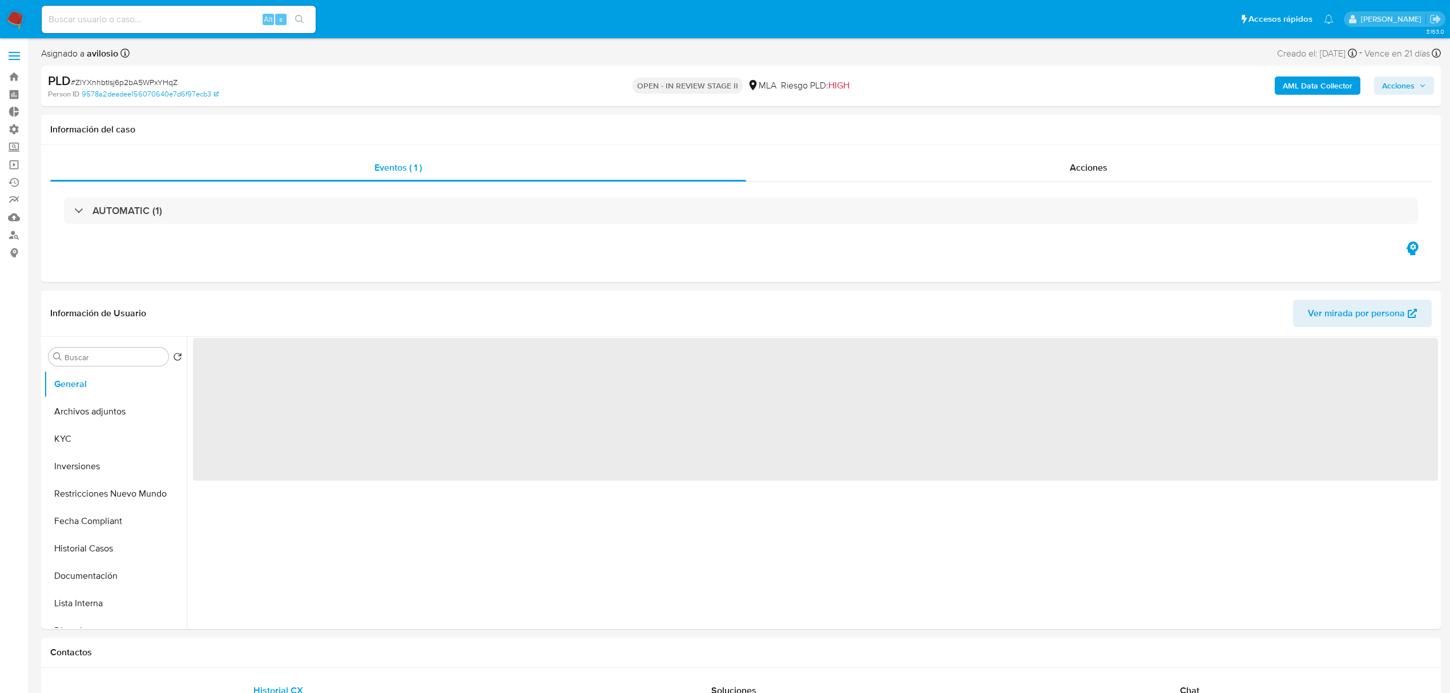
click at [1416, 85] on span "Acciones" at bounding box center [1404, 86] width 44 height 16
select select "10"
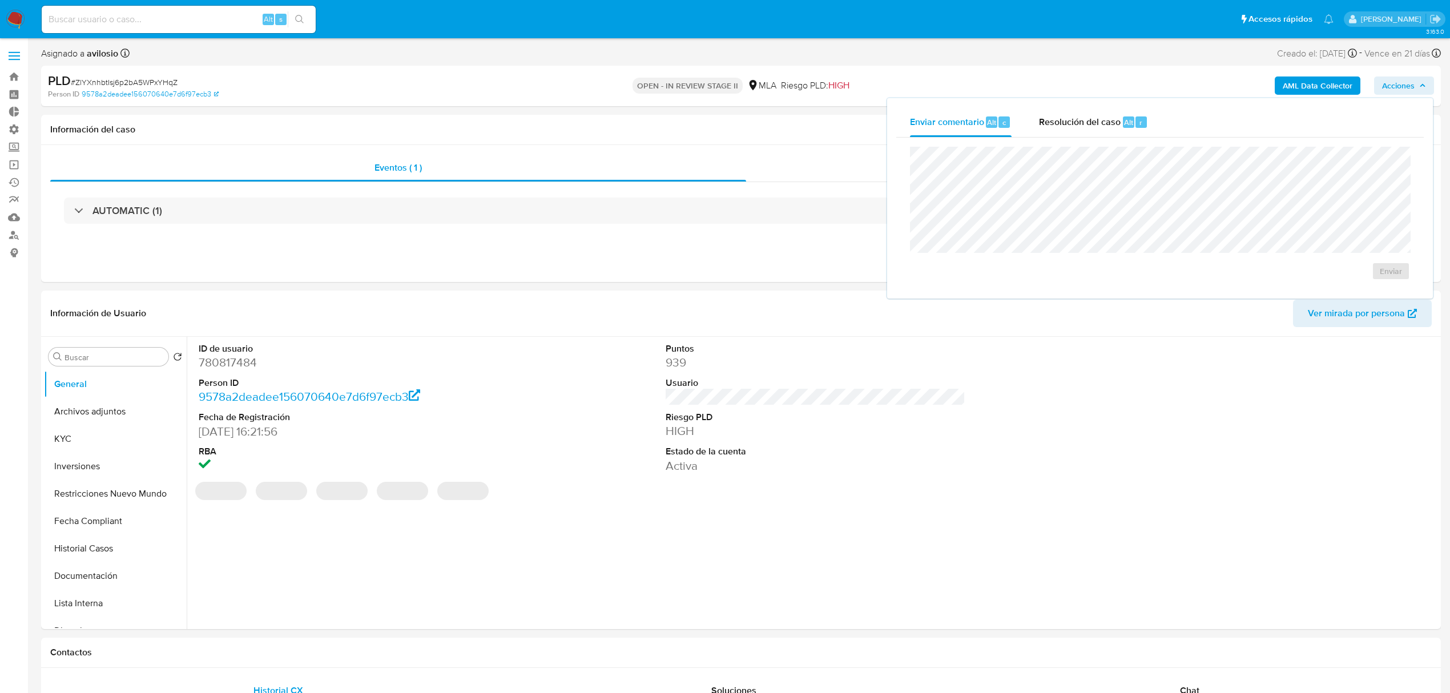
click at [1064, 138] on div "Enviar" at bounding box center [1159, 214] width 527 height 152
click at [1072, 121] on span "Resolución del caso" at bounding box center [1080, 121] width 82 height 13
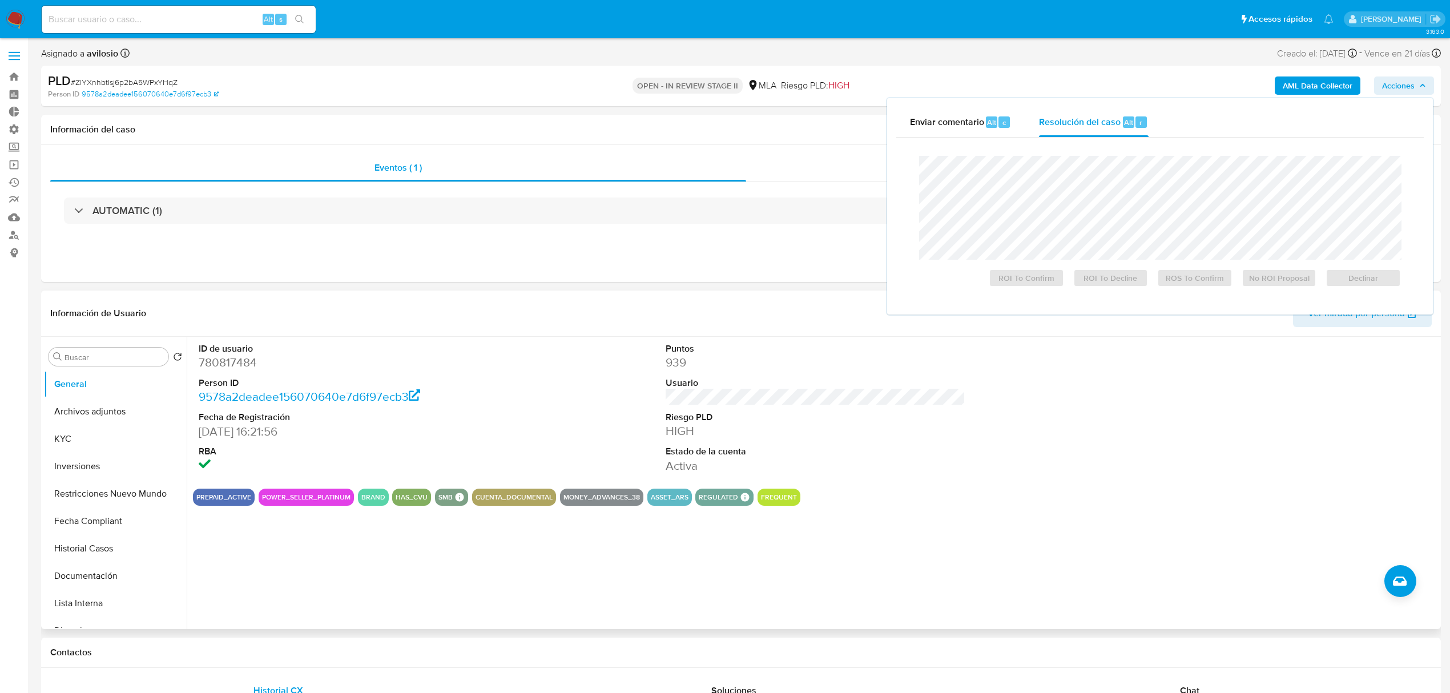
click at [1268, 501] on div "PREPAID_ACTIVE POWER_SELLER_PLATINUM BRAND HAS_CVU SMB SMB SMB Advisor Email ex…" at bounding box center [815, 497] width 1245 height 17
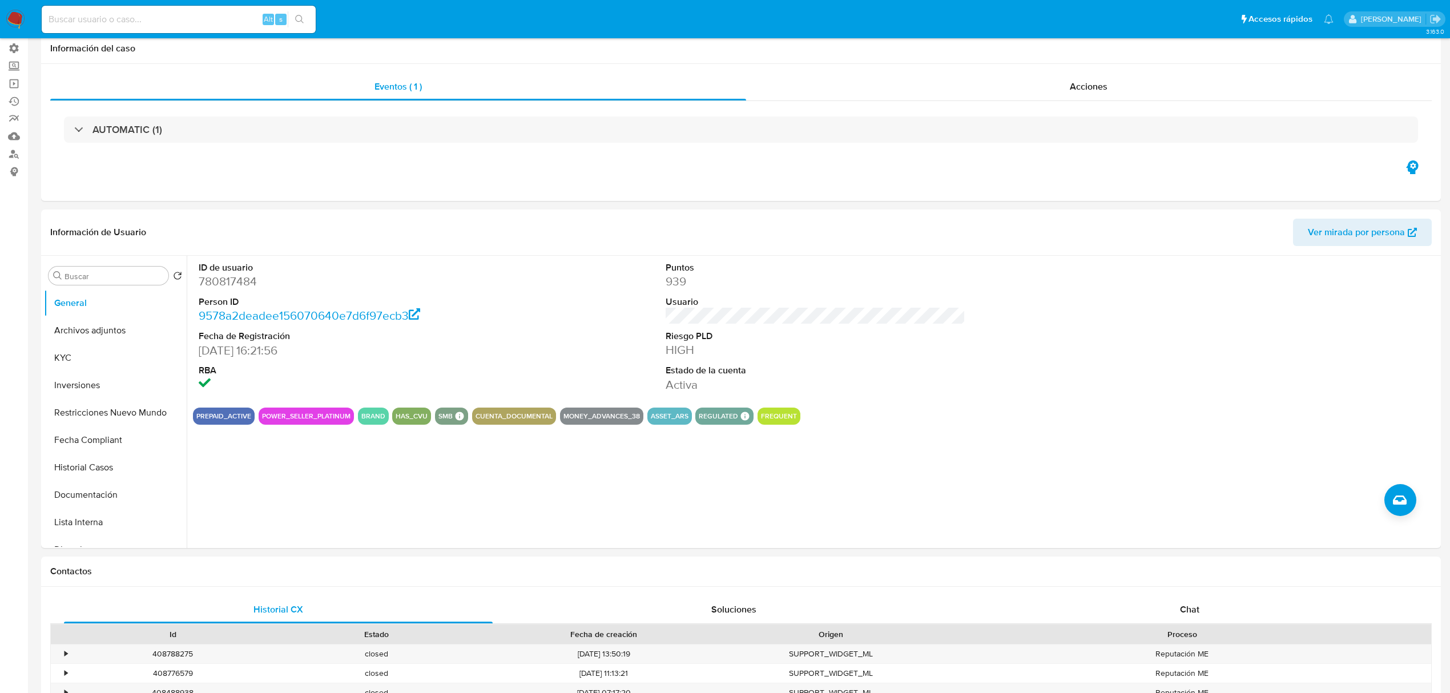
scroll to position [457, 0]
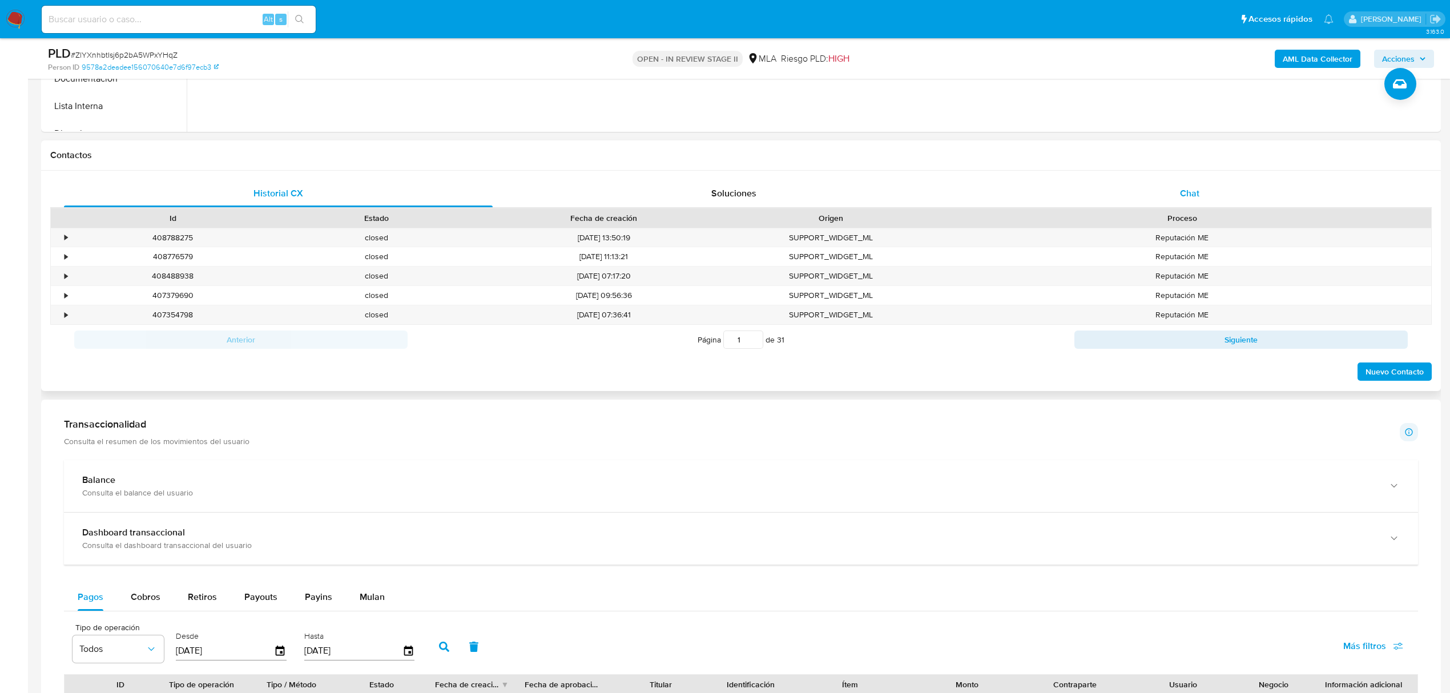
click at [1232, 187] on div "Chat" at bounding box center [1190, 193] width 429 height 27
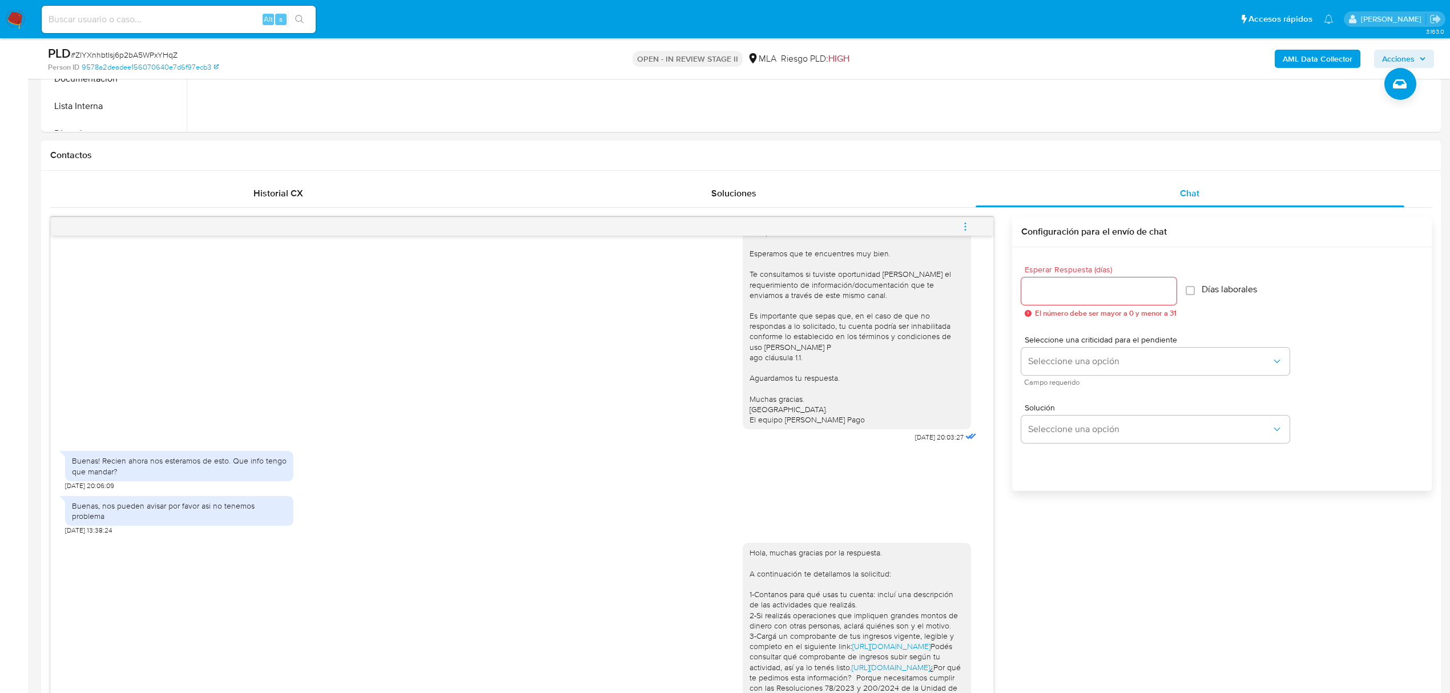
click at [967, 227] on icon "menu-action" at bounding box center [965, 226] width 10 height 10
drag, startPoint x: 1093, startPoint y: 562, endPoint x: 1087, endPoint y: 566, distance: 6.9
click at [1092, 563] on div at bounding box center [730, 346] width 1461 height 693
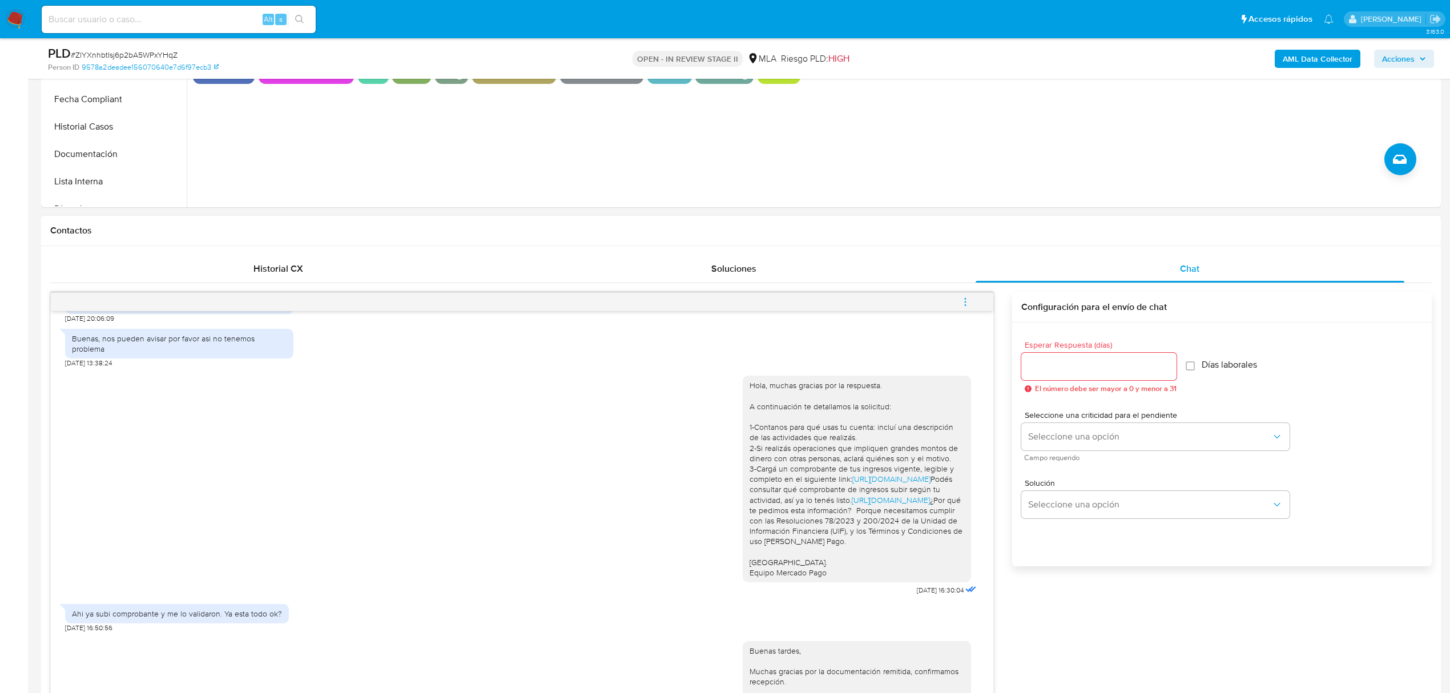
scroll to position [380, 0]
click at [968, 303] on icon "menu-action" at bounding box center [965, 303] width 10 height 10
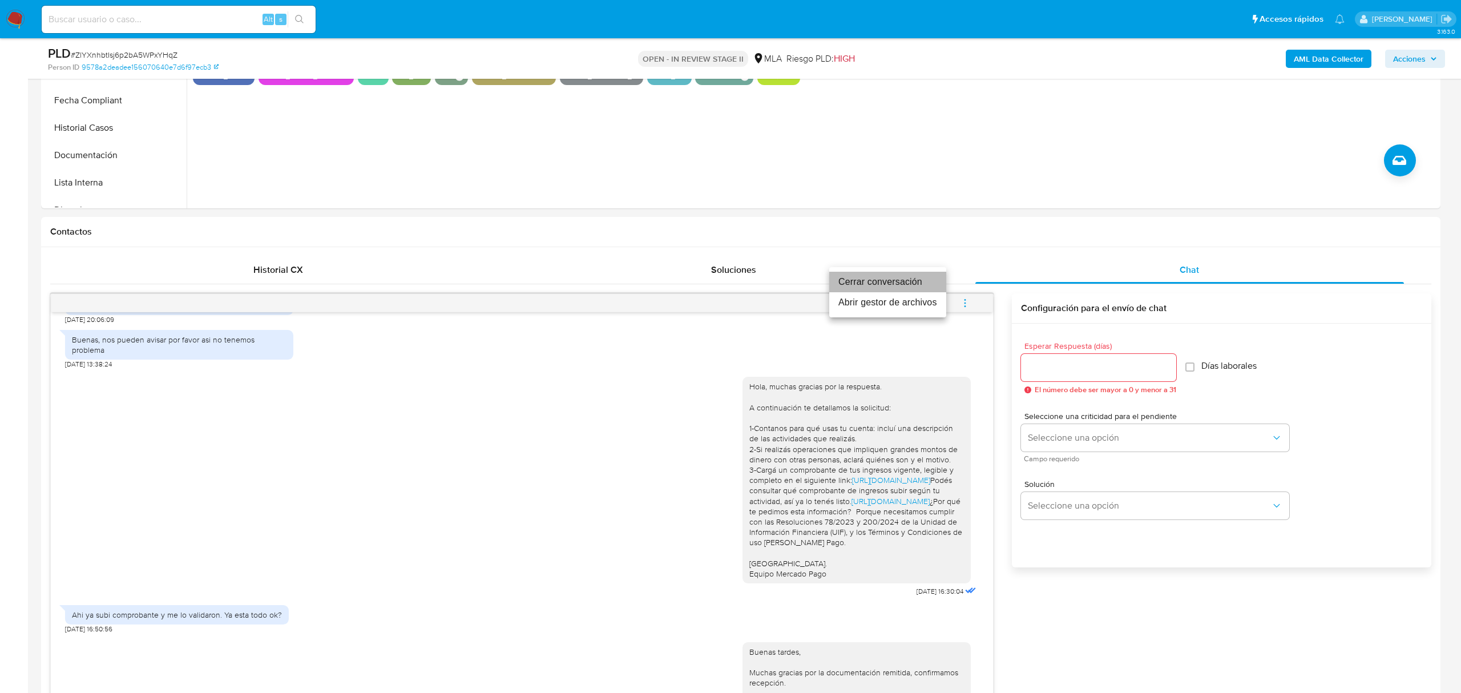
click at [919, 279] on li "Cerrar conversación" at bounding box center [887, 282] width 117 height 21
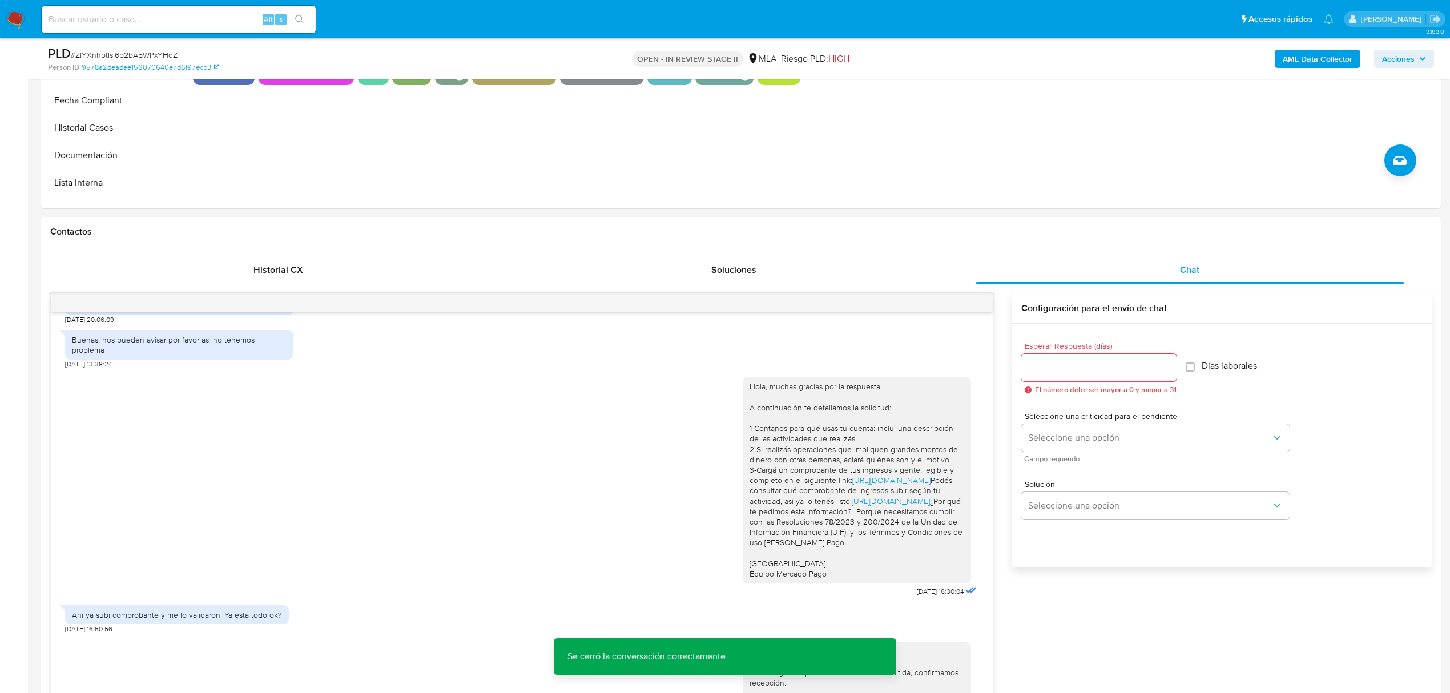
scroll to position [0, 0]
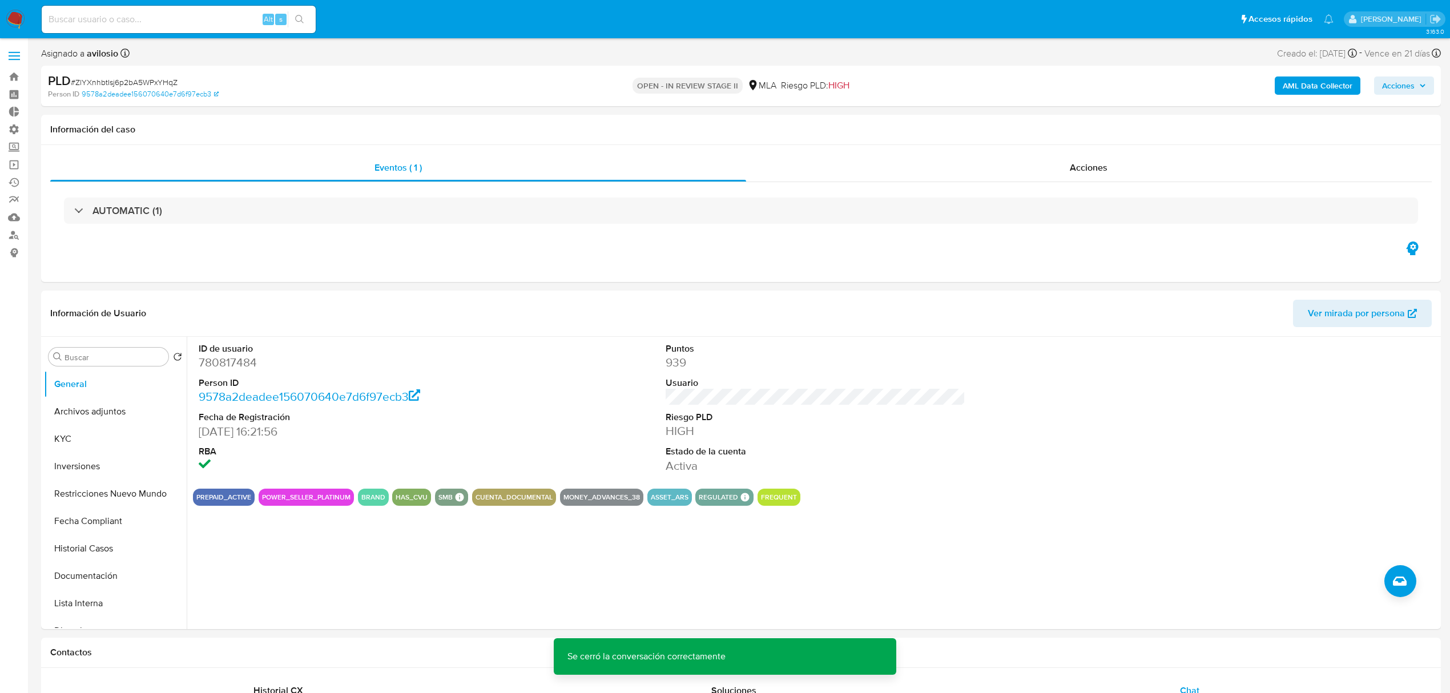
click at [1392, 91] on span "Acciones" at bounding box center [1398, 85] width 33 height 18
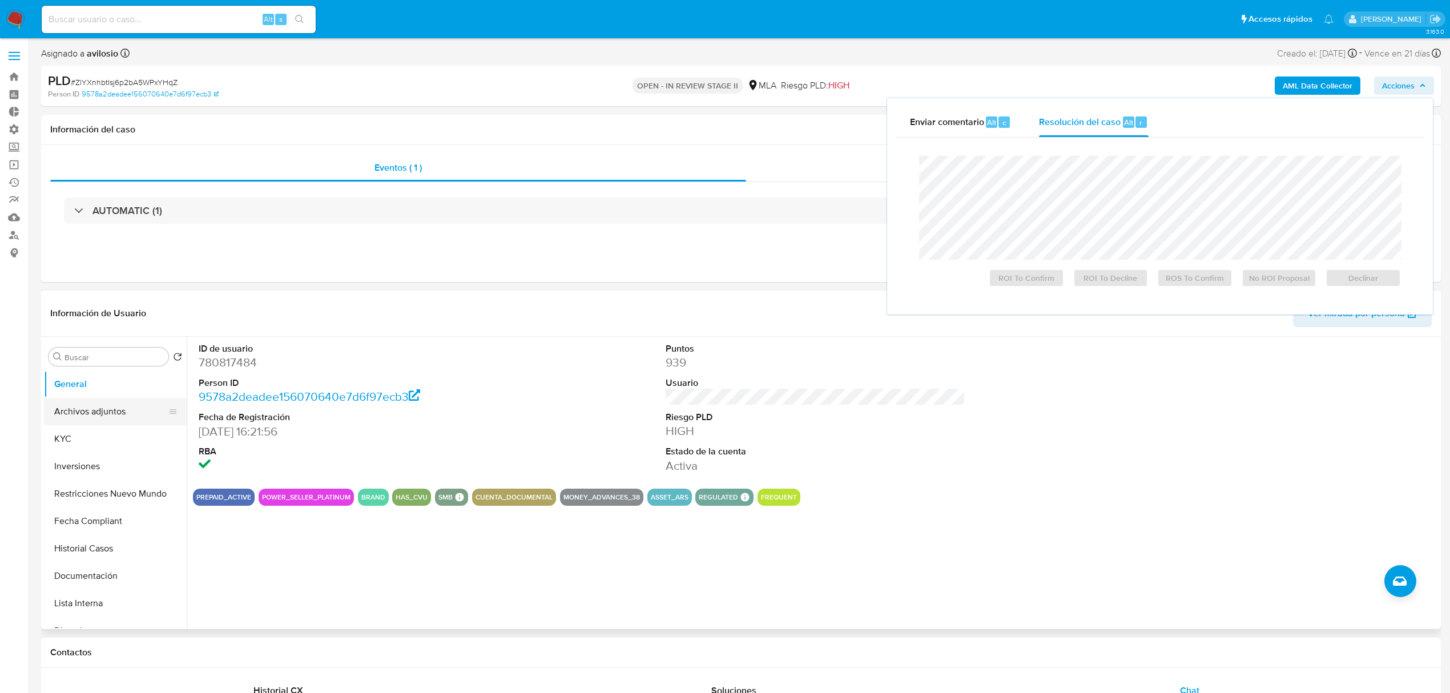
click at [88, 412] on button "Archivos adjuntos" at bounding box center [111, 411] width 134 height 27
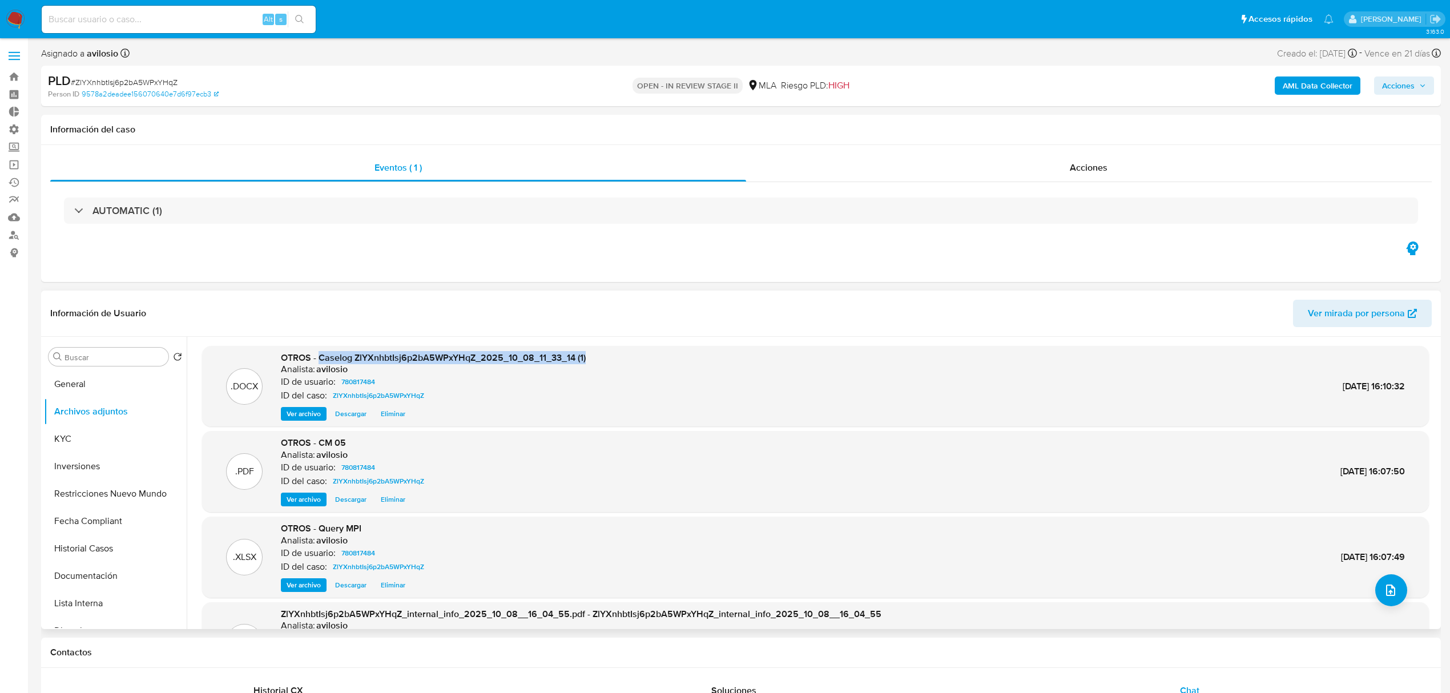
drag, startPoint x: 318, startPoint y: 357, endPoint x: 597, endPoint y: 348, distance: 279.3
click at [597, 348] on div ".DOCX OTROS - Caselog ZlYXnhbtIsj6p2bA5WPxYHqZ_2025_10_08_11_33_14 (1) Analista…" at bounding box center [815, 386] width 1227 height 81
copy span "Caselog ZlYXnhbtIsj6p2bA5WPxYHqZ_2025_10_08_11_33_14 (1)"
click at [1407, 90] on span "Acciones" at bounding box center [1398, 85] width 33 height 18
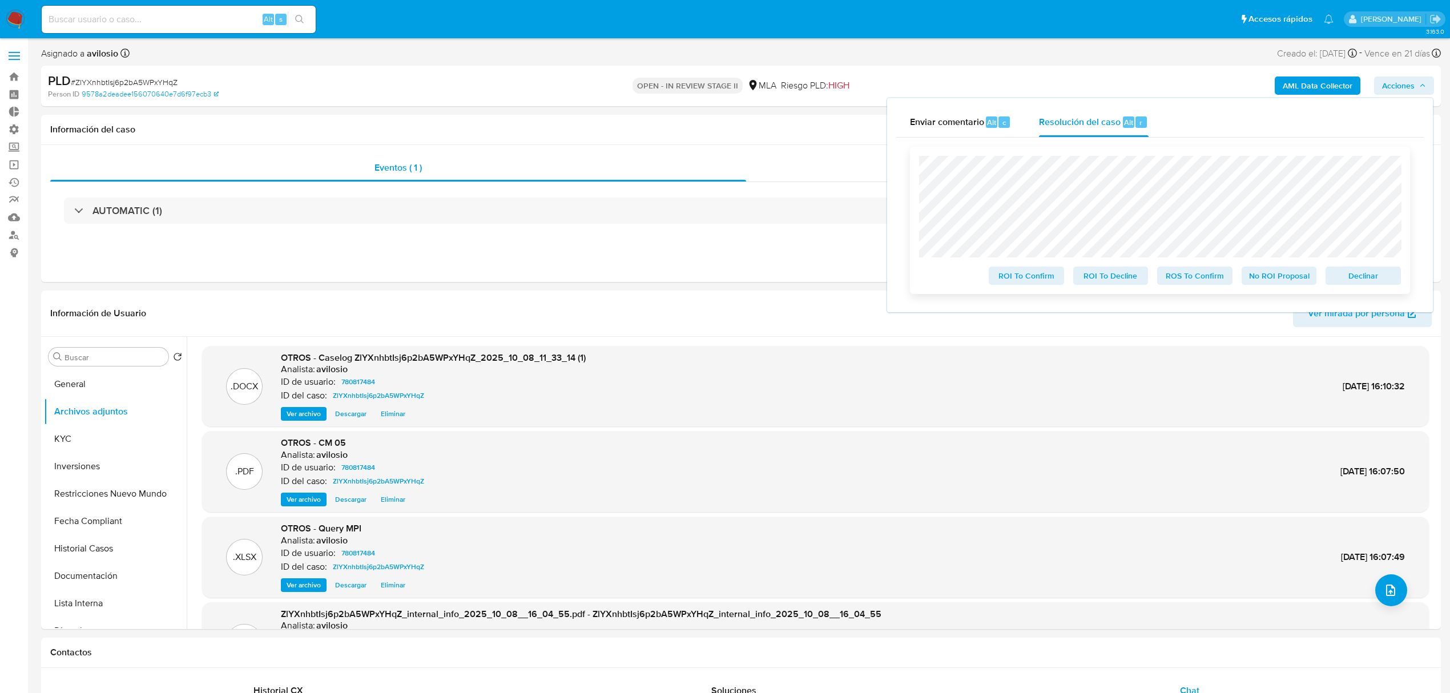
click at [1290, 284] on span "No ROI Proposal" at bounding box center [1279, 276] width 59 height 16
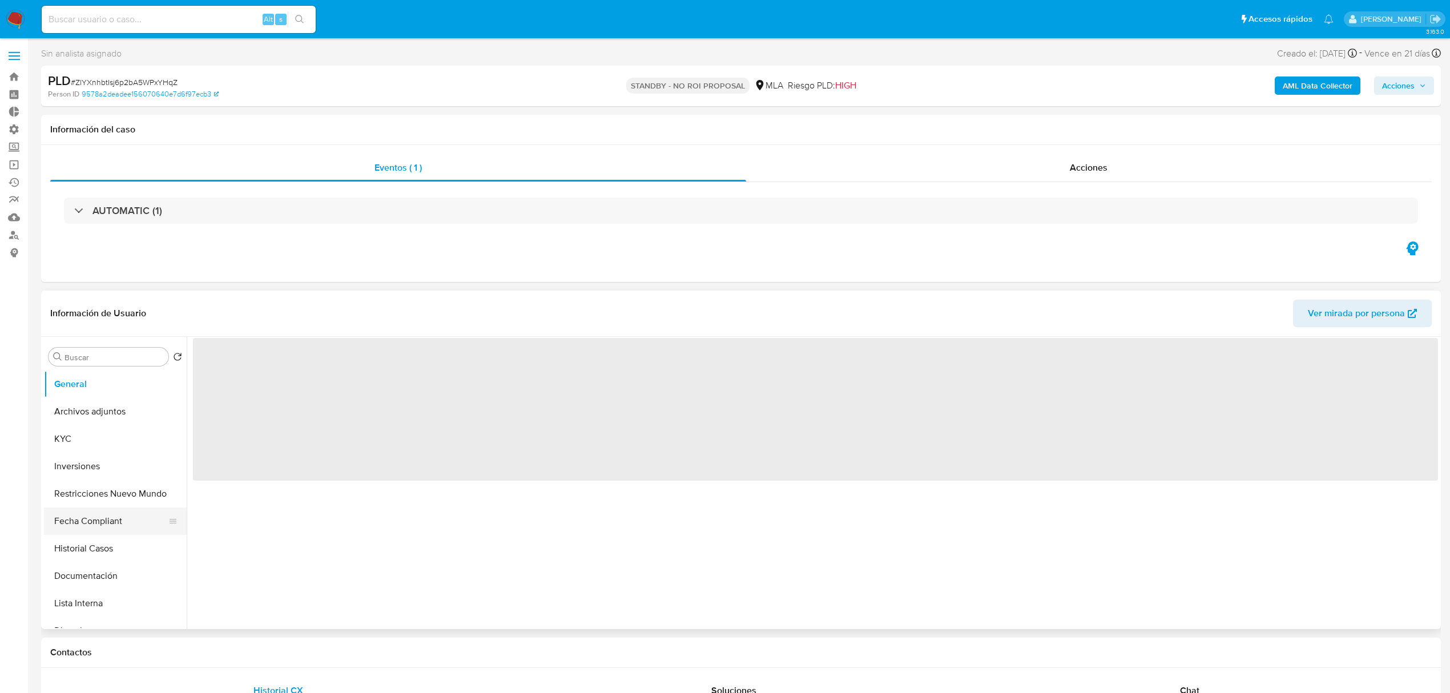
click at [96, 510] on button "Fecha Compliant" at bounding box center [111, 520] width 134 height 27
select select "10"
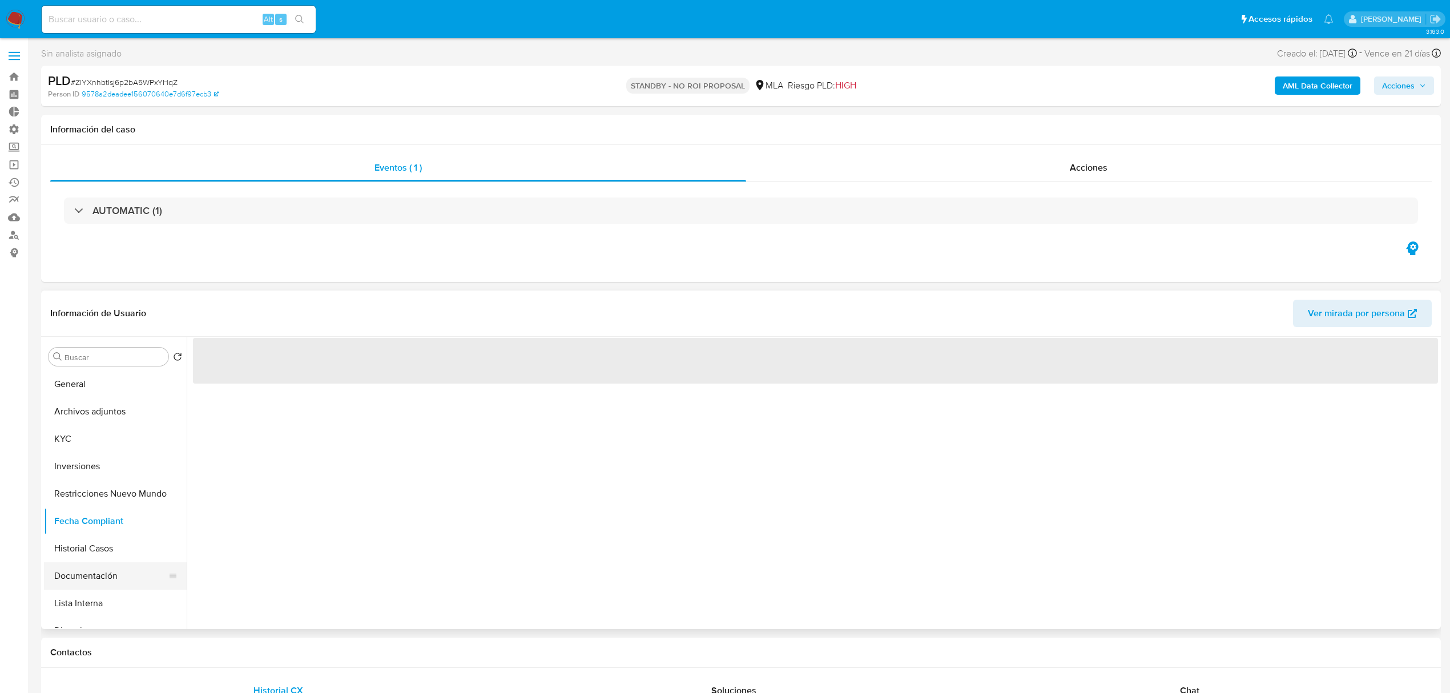
click at [110, 565] on button "Documentación" at bounding box center [111, 575] width 134 height 27
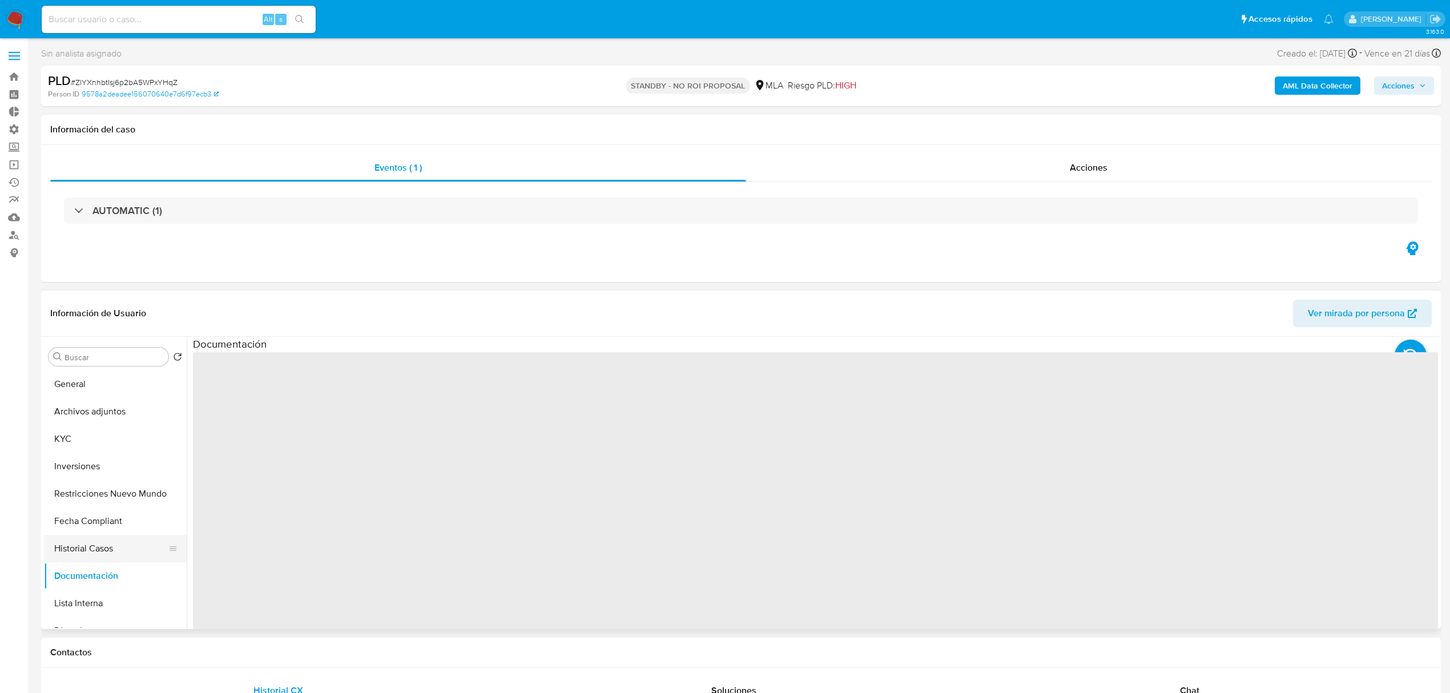
click at [108, 542] on button "Historial Casos" at bounding box center [111, 548] width 134 height 27
